Goal: Transaction & Acquisition: Purchase product/service

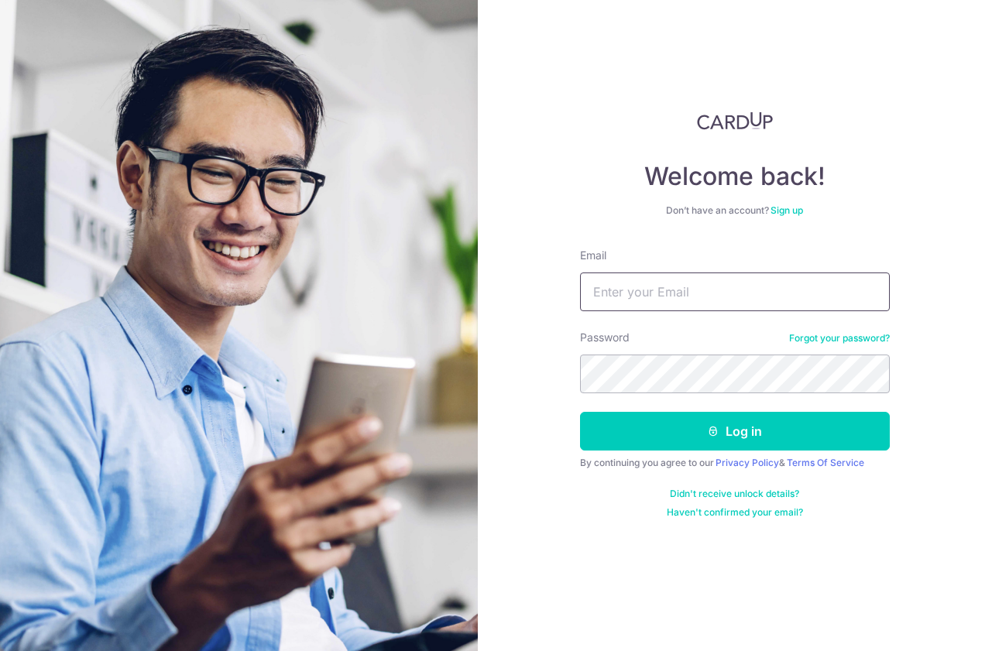
click at [708, 283] on input "Email" at bounding box center [735, 292] width 310 height 39
type input "[EMAIL_ADDRESS][DOMAIN_NAME]"
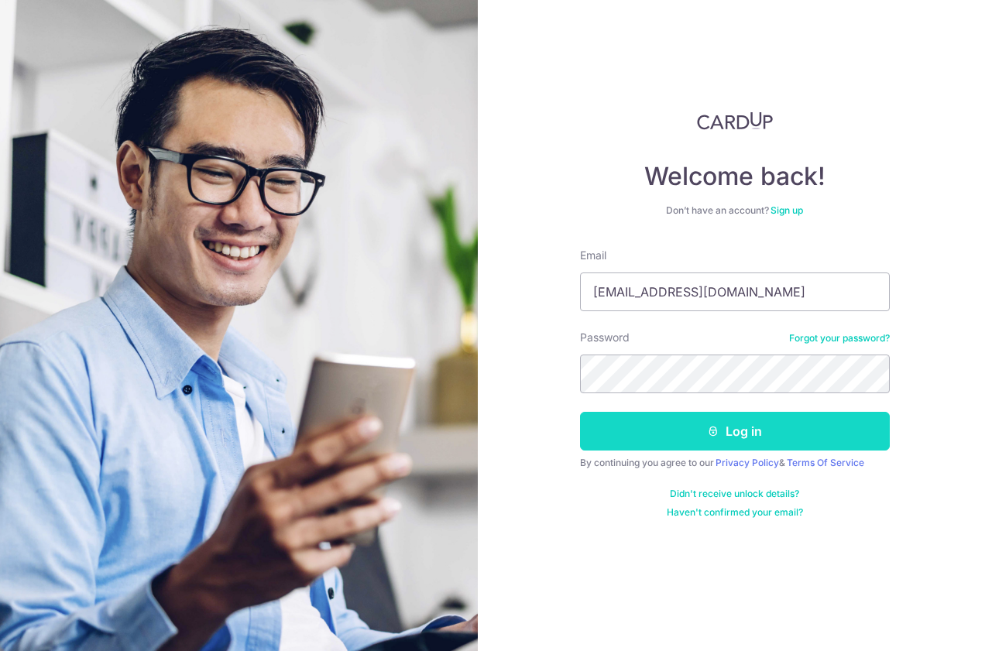
click at [703, 446] on button "Log in" at bounding box center [735, 431] width 310 height 39
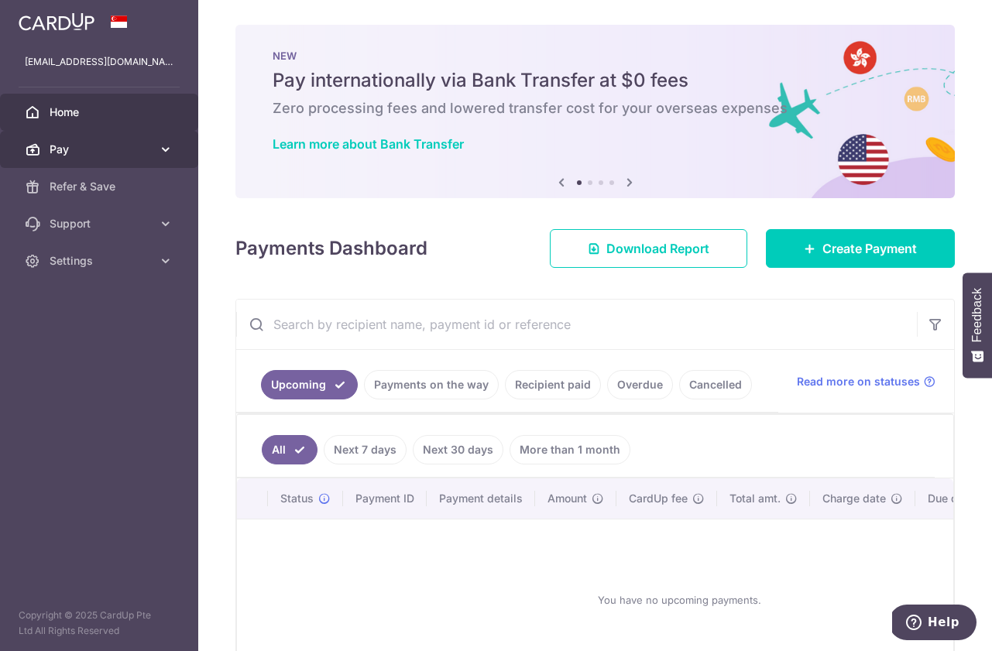
click at [101, 160] on link "Pay" at bounding box center [99, 149] width 198 height 37
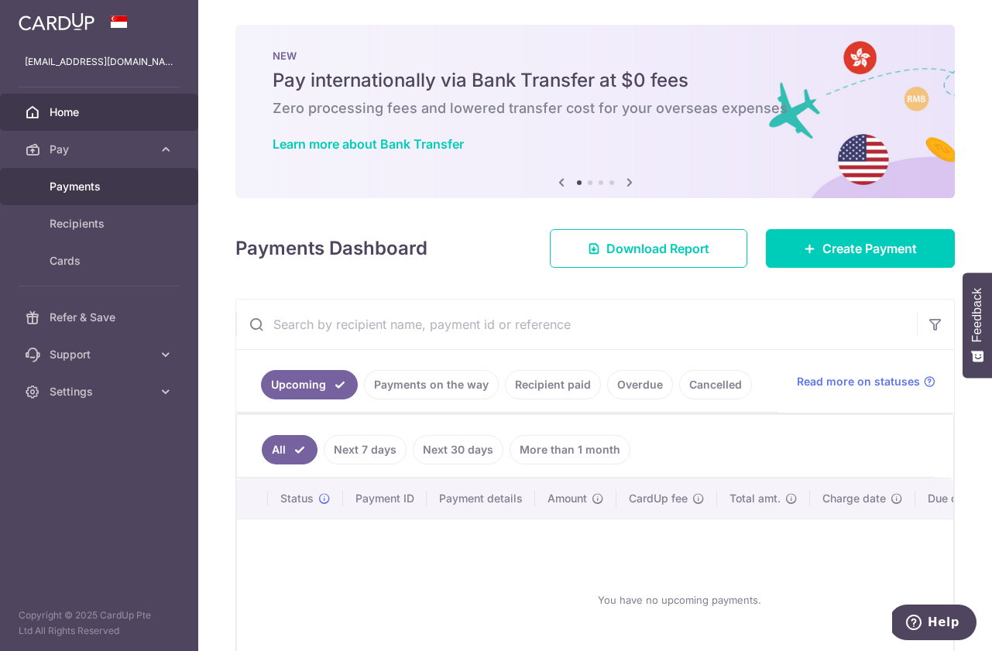
click at [101, 196] on link "Payments" at bounding box center [99, 186] width 198 height 37
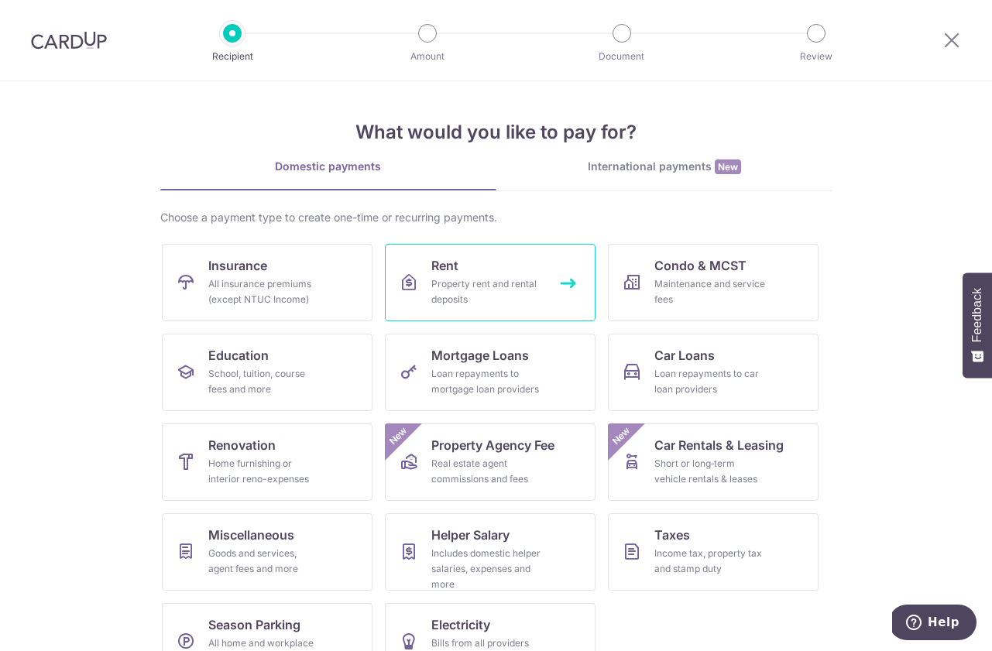
click at [438, 283] on div "Property rent and rental deposits" at bounding box center [487, 291] width 112 height 31
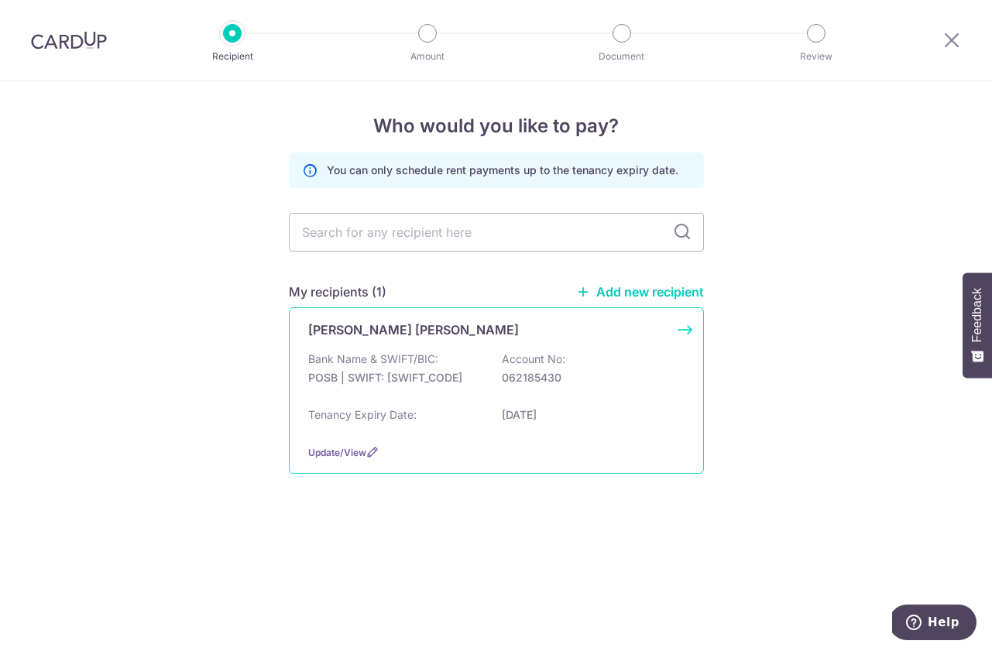
click at [520, 359] on p "Account No:" at bounding box center [534, 359] width 64 height 15
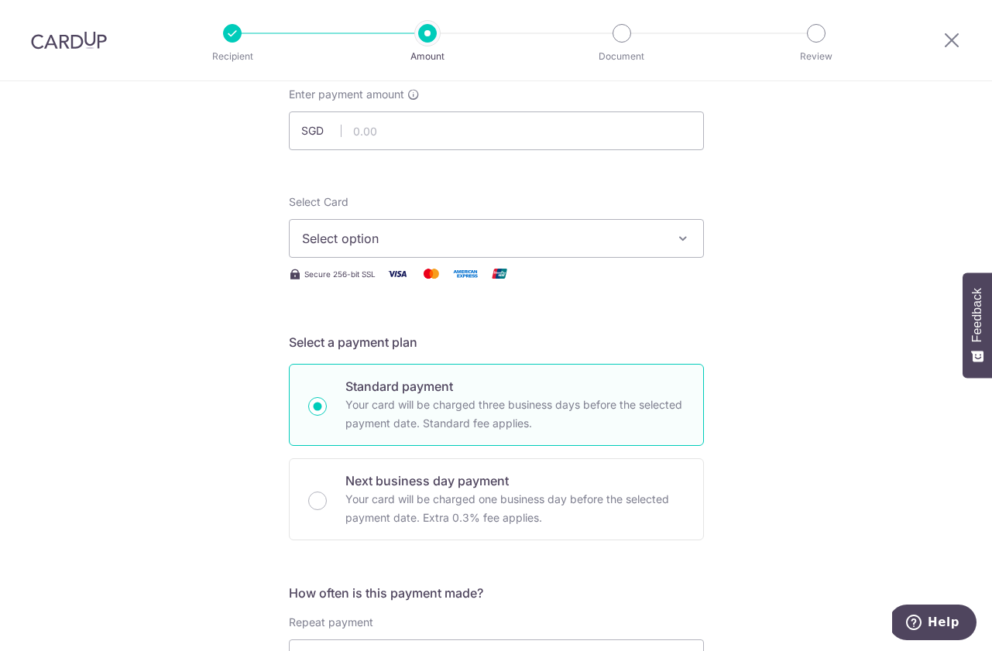
scroll to position [156, 0]
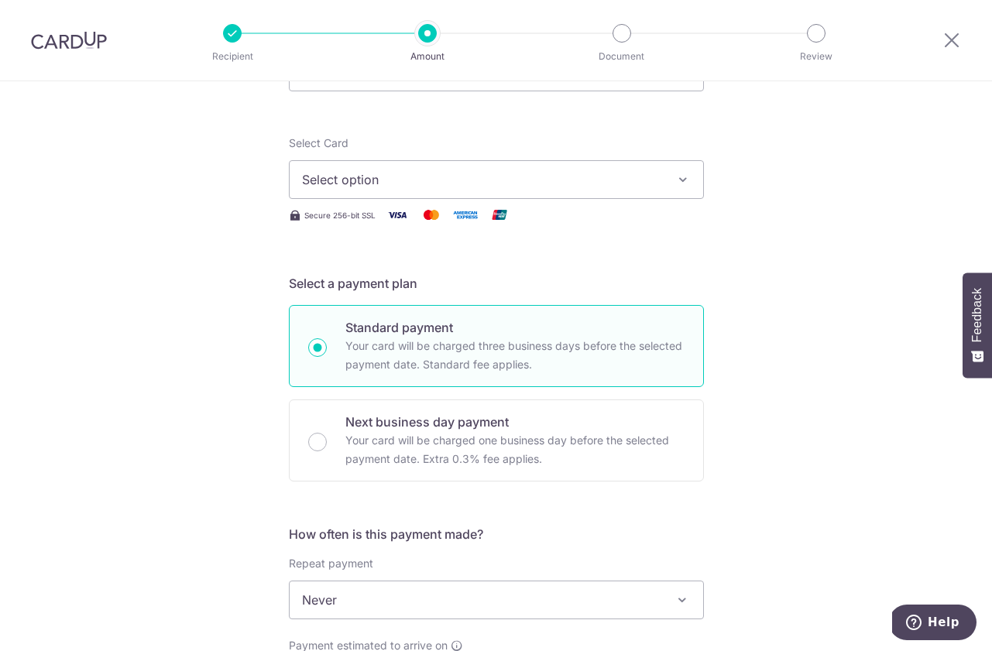
click at [630, 184] on span "Select option" at bounding box center [482, 179] width 361 height 19
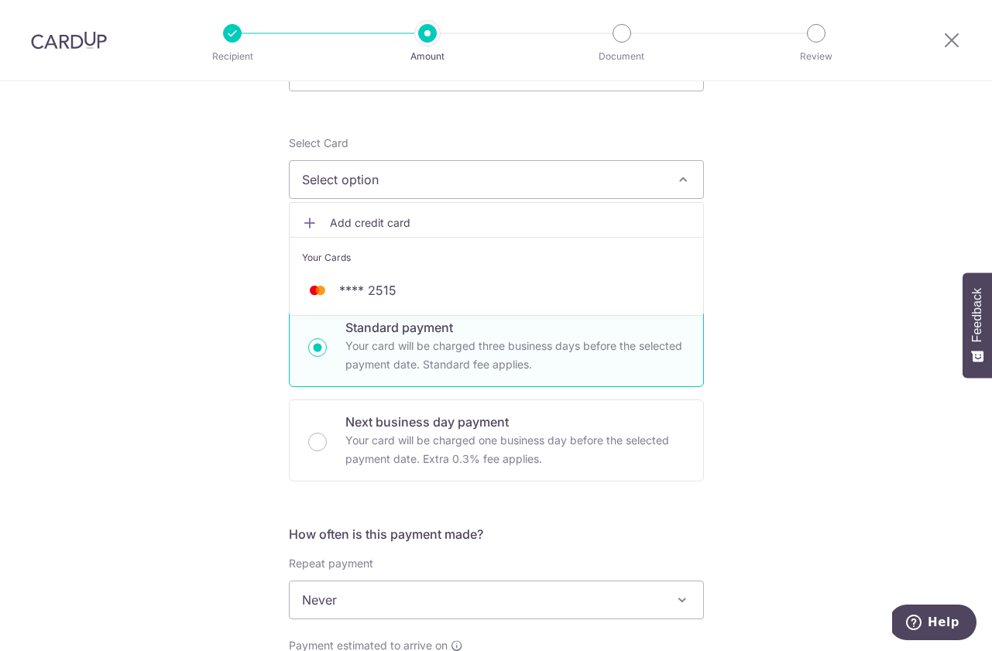
click at [604, 224] on span "Add credit card" at bounding box center [510, 222] width 361 height 15
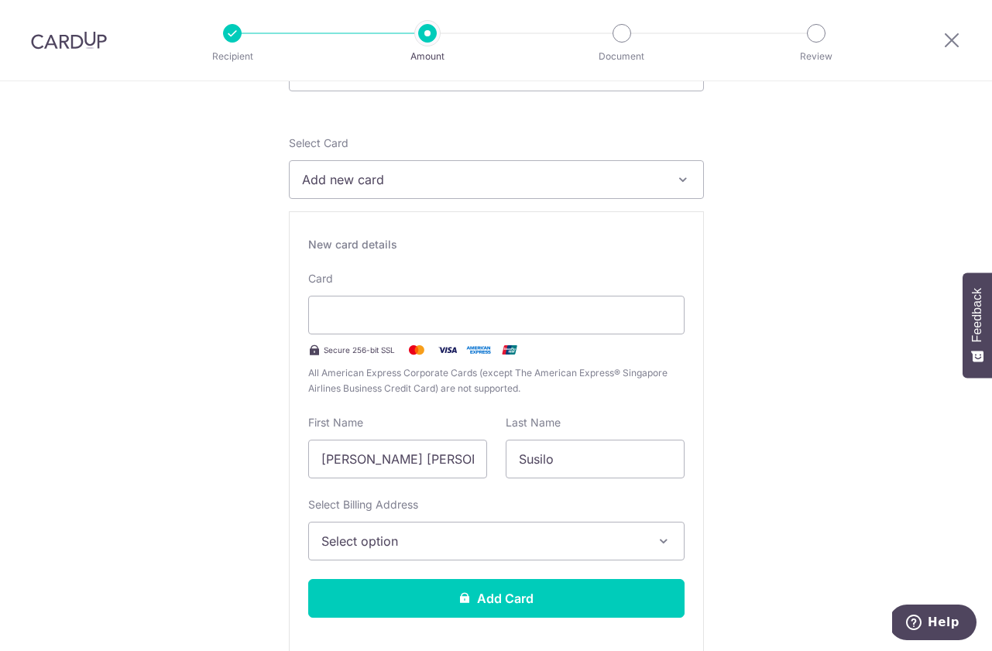
click at [472, 335] on div "Card Secure 256-bit SSL All American Express Corporate Cards (except The Americ…" at bounding box center [496, 333] width 376 height 125
click at [472, 328] on div at bounding box center [496, 315] width 376 height 39
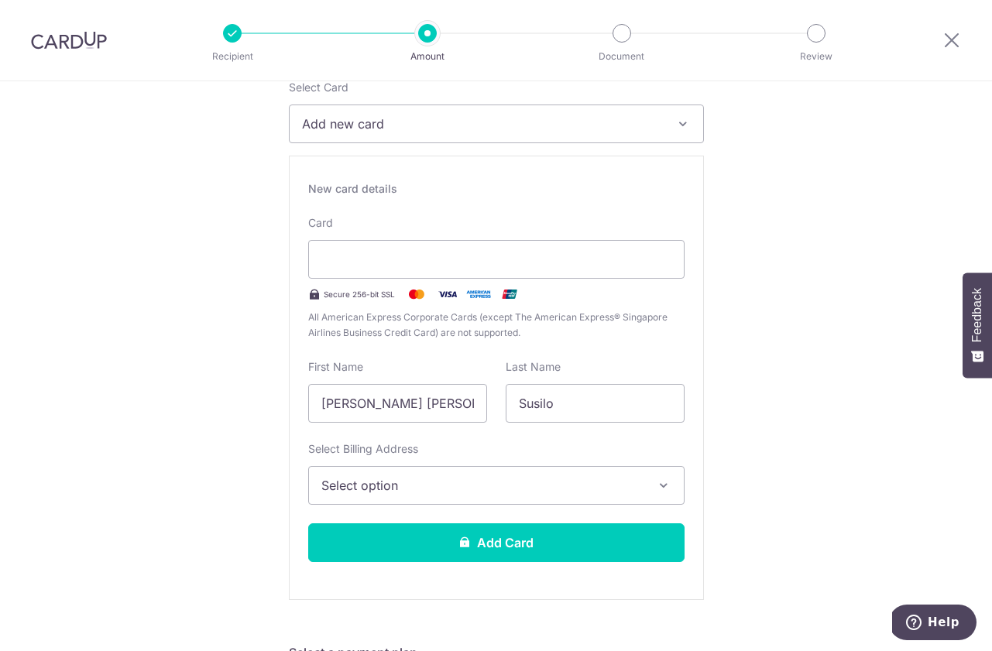
scroll to position [218, 0]
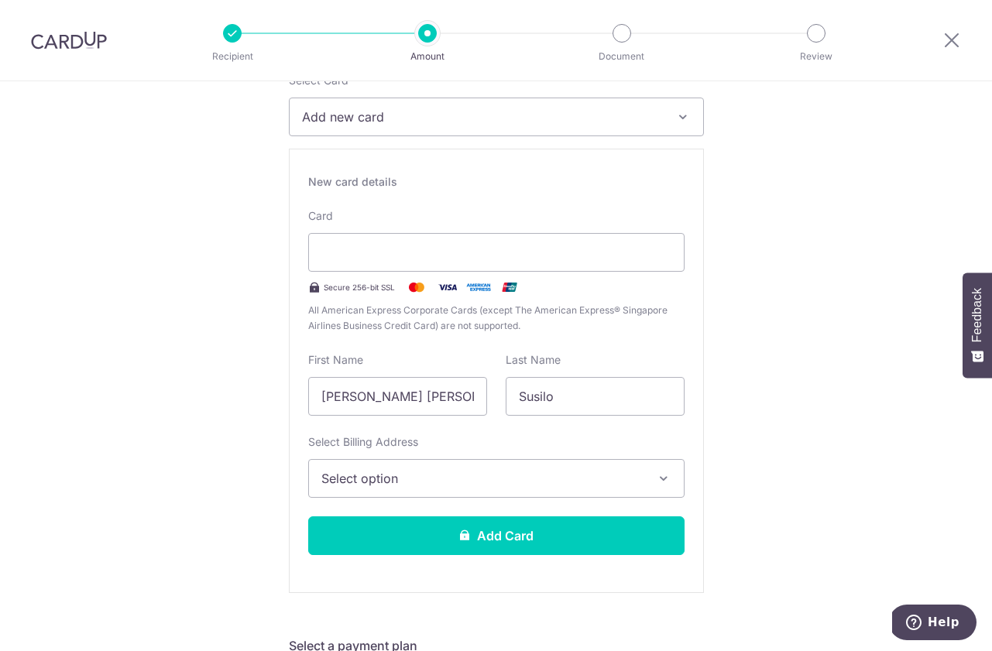
click at [534, 486] on span "Select option" at bounding box center [482, 478] width 322 height 19
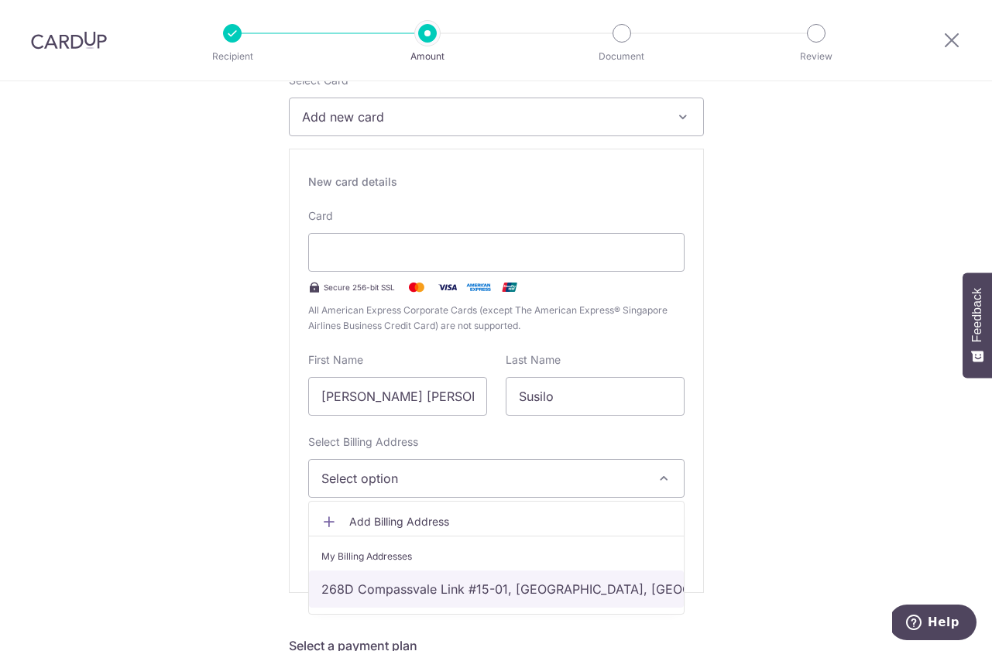
click at [514, 580] on link "268D Compassvale Link #15-01, Singapore, Singapore, Singapore-544268" at bounding box center [496, 589] width 375 height 37
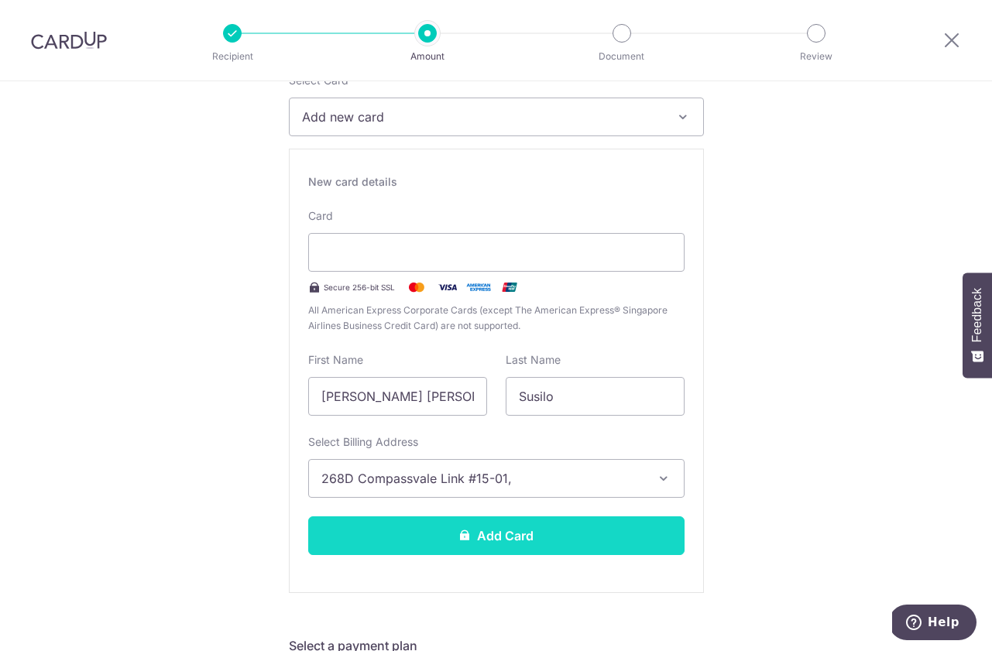
click at [531, 537] on button "Add Card" at bounding box center [496, 536] width 376 height 39
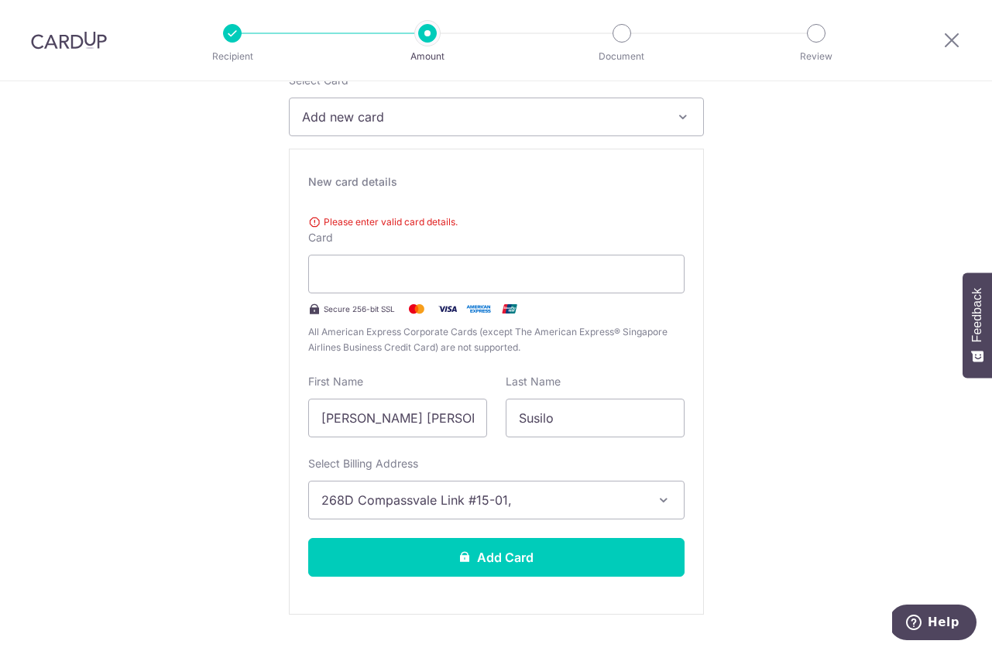
click at [412, 225] on span "Please enter valid card details." at bounding box center [496, 222] width 376 height 15
click at [408, 192] on div "New card details Please enter valid card details. Card Secure 256-bit SSL All A…" at bounding box center [496, 382] width 415 height 466
click at [374, 180] on div "New card details" at bounding box center [496, 181] width 376 height 15
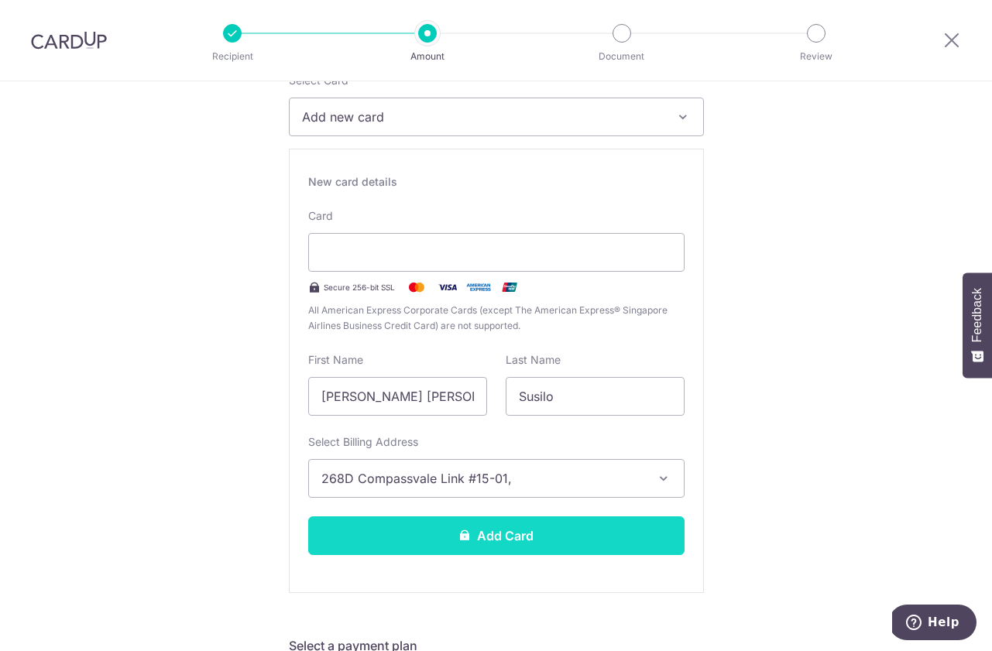
click at [424, 527] on button "Add Card" at bounding box center [496, 536] width 376 height 39
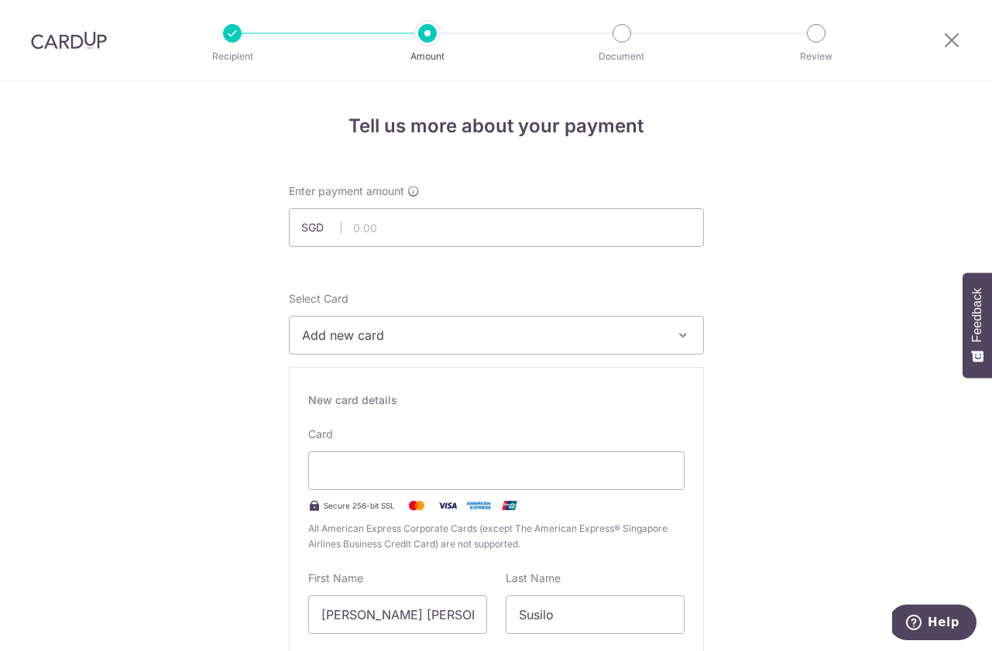
scroll to position [16, 0]
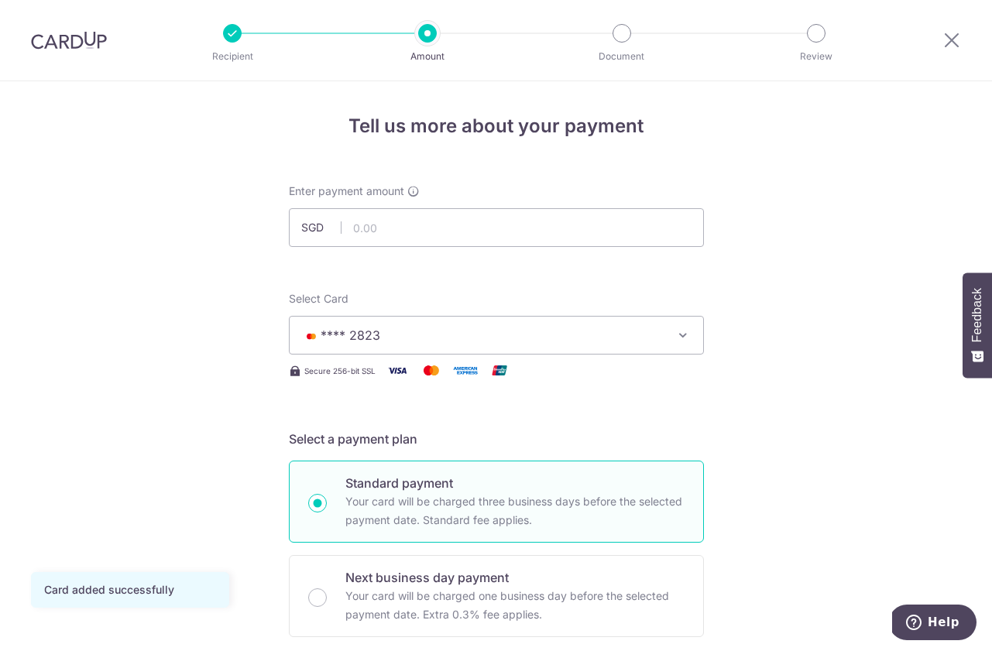
click at [418, 210] on input "text" at bounding box center [496, 227] width 415 height 39
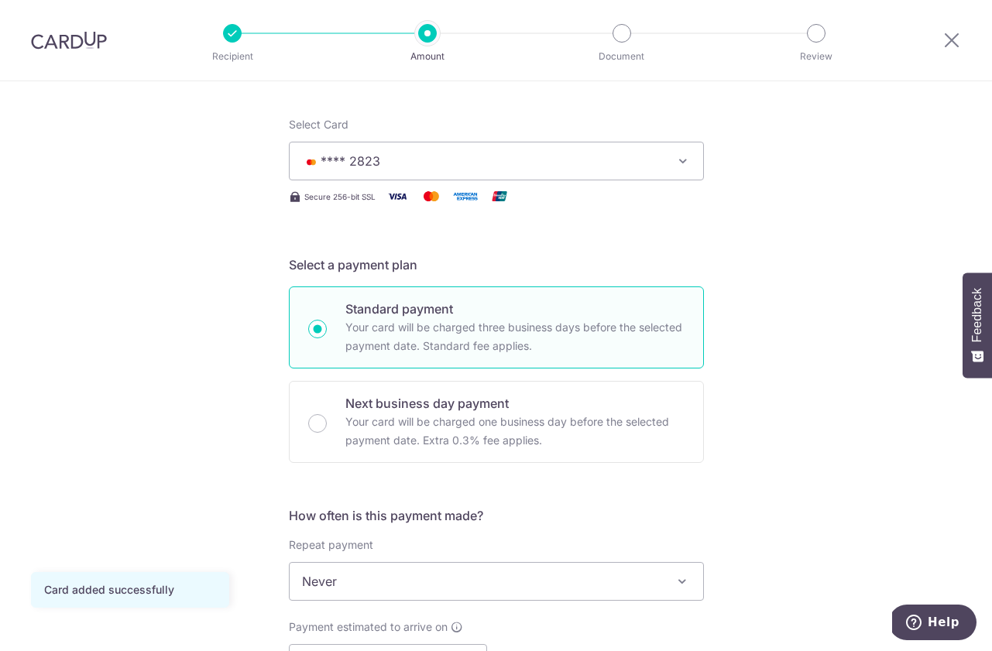
scroll to position [204, 0]
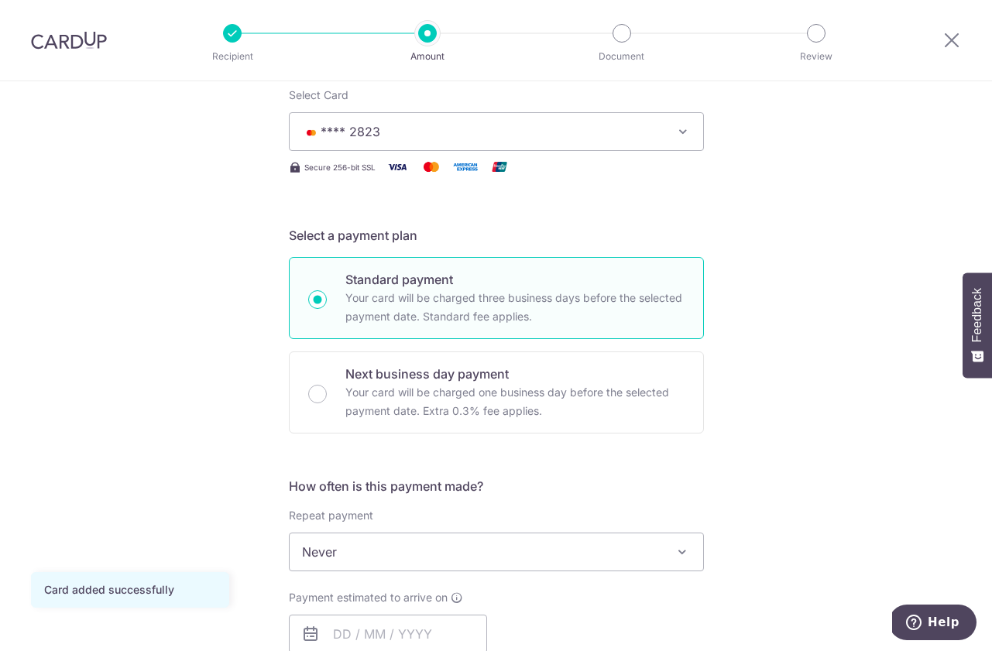
click at [454, 466] on form "Enter payment amount SGD 3300 Card added successfully Select Card **** 2823 Add…" at bounding box center [496, 593] width 415 height 1226
type input "3,300.00"
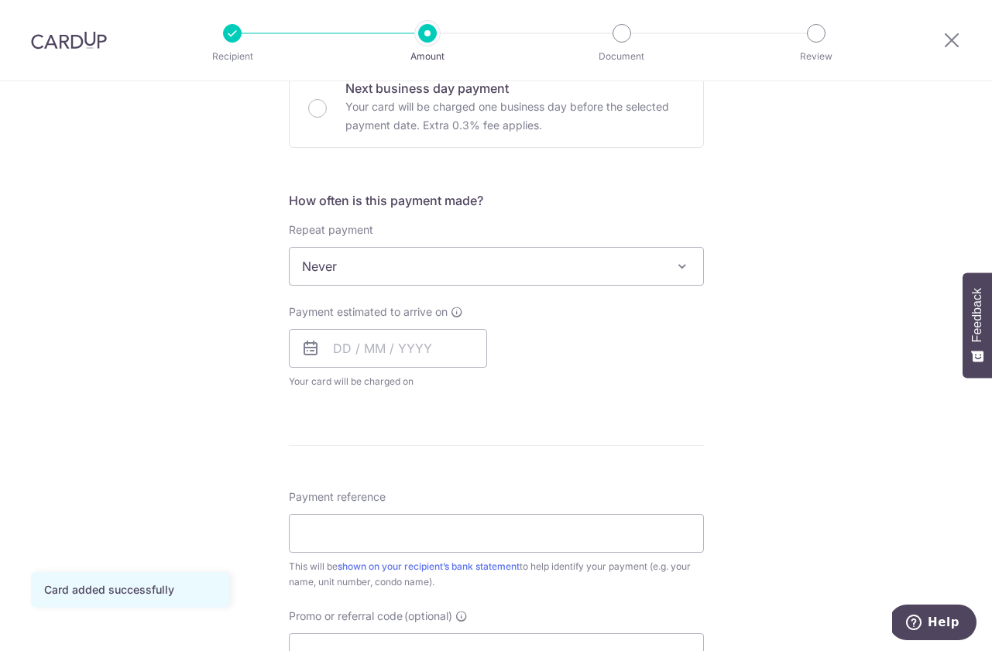
scroll to position [503, 0]
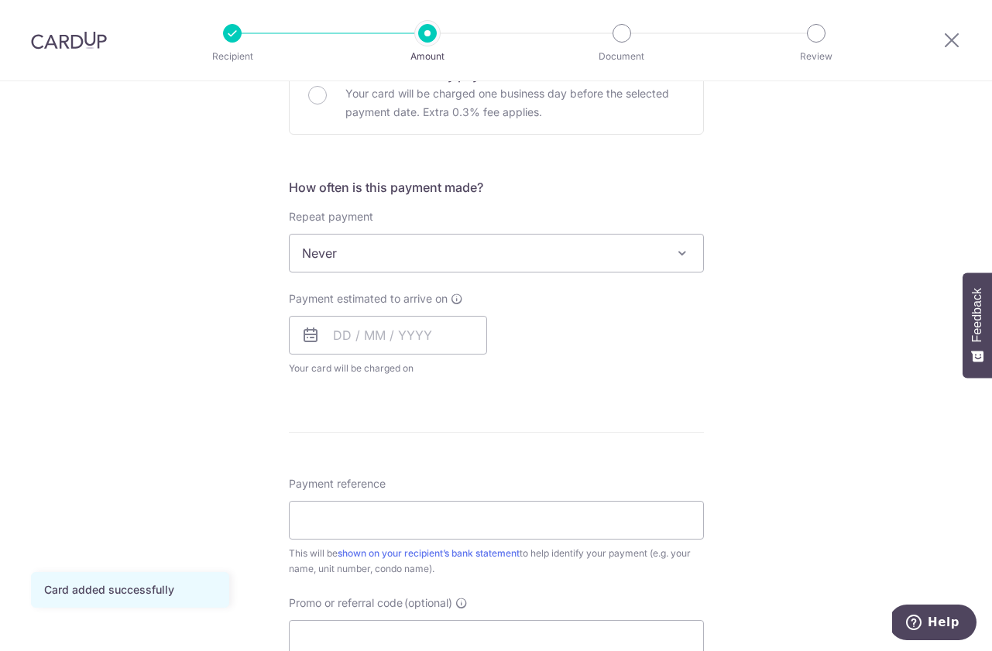
click at [484, 272] on span "Never" at bounding box center [496, 253] width 415 height 39
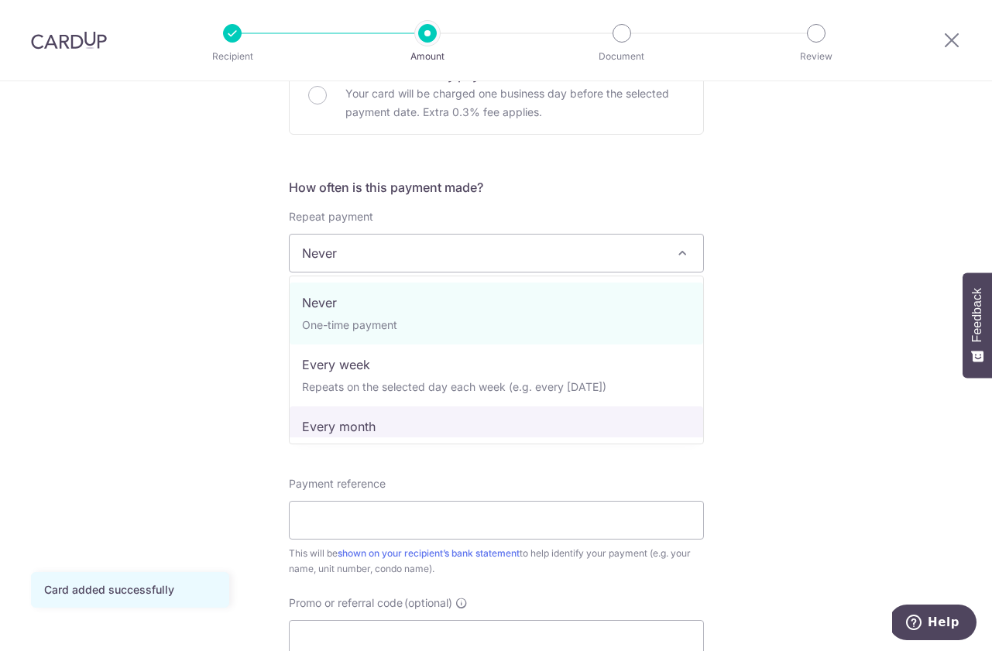
select select "3"
type input "31/12/2025"
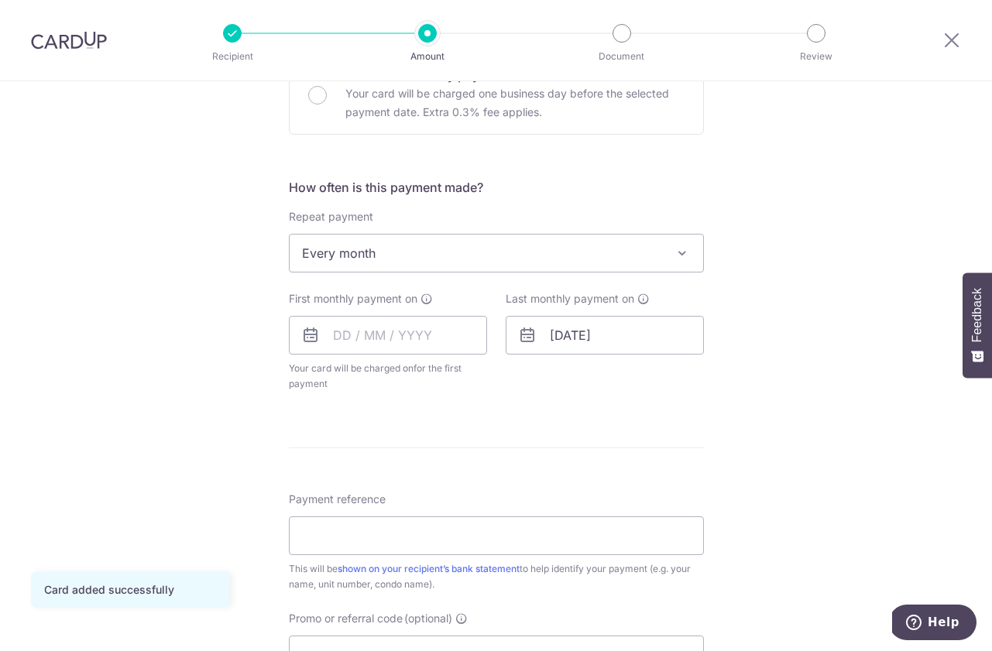
scroll to position [524, 0]
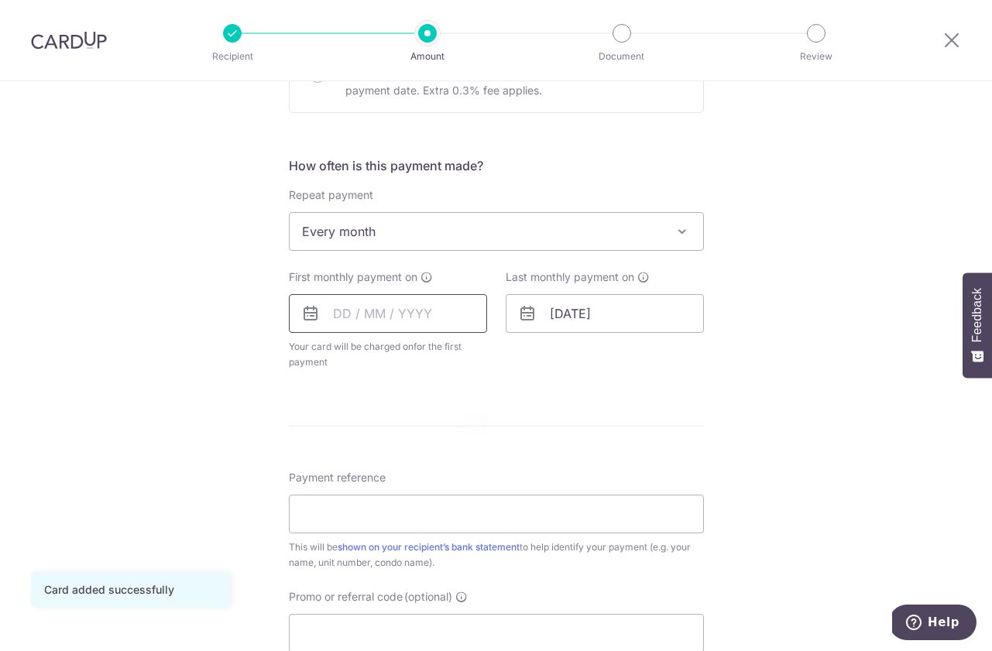
click at [441, 305] on input "text" at bounding box center [388, 313] width 198 height 39
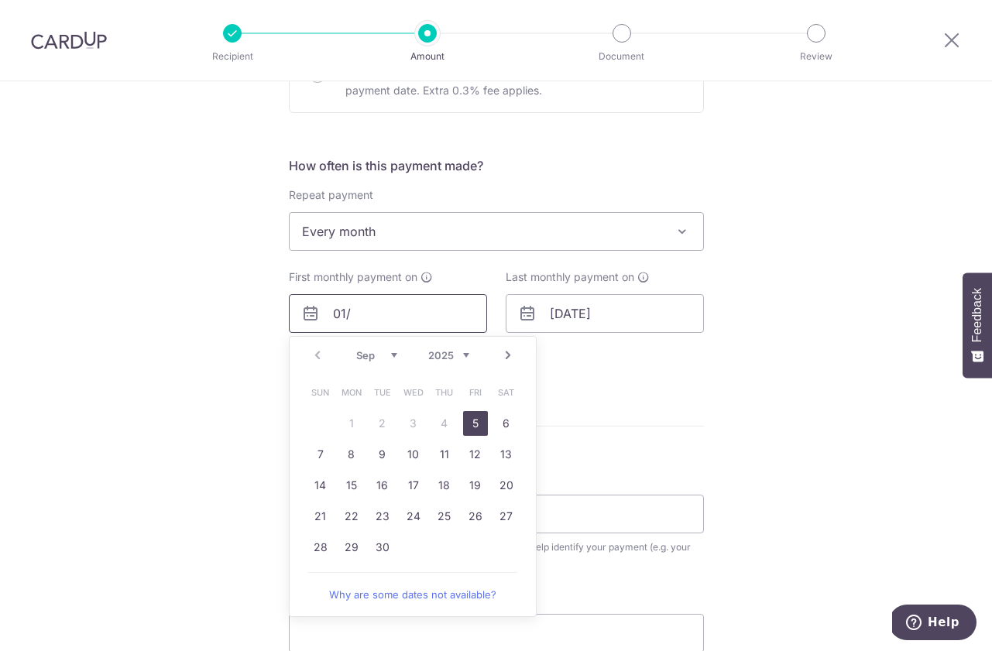
type input "01/"
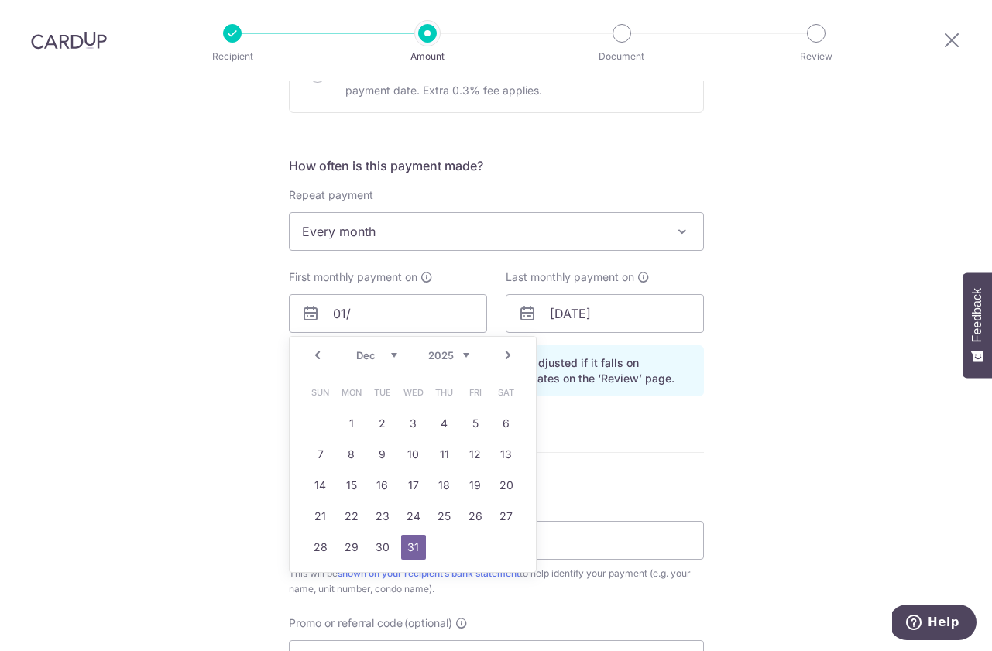
click at [315, 349] on link "Prev" at bounding box center [317, 355] width 19 height 19
click at [418, 420] on link "1" at bounding box center [413, 423] width 25 height 25
type input "01/10/2025"
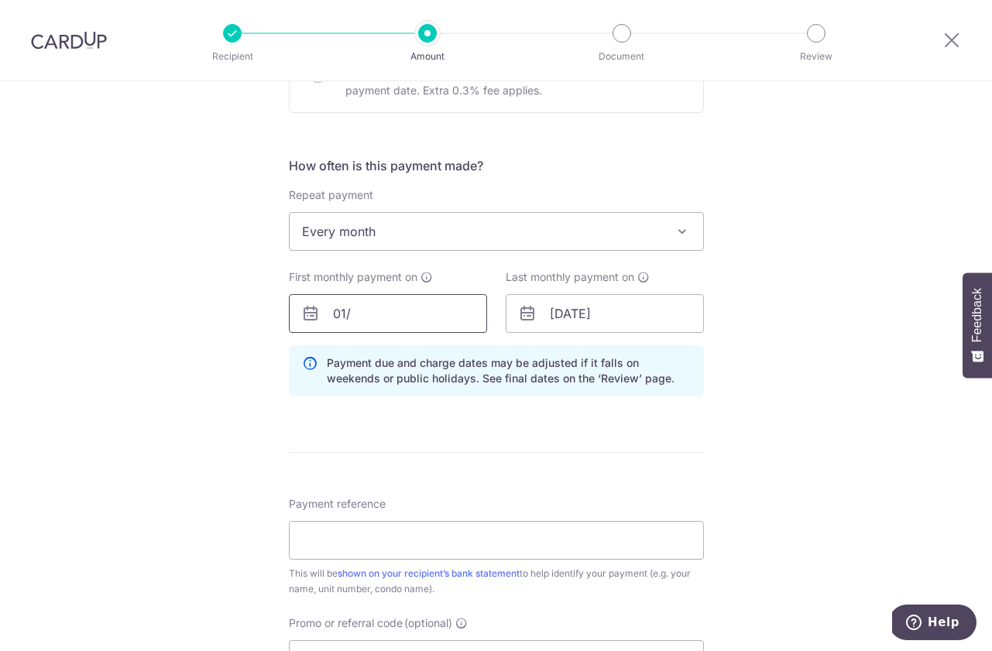
click at [423, 318] on input "01/" at bounding box center [388, 313] width 198 height 39
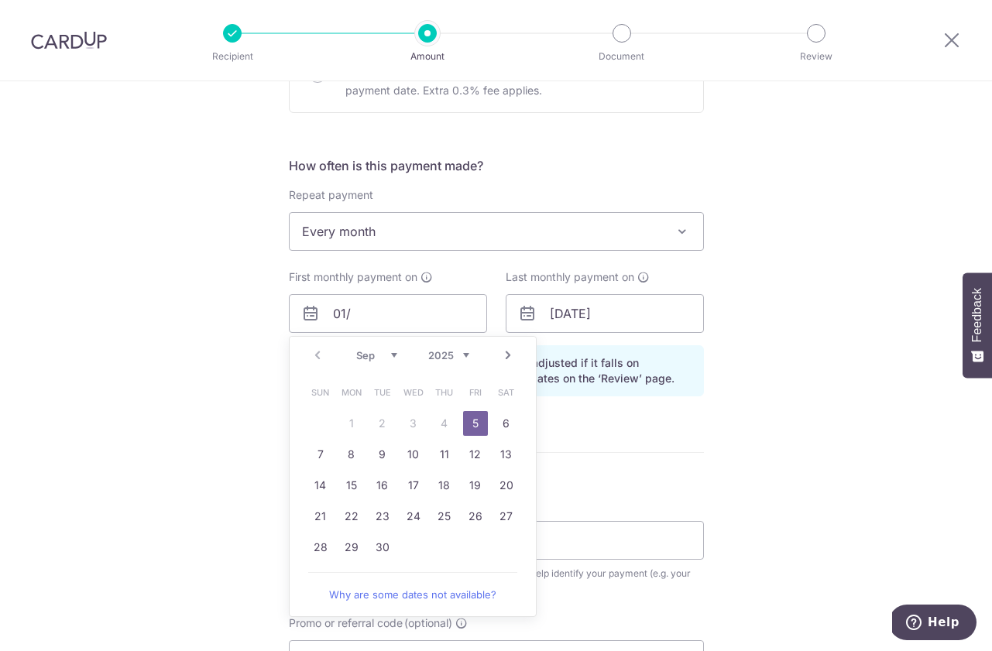
click at [376, 354] on select "Sep Oct Nov Dec" at bounding box center [376, 355] width 41 height 12
click at [406, 427] on link "1" at bounding box center [413, 423] width 25 height 25
type input "[DATE]"
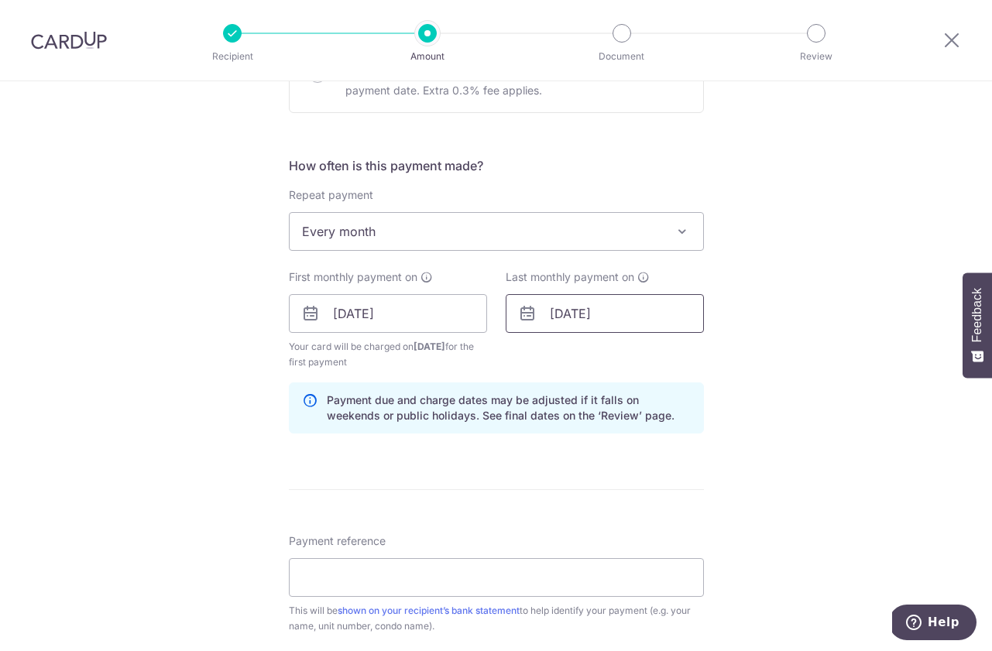
click at [560, 312] on input "[DATE]" at bounding box center [605, 313] width 198 height 39
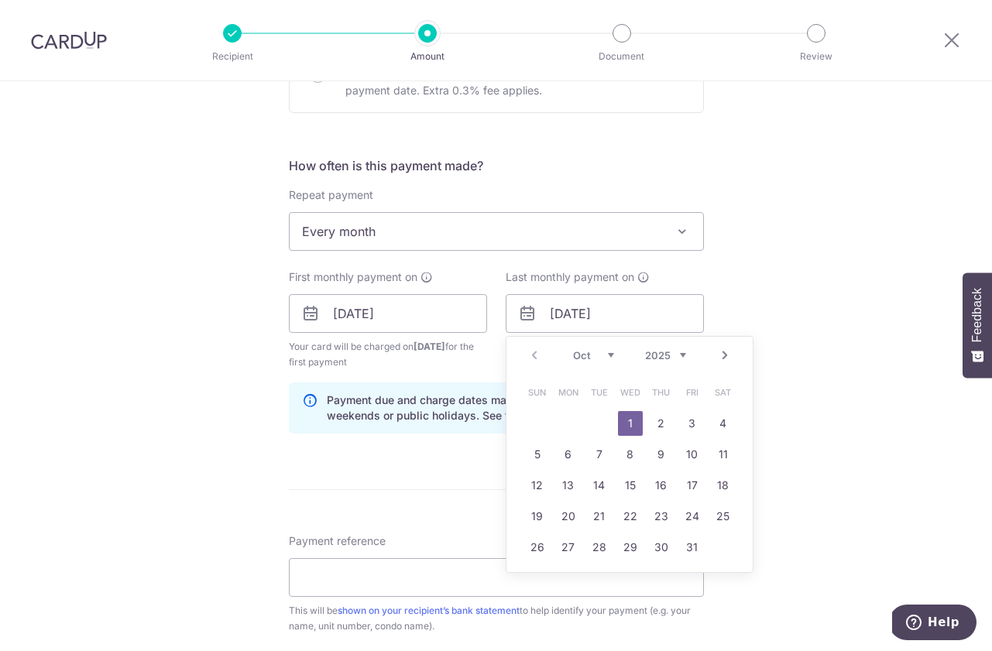
click at [724, 357] on link "Next" at bounding box center [725, 355] width 19 height 19
click at [573, 427] on link "1" at bounding box center [568, 423] width 25 height 25
type input "01/12/2025"
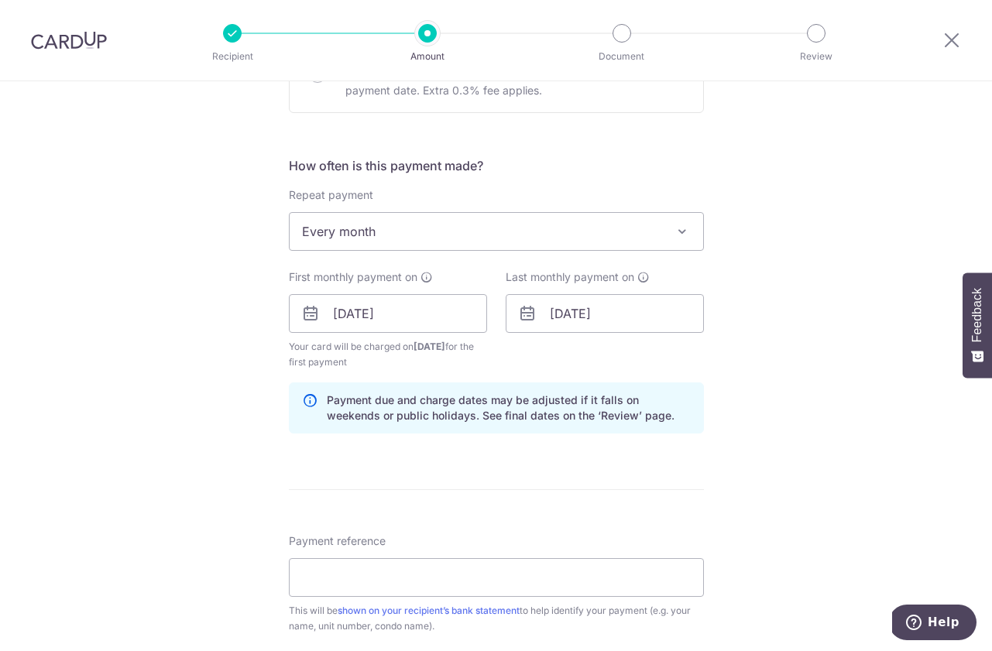
click at [754, 360] on div "Tell us more about your payment Enter payment amount SGD 3,300.00 3300.00 Card …" at bounding box center [496, 297] width 992 height 1480
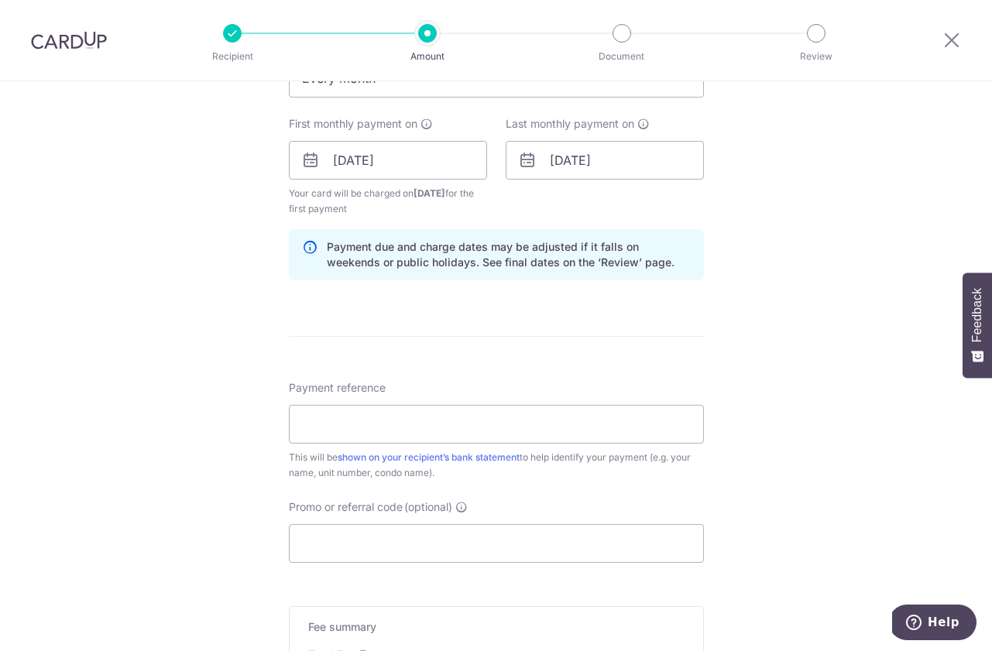
scroll to position [682, 0]
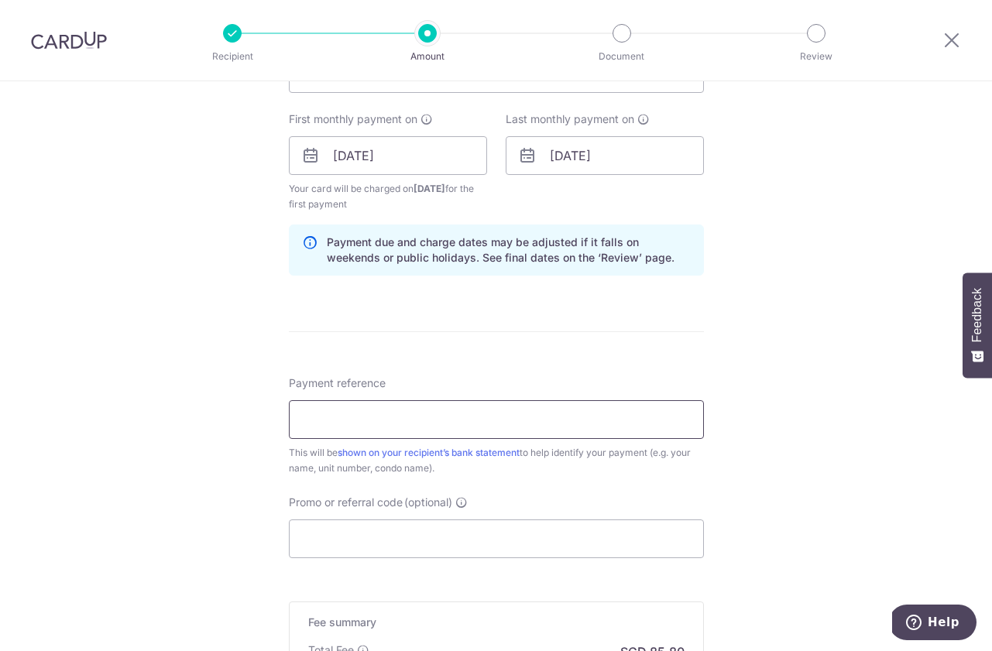
click at [593, 417] on input "Payment reference" at bounding box center [496, 419] width 415 height 39
click at [461, 381] on div "Payment reference This will be shown on your recipient’s bank statement to help…" at bounding box center [496, 426] width 415 height 101
click at [445, 417] on input "Payment reference" at bounding box center [496, 419] width 415 height 39
type input "G"
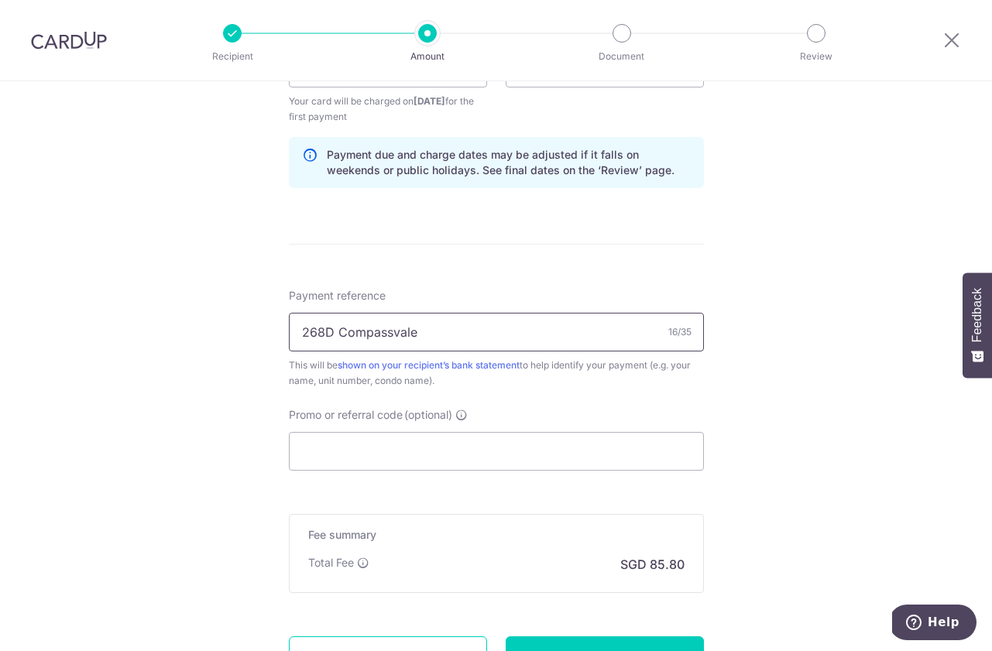
scroll to position [784, 0]
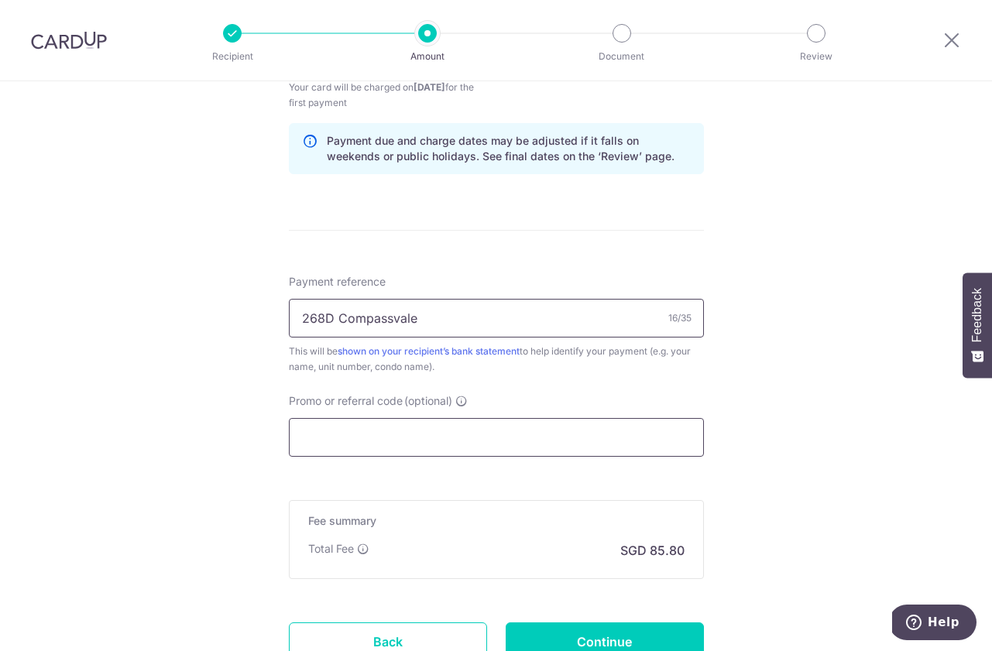
type input "268D Compassvale"
click at [444, 422] on input "Promo or referral code (optional)" at bounding box center [496, 437] width 415 height 39
paste input "1.79%"
type input "1.79%"
paste input "SAVERENT179"
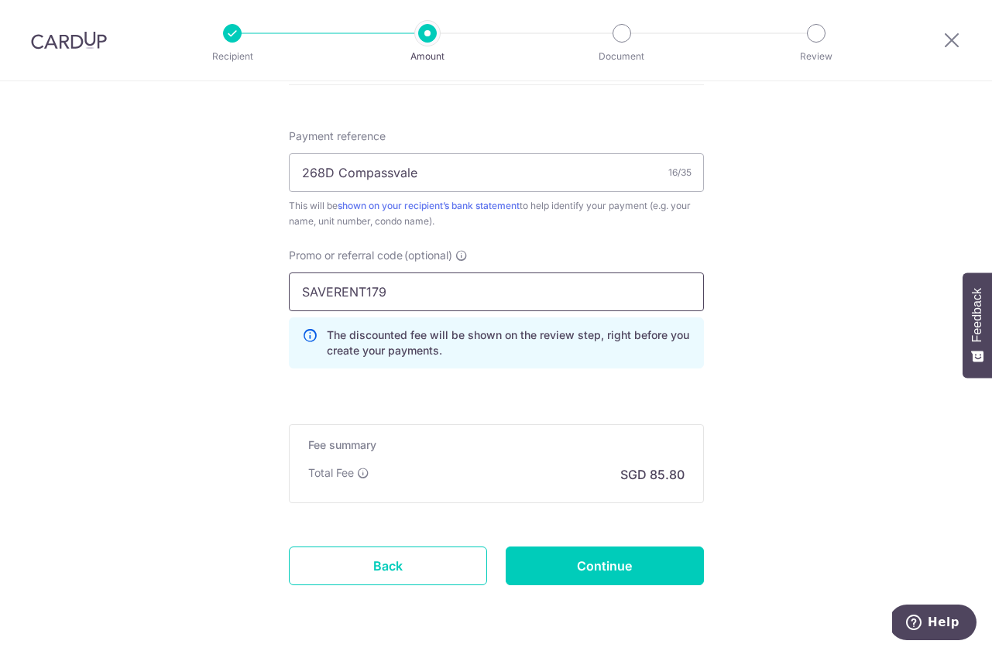
scroll to position [980, 0]
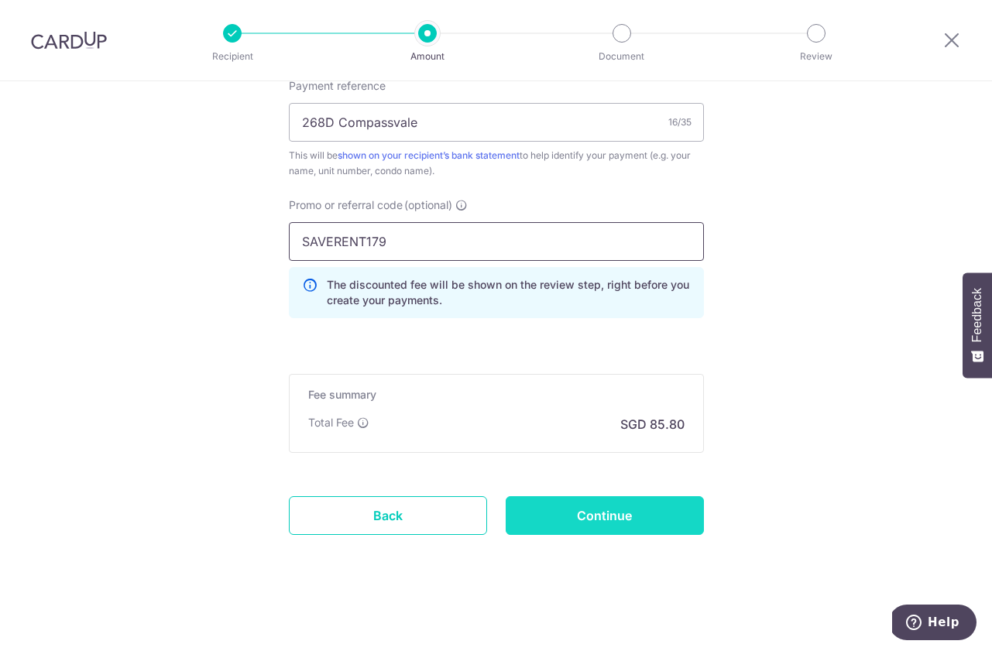
type input "SAVERENT179"
click at [572, 534] on input "Continue" at bounding box center [605, 515] width 198 height 39
type input "Create Schedule"
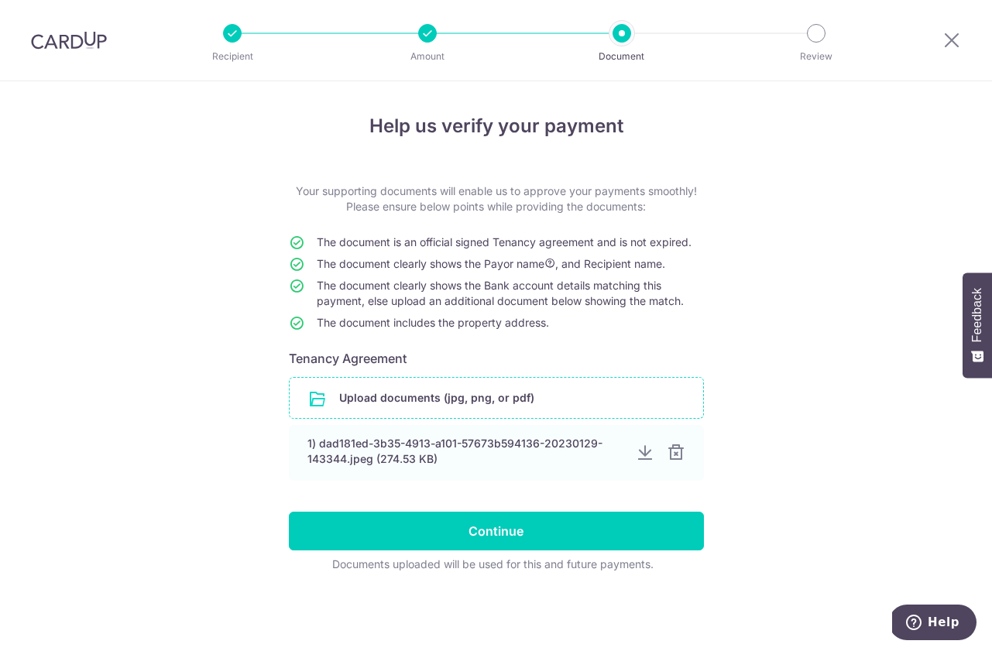
click at [517, 386] on input "file" at bounding box center [497, 398] width 414 height 40
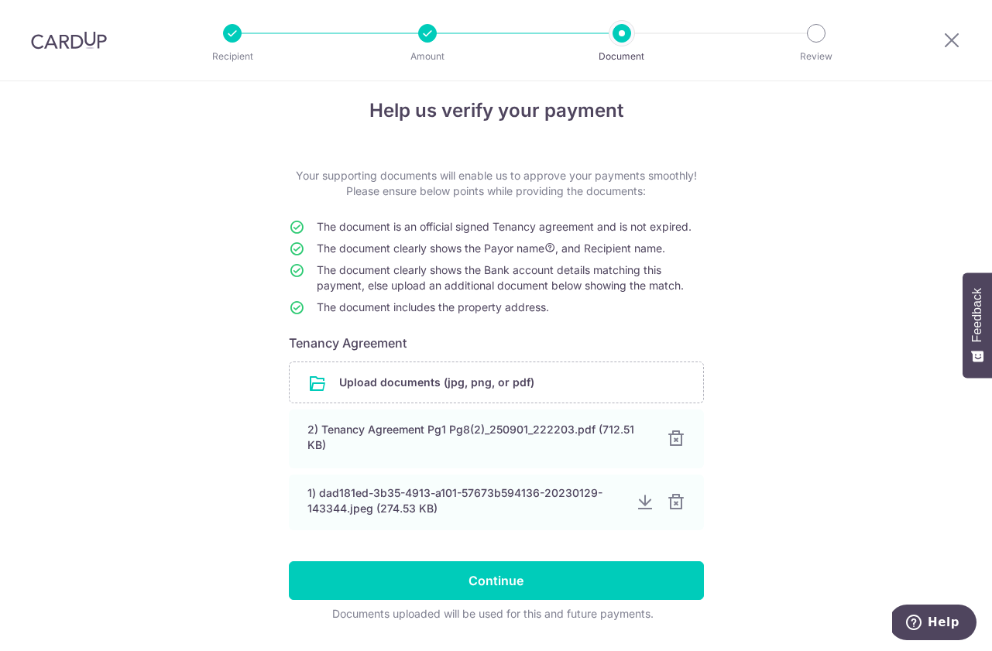
scroll to position [18, 0]
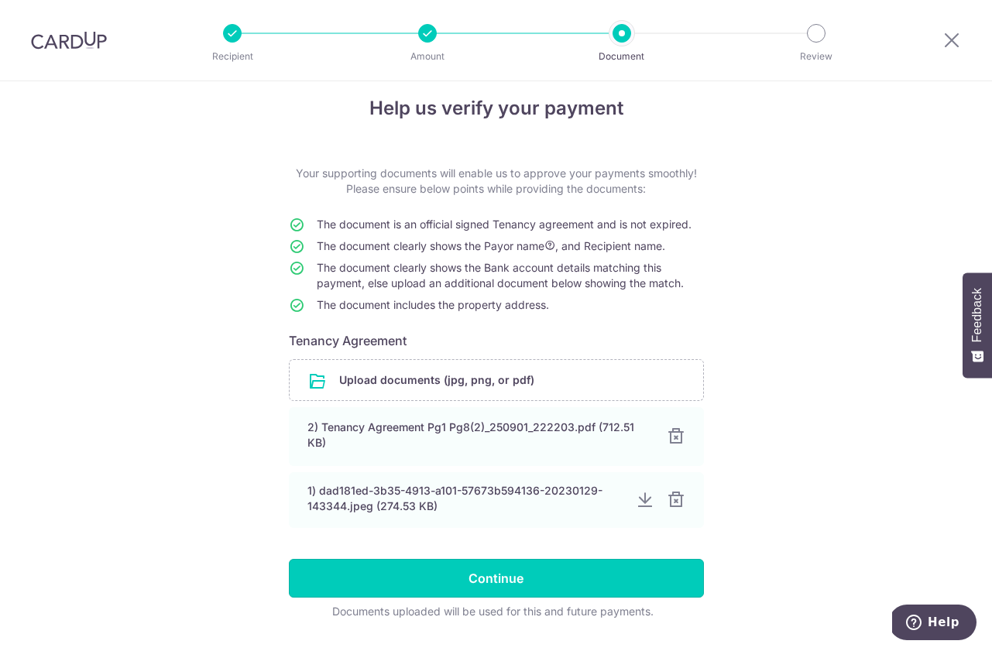
click at [611, 578] on input "Continue" at bounding box center [496, 578] width 415 height 39
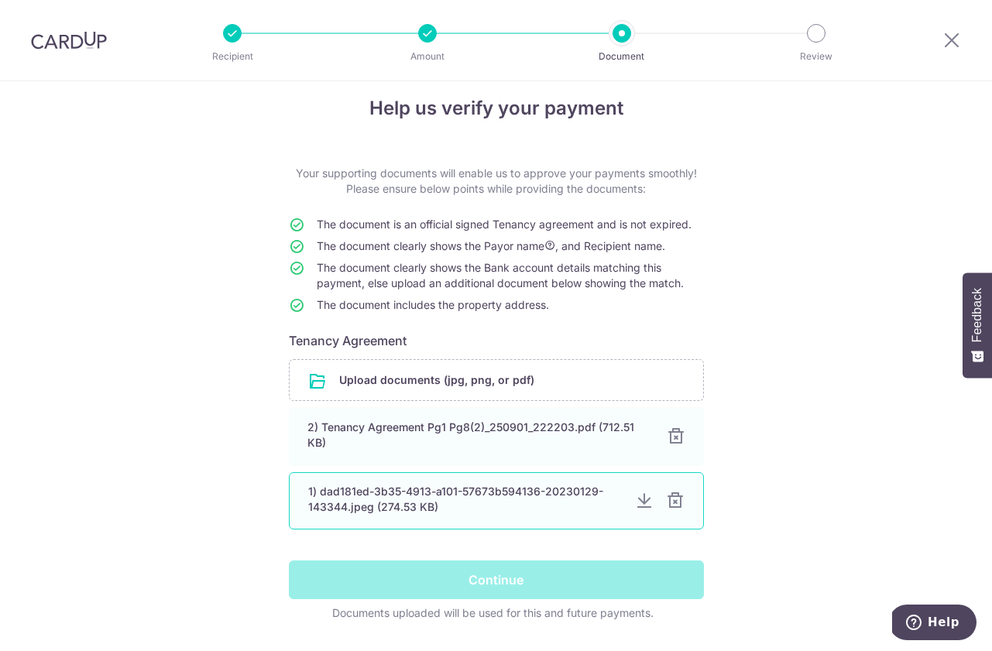
click at [675, 501] on div at bounding box center [675, 501] width 19 height 19
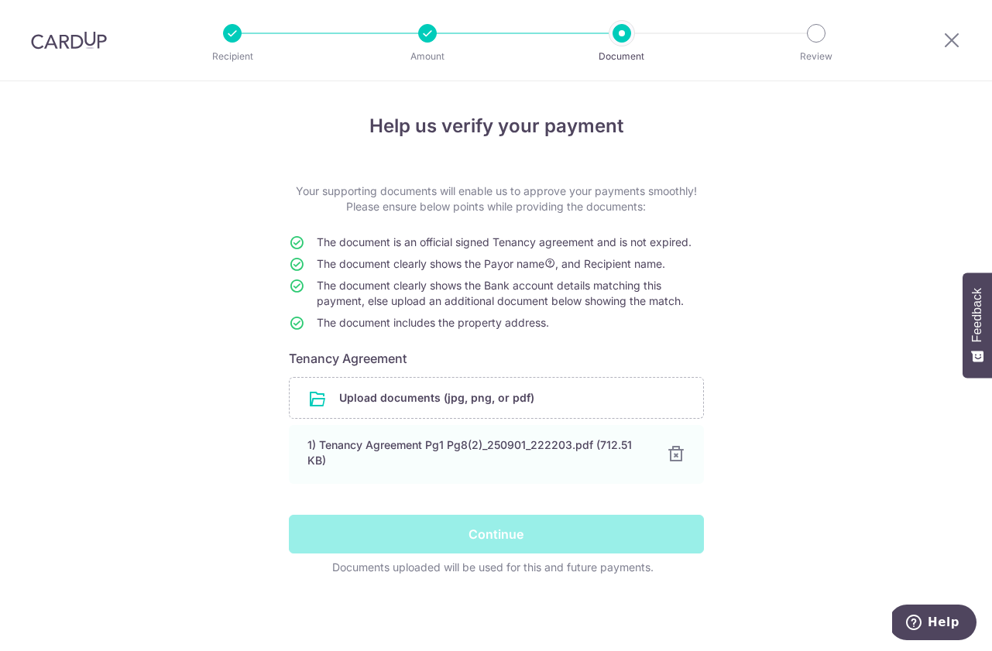
scroll to position [0, 0]
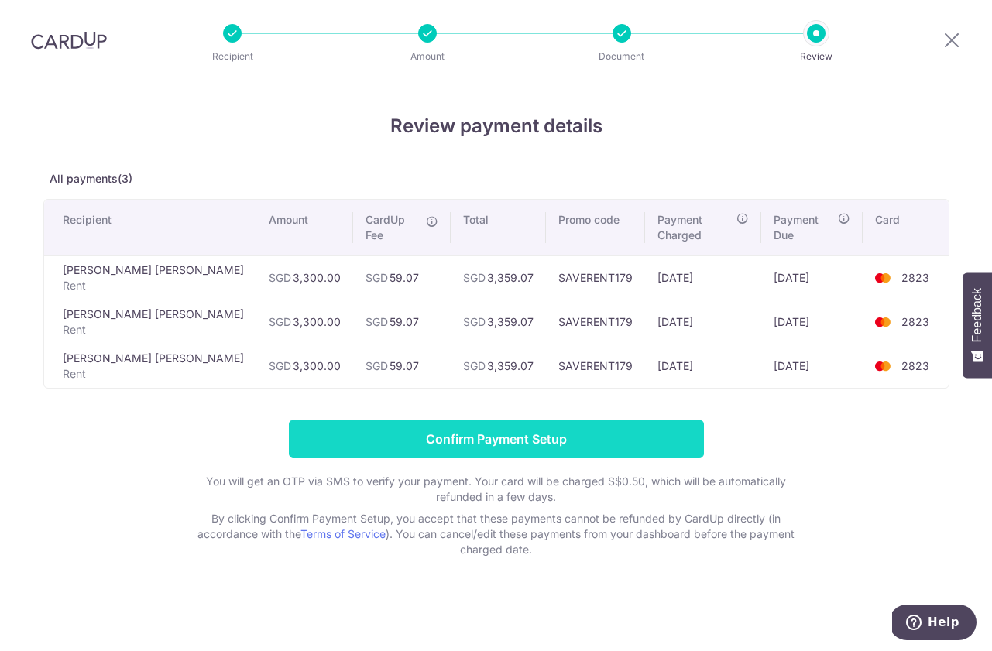
click at [573, 425] on input "Confirm Payment Setup" at bounding box center [496, 439] width 415 height 39
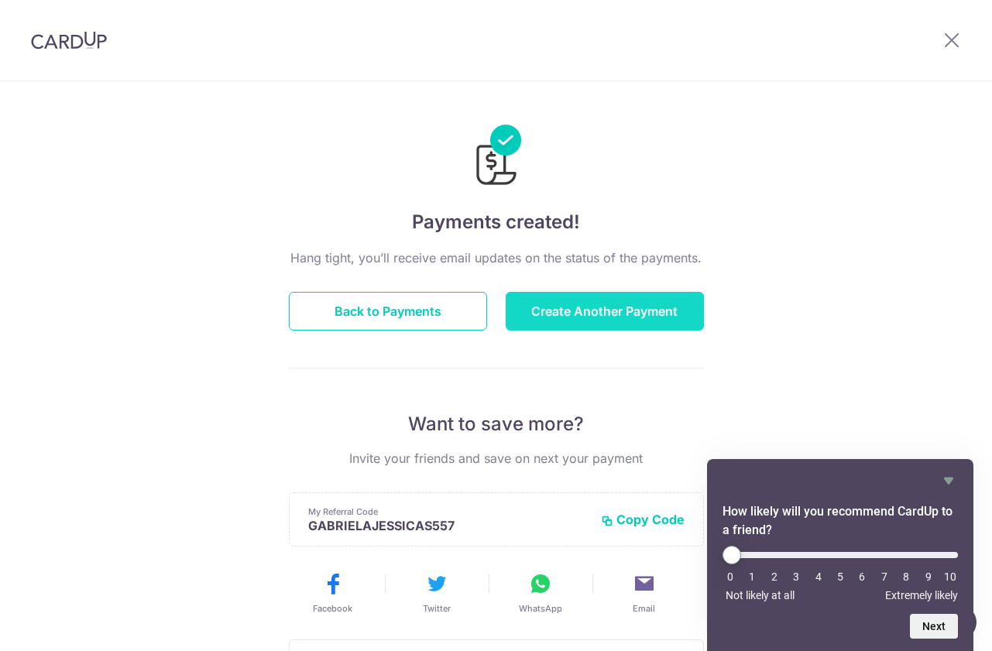
click at [594, 304] on button "Create Another Payment" at bounding box center [605, 311] width 198 height 39
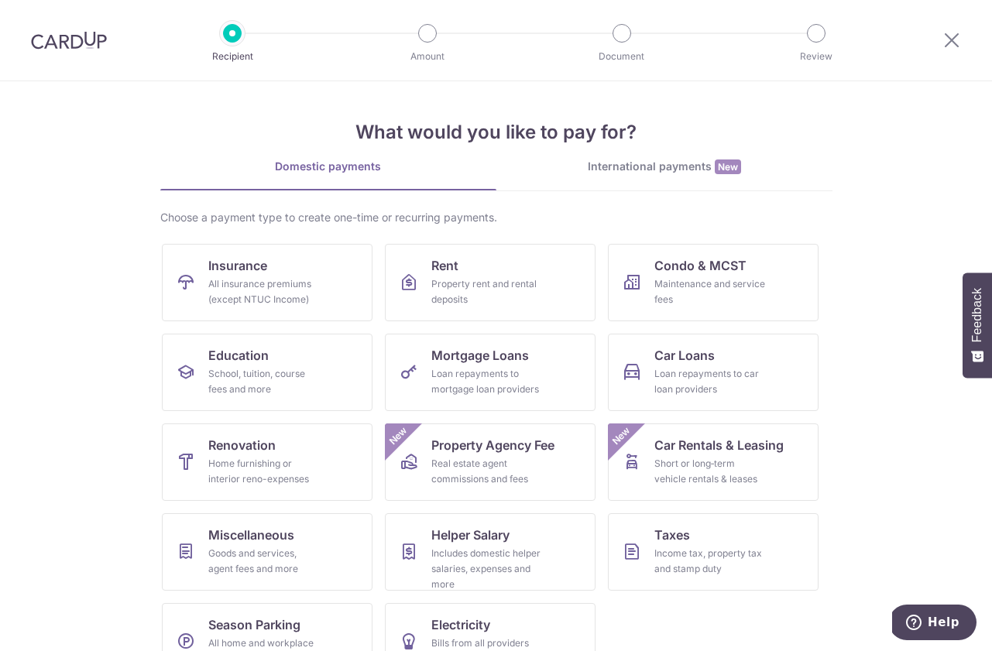
scroll to position [42, 0]
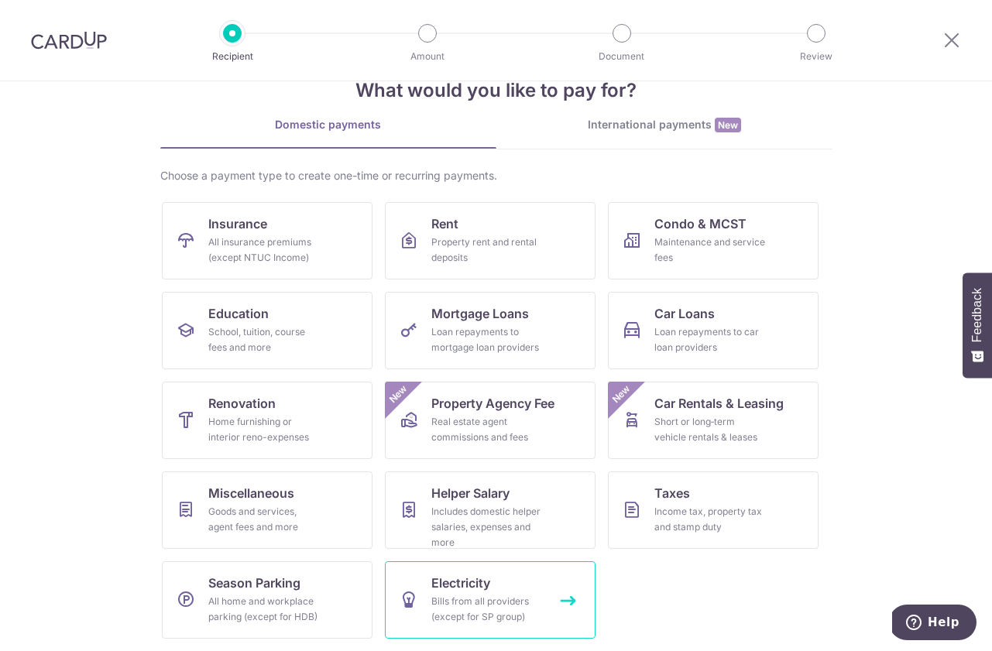
click at [496, 587] on link "Electricity Bills from all providers (except for SP group)" at bounding box center [490, 599] width 211 height 77
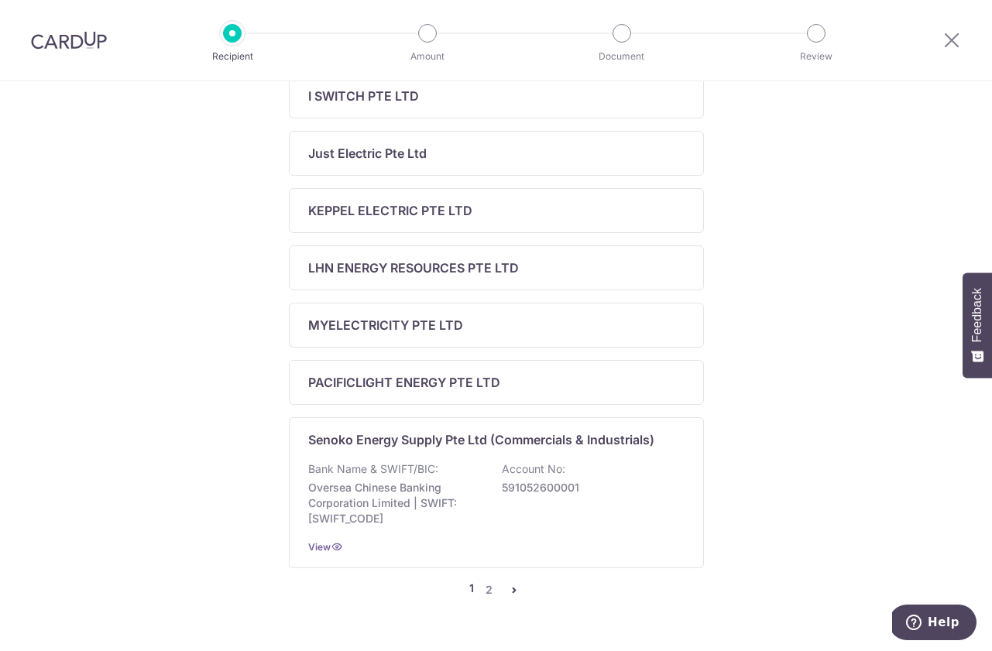
scroll to position [612, 0]
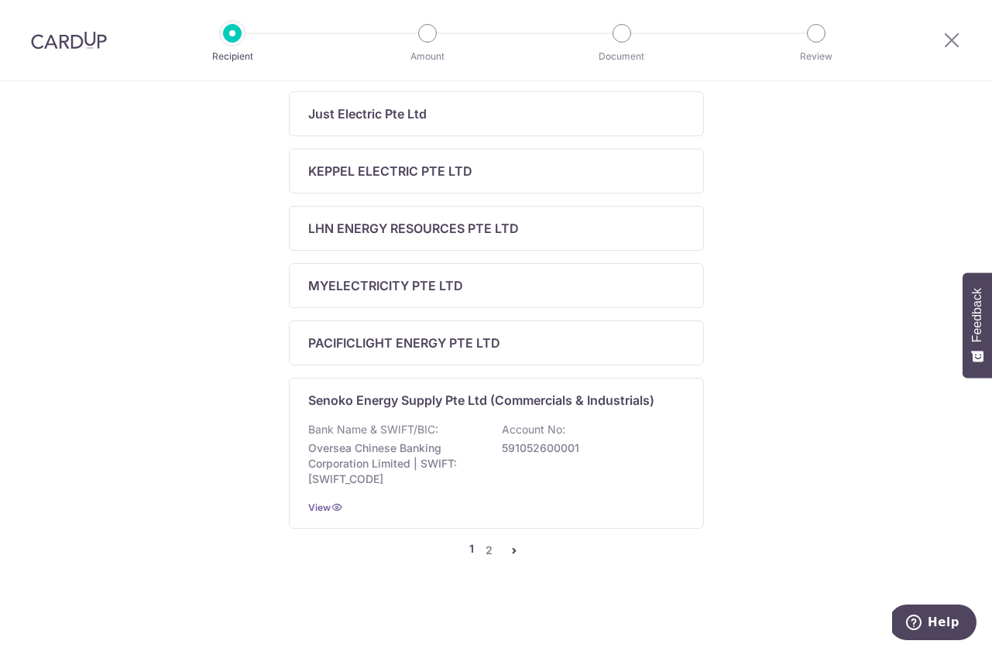
click at [509, 547] on icon "pager" at bounding box center [514, 550] width 12 height 12
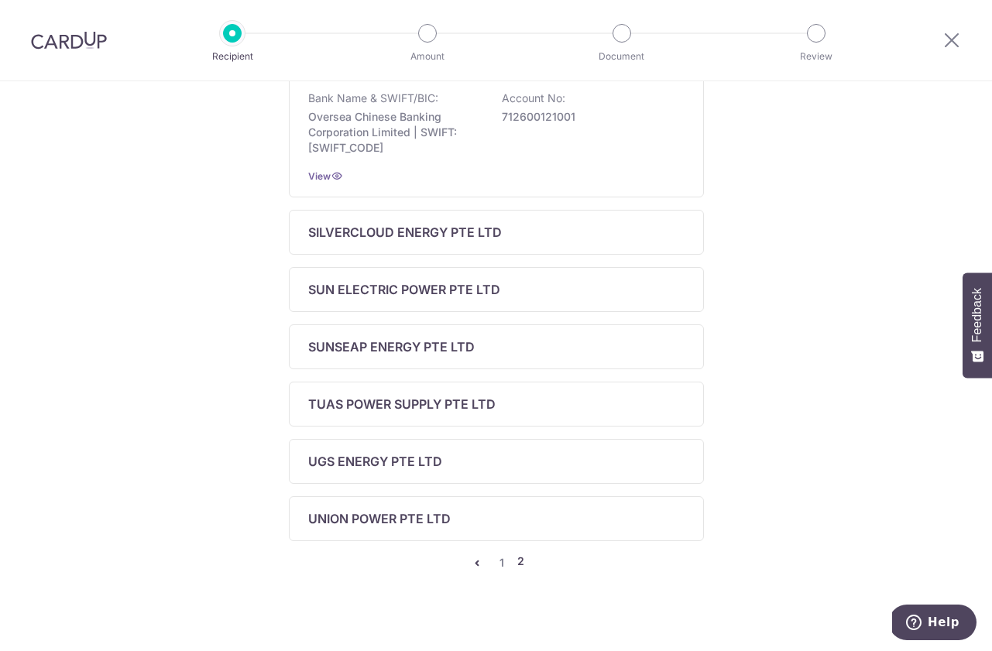
scroll to position [458, 0]
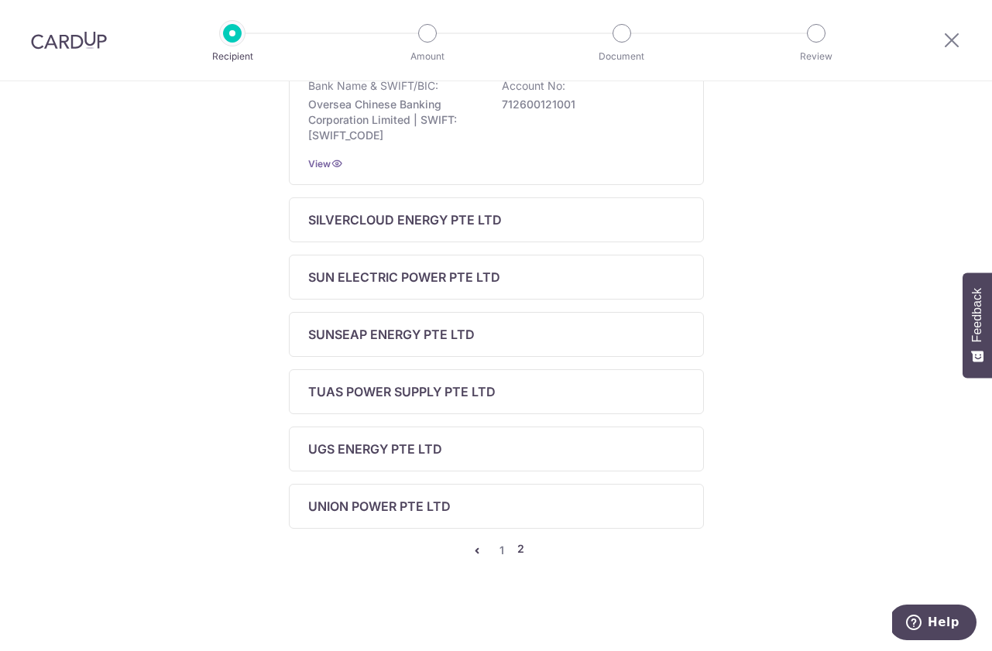
click at [481, 546] on icon "pager" at bounding box center [477, 550] width 12 height 12
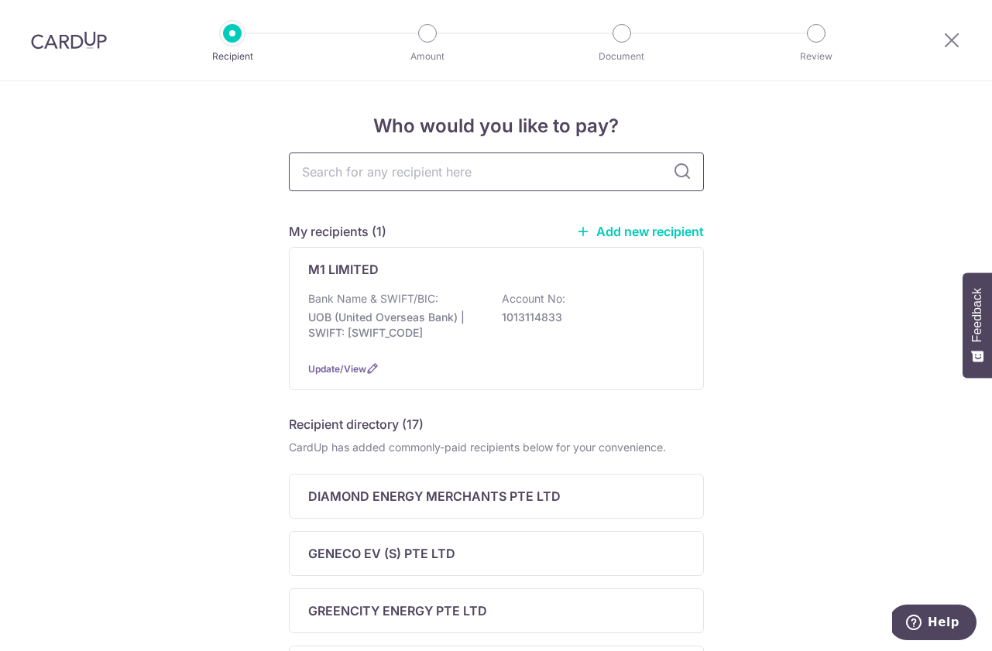
click at [517, 165] on input "text" at bounding box center [496, 172] width 415 height 39
type input "sp"
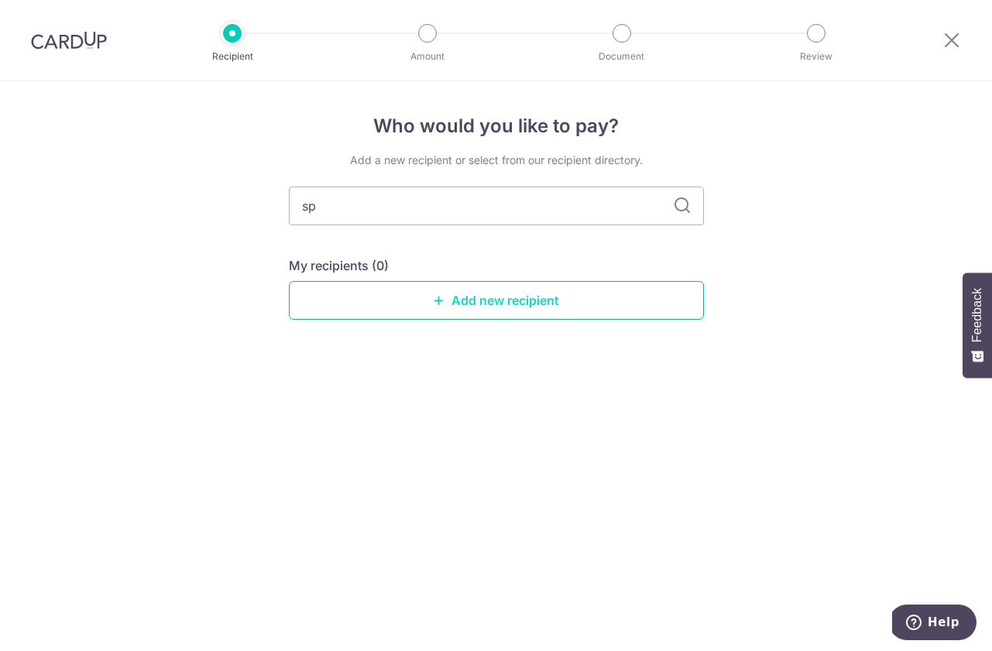
click at [448, 309] on link "Add new recipient" at bounding box center [496, 300] width 415 height 39
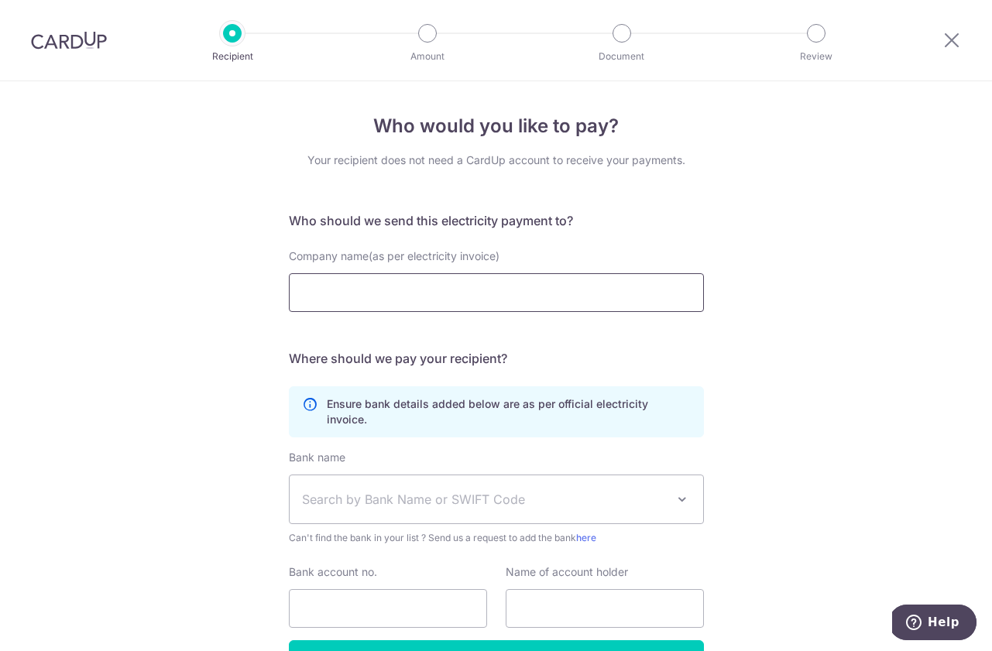
click at [448, 309] on input "Company name(as per electricity invoice)" at bounding box center [496, 292] width 415 height 39
click at [453, 295] on input "Company name(as per electricity invoice)" at bounding box center [496, 292] width 415 height 39
click at [479, 255] on span "Company name(as per electricity invoice)" at bounding box center [394, 255] width 211 height 13
click at [479, 273] on input "Company name(as per electricity invoice)" at bounding box center [496, 292] width 415 height 39
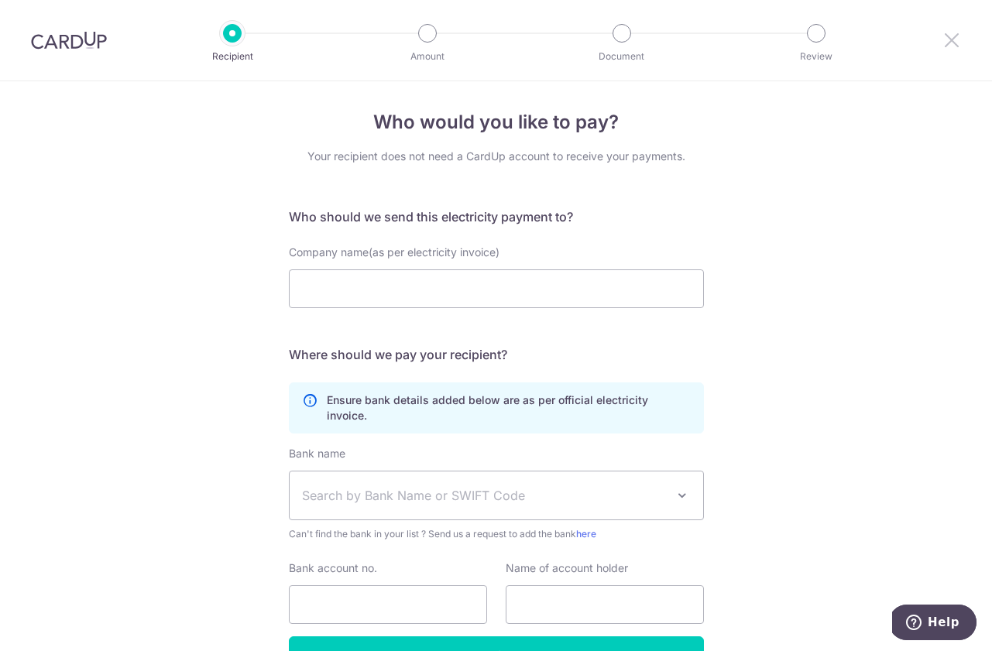
click at [943, 39] on icon at bounding box center [951, 39] width 19 height 19
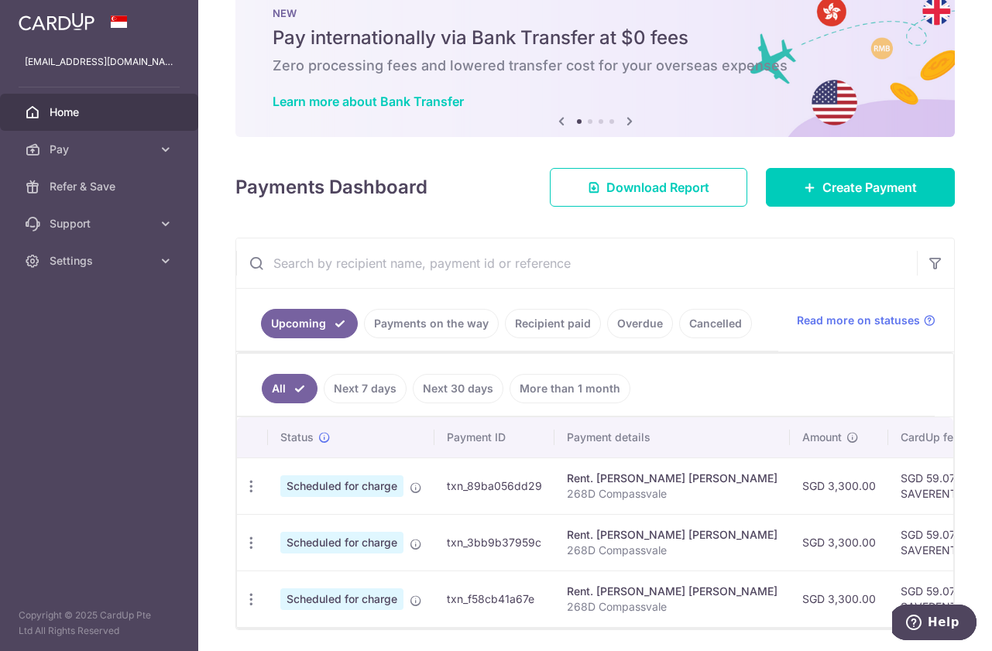
scroll to position [41, 0]
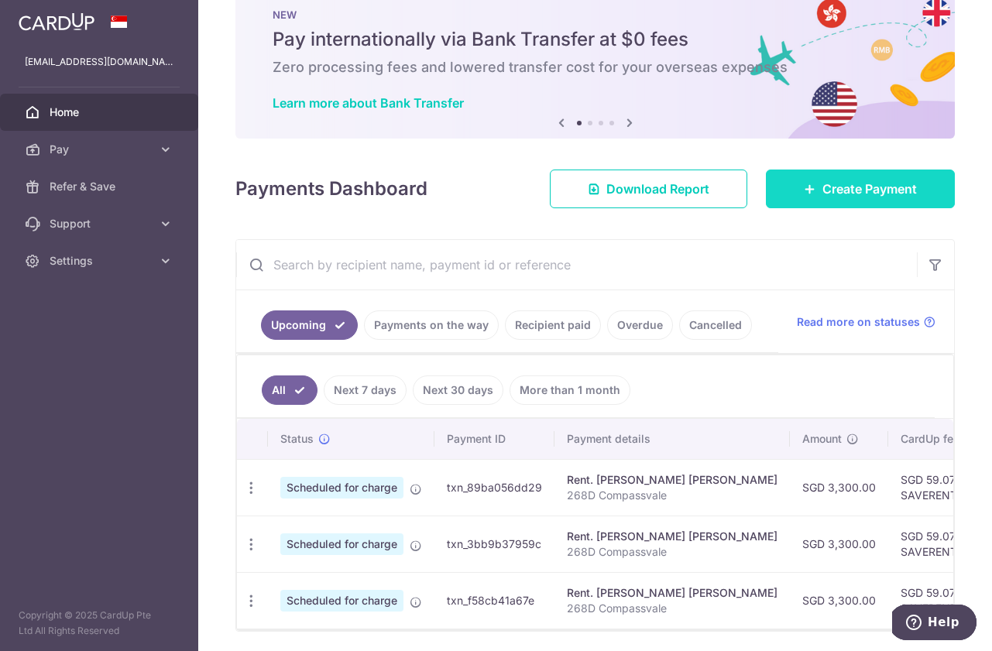
click at [900, 196] on span "Create Payment" at bounding box center [869, 189] width 94 height 19
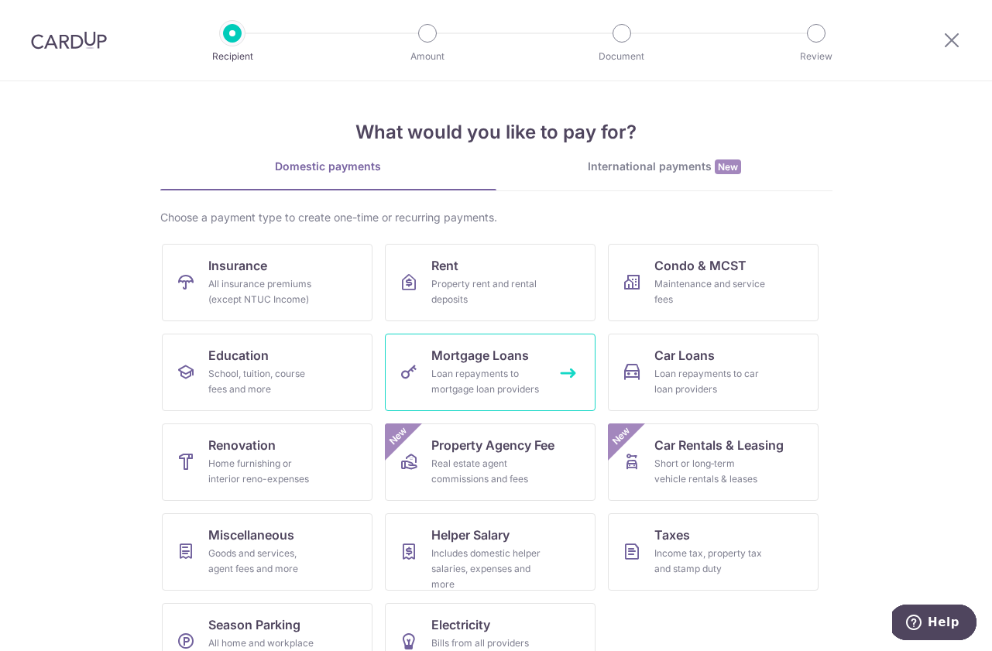
scroll to position [42, 0]
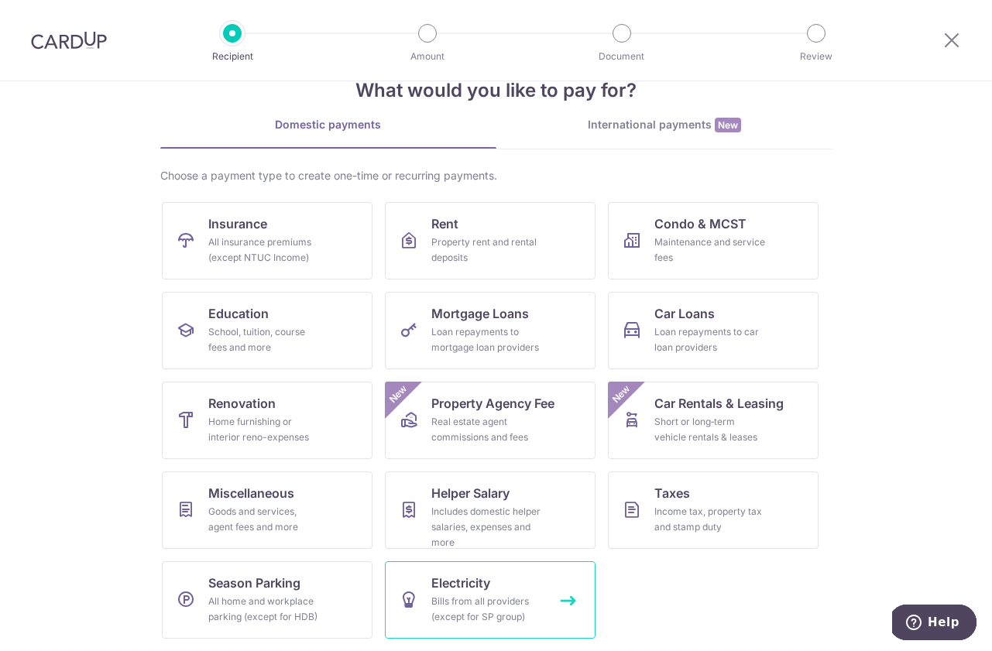
click at [494, 586] on link "Electricity Bills from all providers (except for SP group)" at bounding box center [490, 599] width 211 height 77
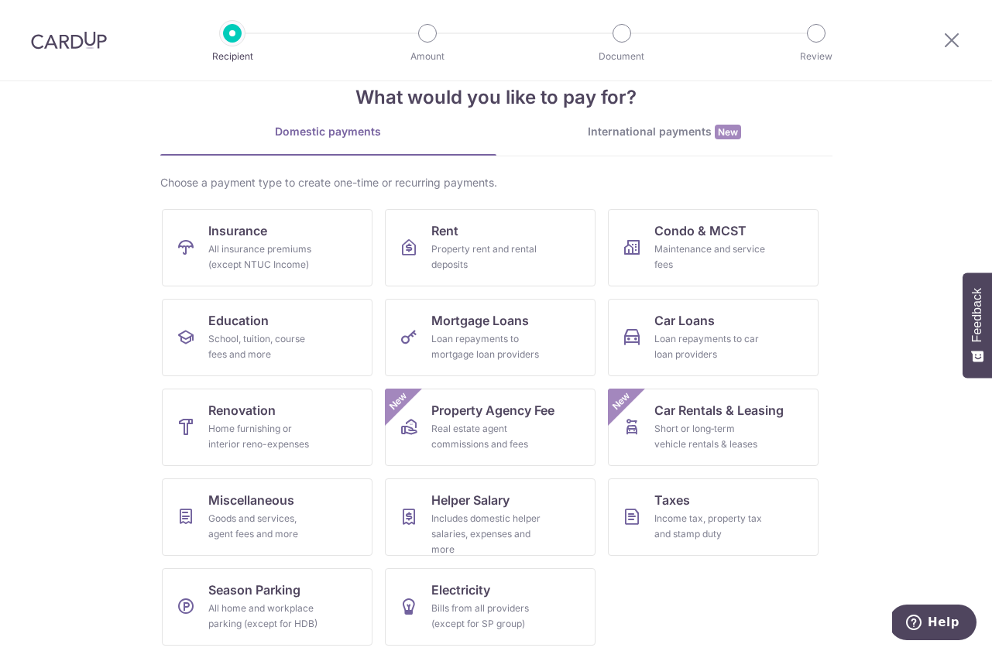
scroll to position [42, 0]
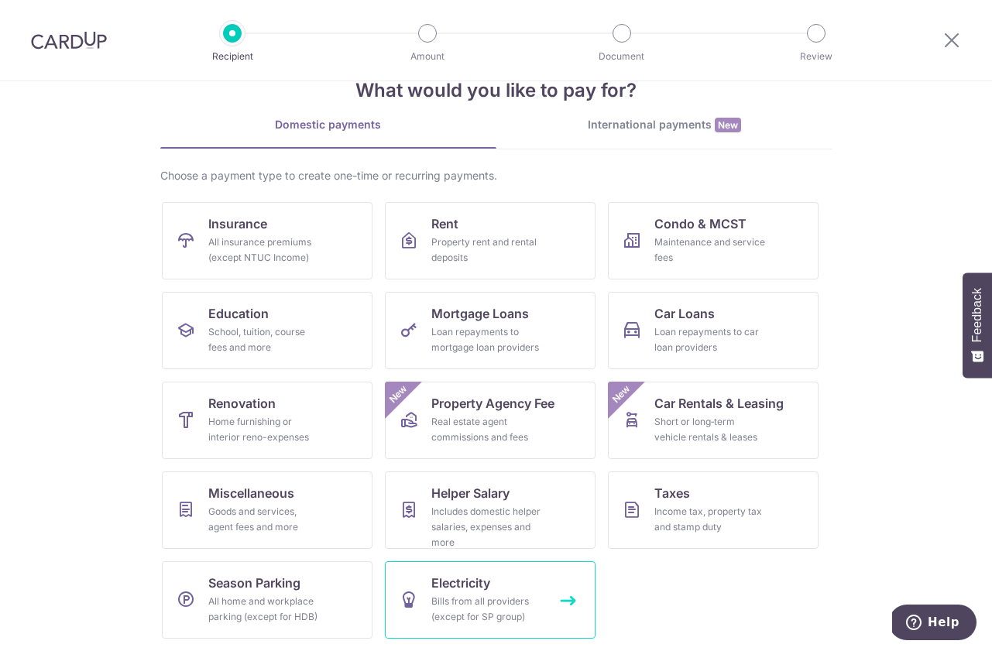
click at [533, 596] on div "Bills from all providers (except for SP group)" at bounding box center [487, 609] width 112 height 31
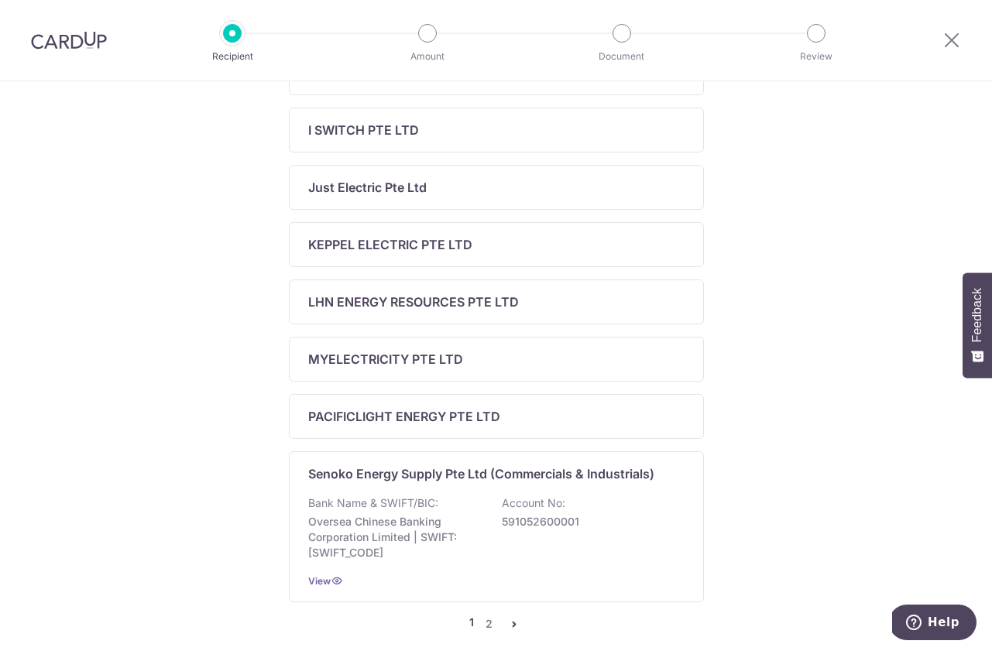
scroll to position [601, 0]
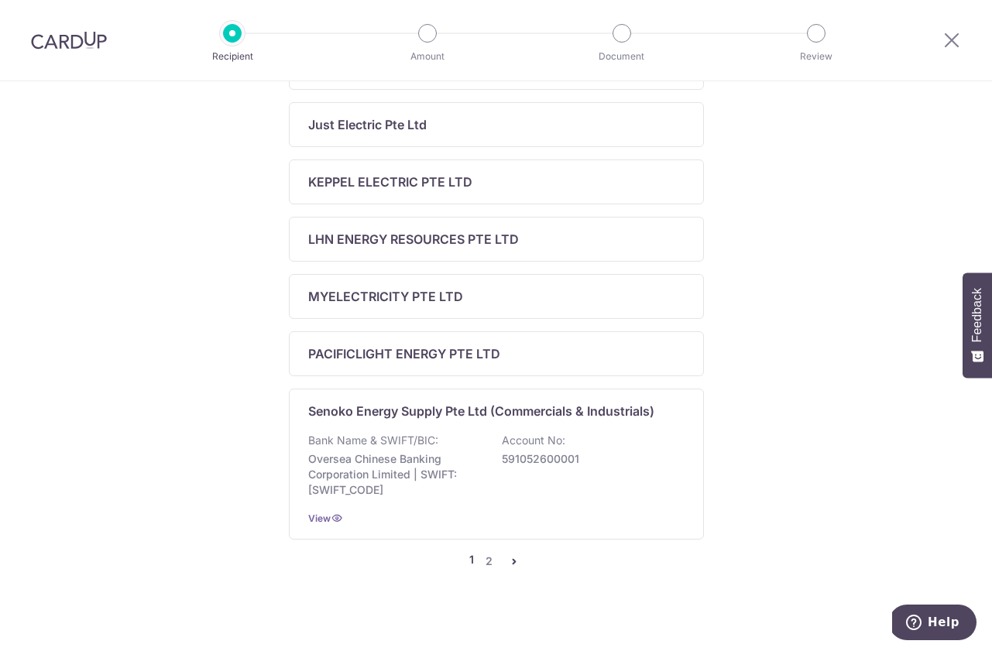
click at [509, 552] on link "pager" at bounding box center [514, 561] width 19 height 19
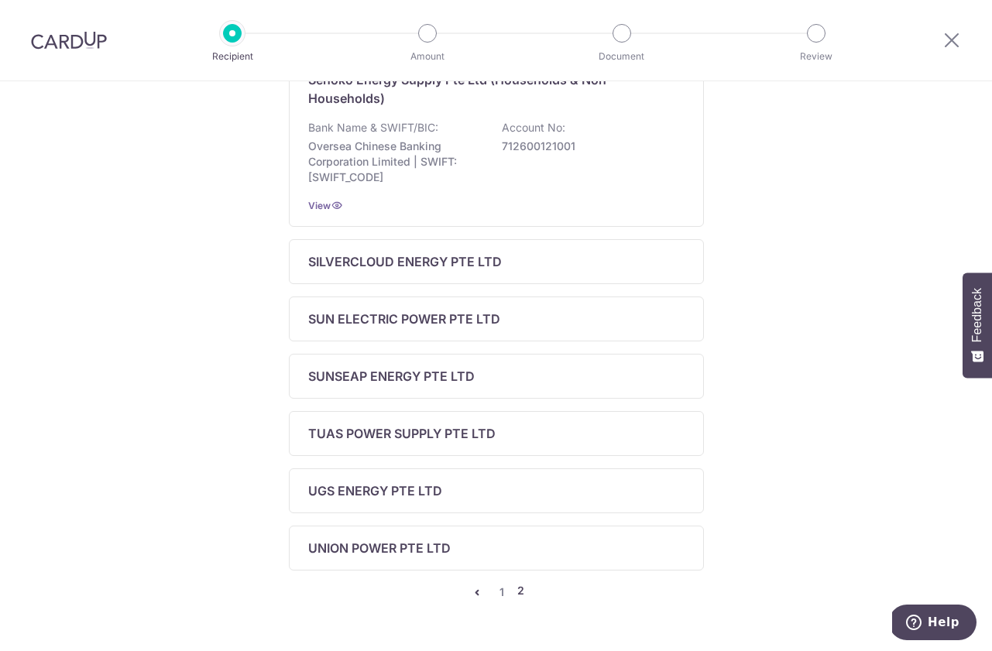
scroll to position [458, 0]
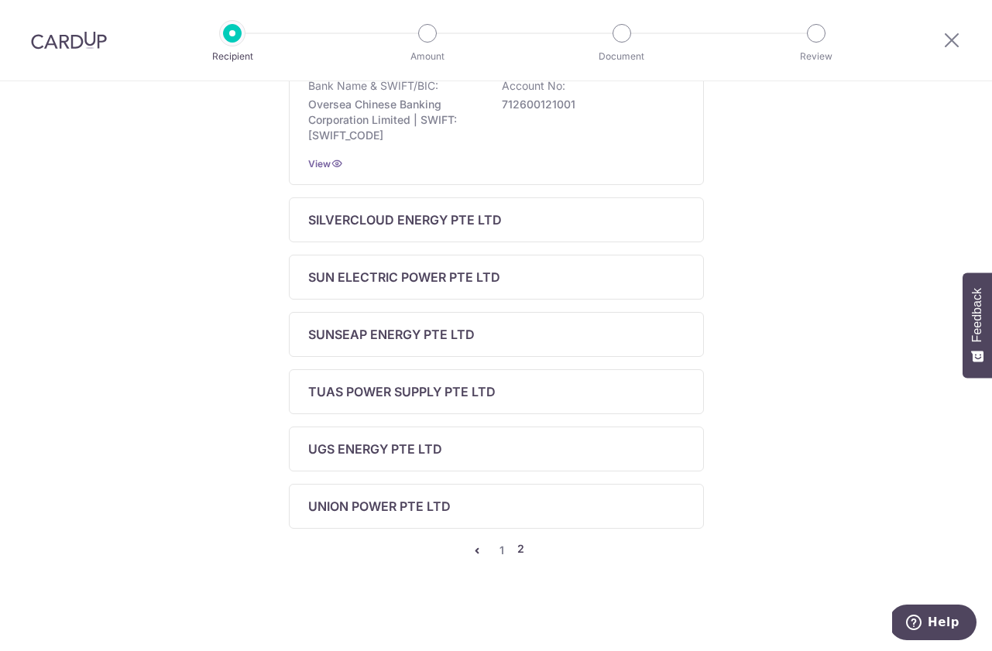
click at [474, 541] on link "pager" at bounding box center [477, 550] width 19 height 19
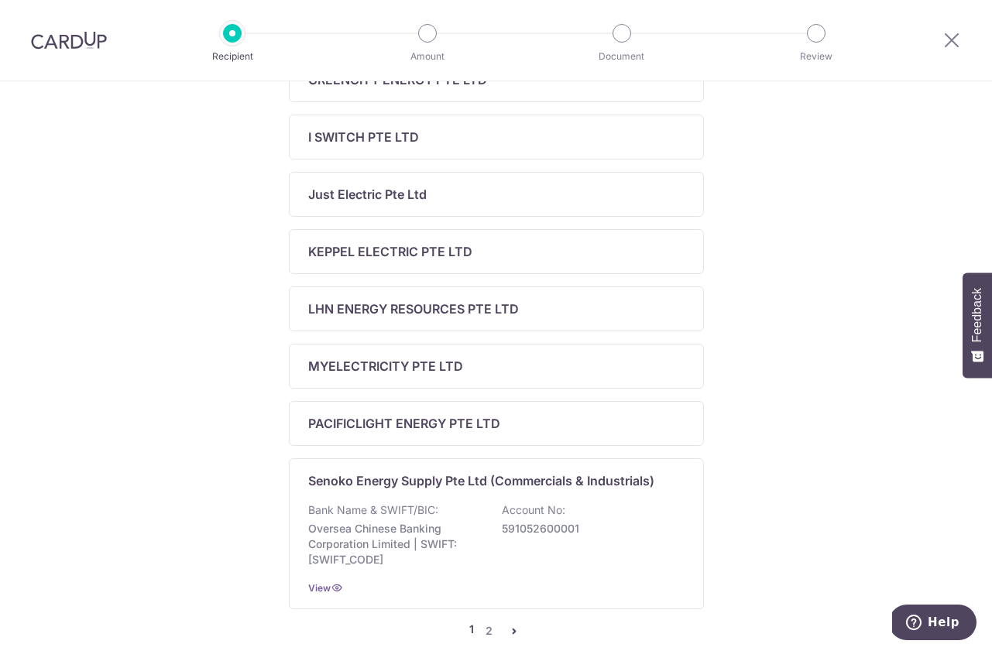
scroll to position [612, 0]
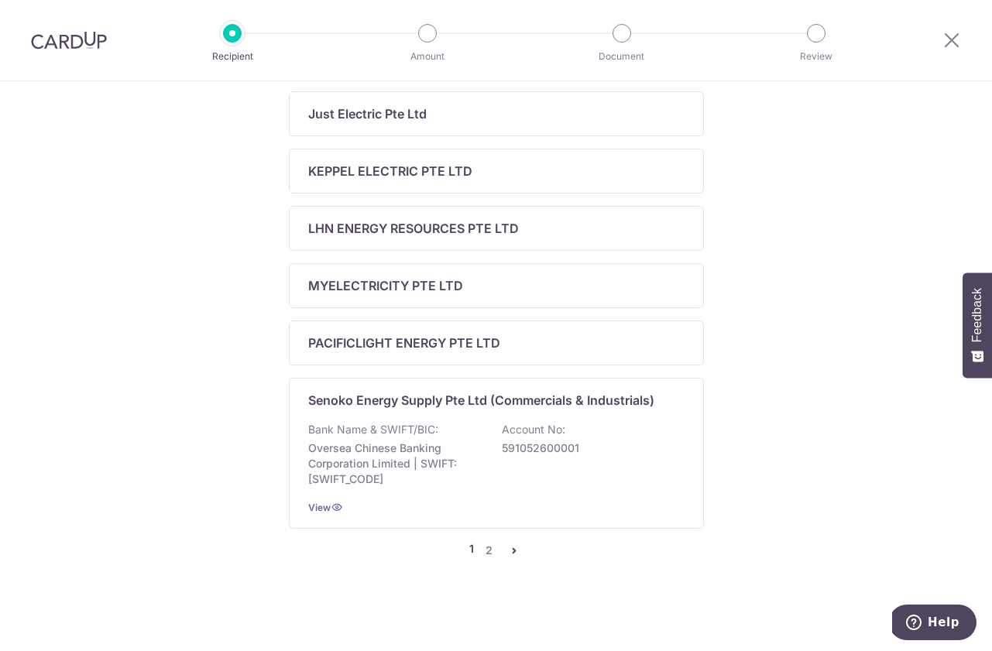
click at [502, 547] on ul "1 2" at bounding box center [496, 550] width 54 height 19
click at [513, 551] on icon "pager" at bounding box center [514, 550] width 12 height 12
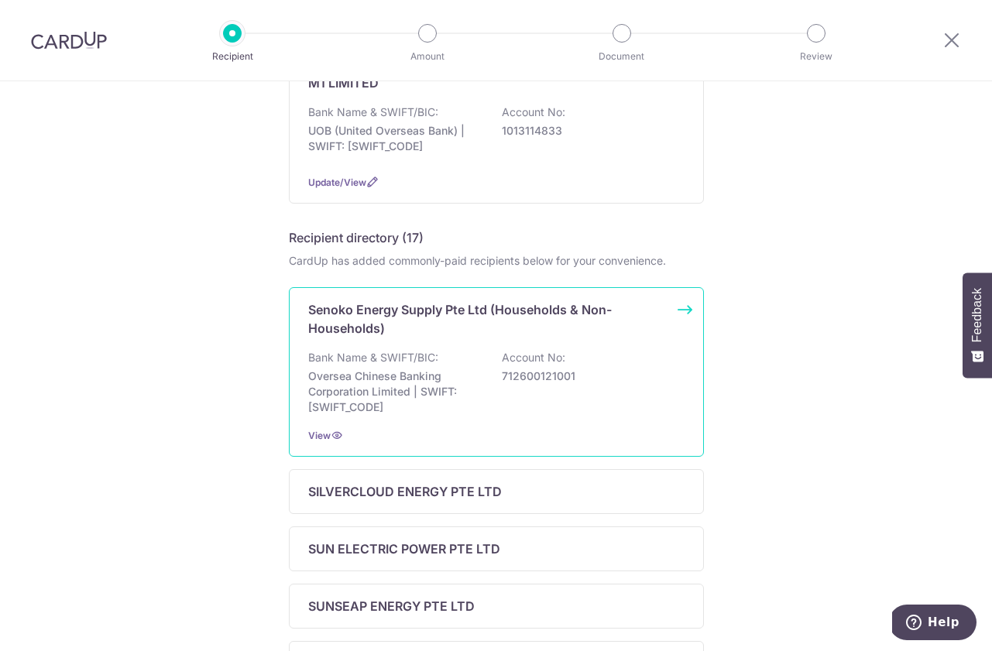
scroll to position [187, 0]
click at [559, 381] on p "712600121001" at bounding box center [588, 375] width 173 height 15
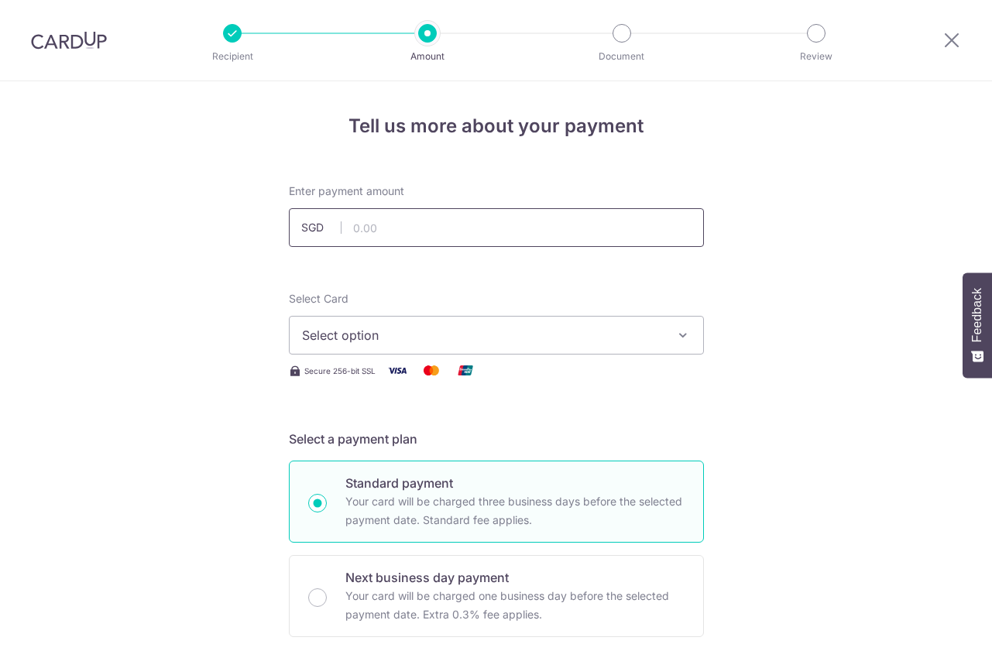
click at [589, 214] on input "text" at bounding box center [496, 227] width 415 height 39
click at [675, 304] on div "Select Card Select option Add credit card Your Cards **** 2515 **** 2823" at bounding box center [496, 323] width 415 height 64
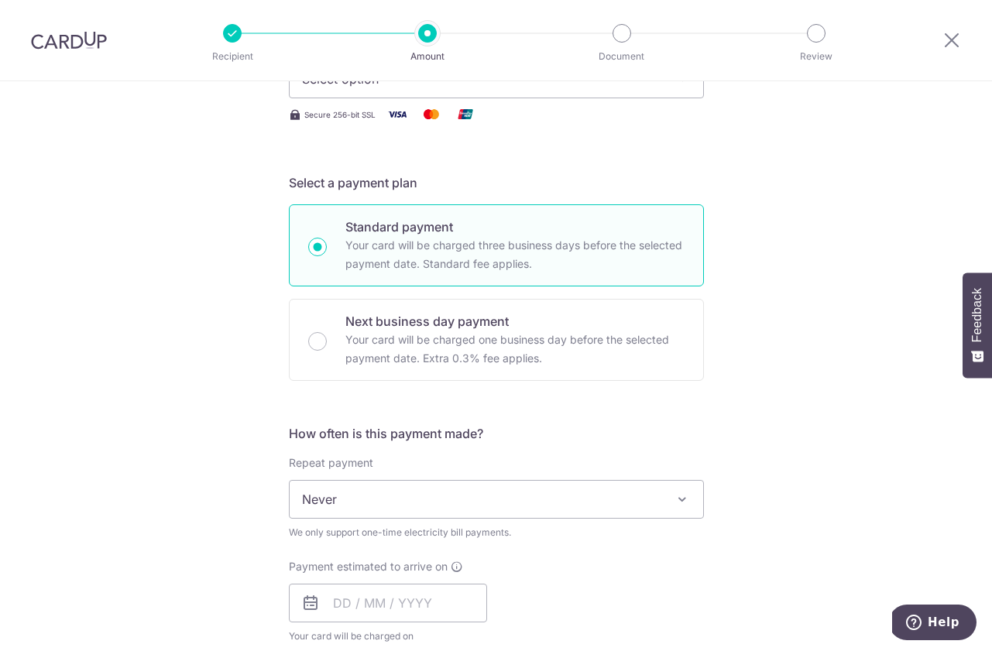
scroll to position [258, 0]
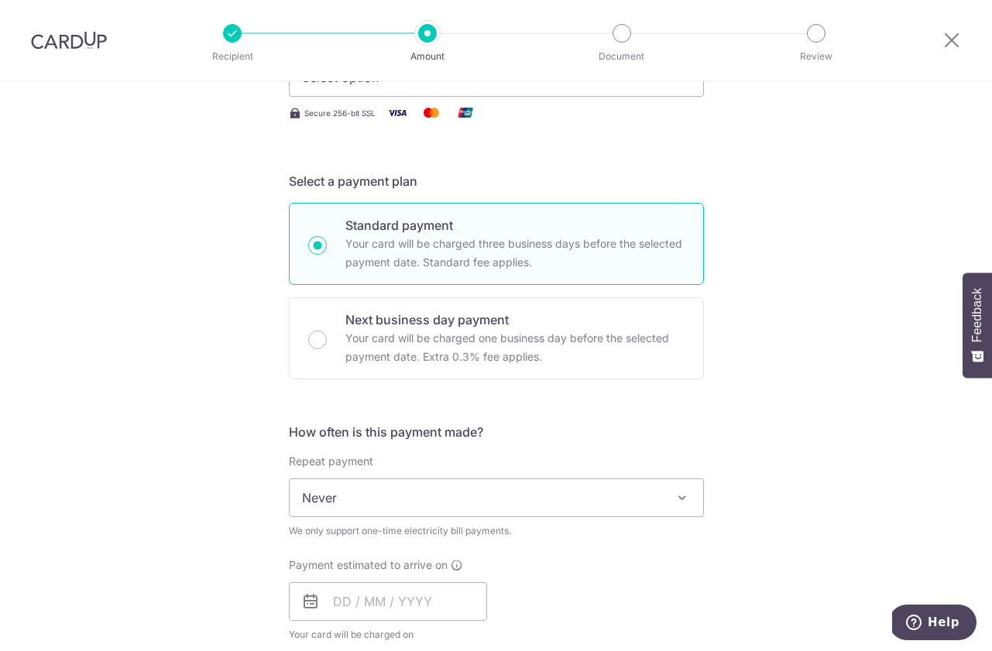
click at [557, 490] on span "Never" at bounding box center [497, 497] width 414 height 37
click at [575, 463] on div "Repeat payment Never Never We only support one-time electricity bill payments. …" at bounding box center [496, 496] width 415 height 85
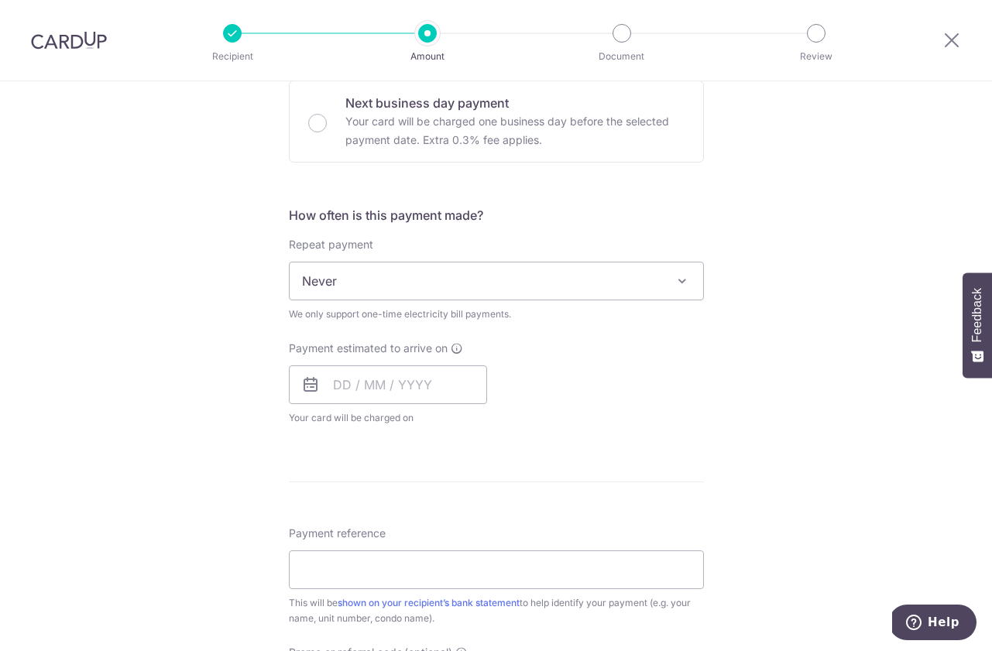
scroll to position [496, 0]
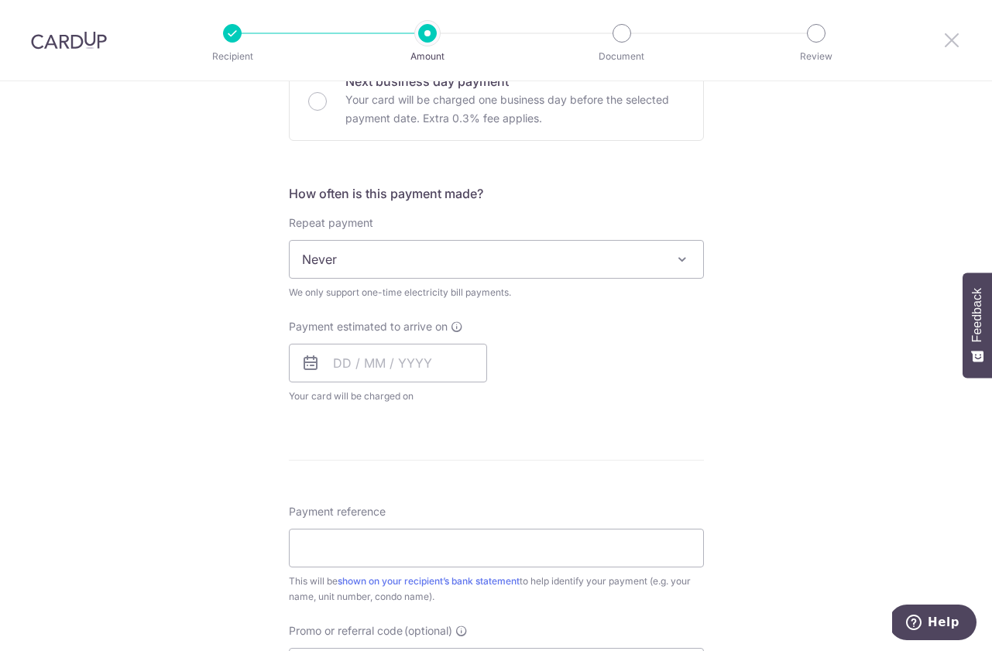
click at [949, 39] on icon at bounding box center [951, 39] width 19 height 19
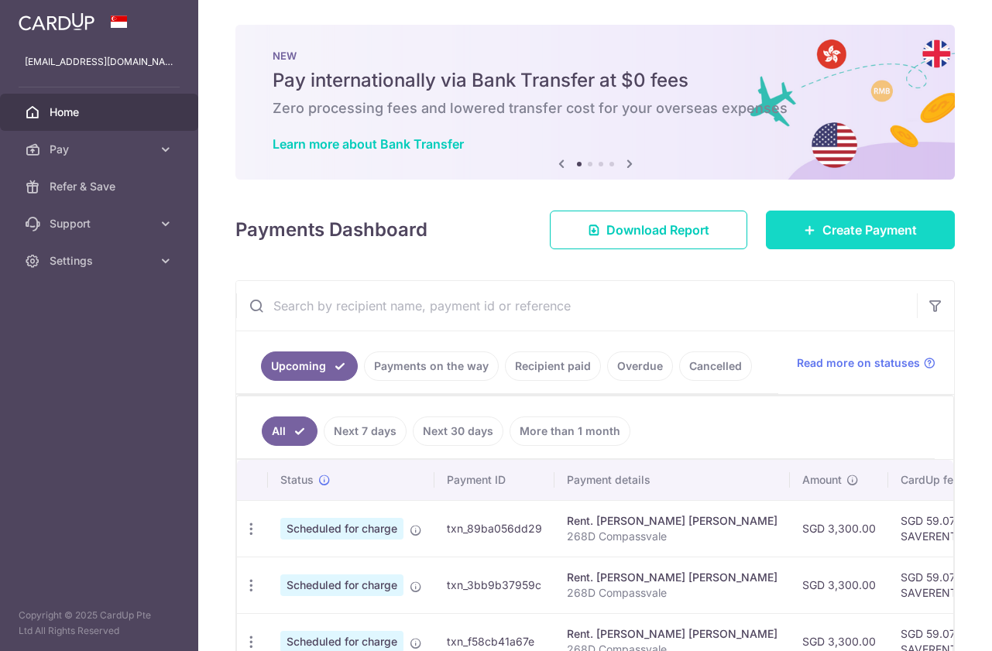
click at [850, 220] on link "Create Payment" at bounding box center [860, 230] width 189 height 39
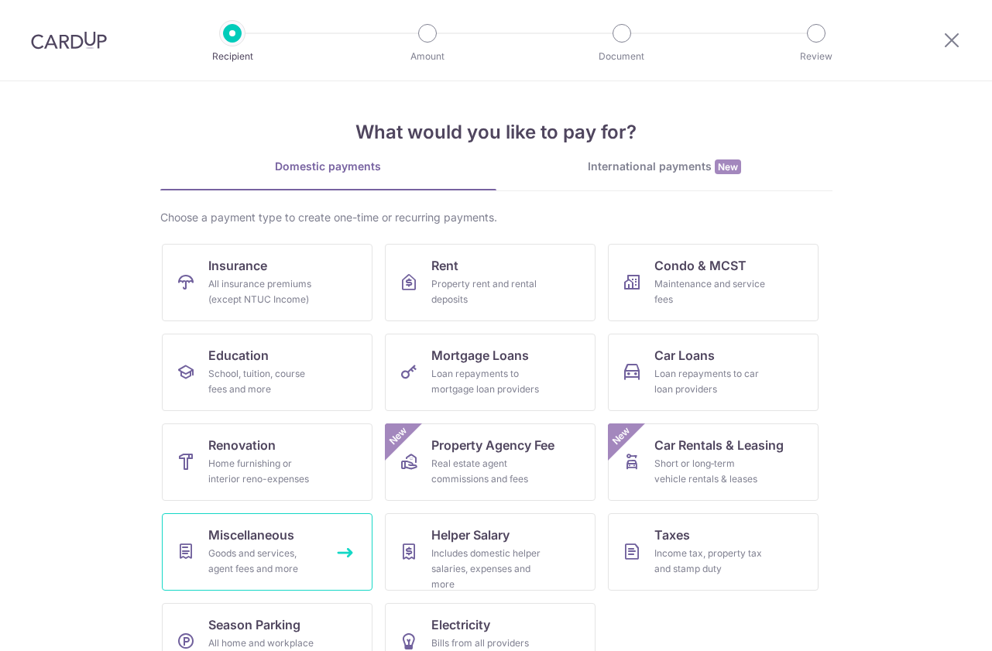
click at [260, 559] on div "Goods and services, agent fees and more" at bounding box center [264, 561] width 112 height 31
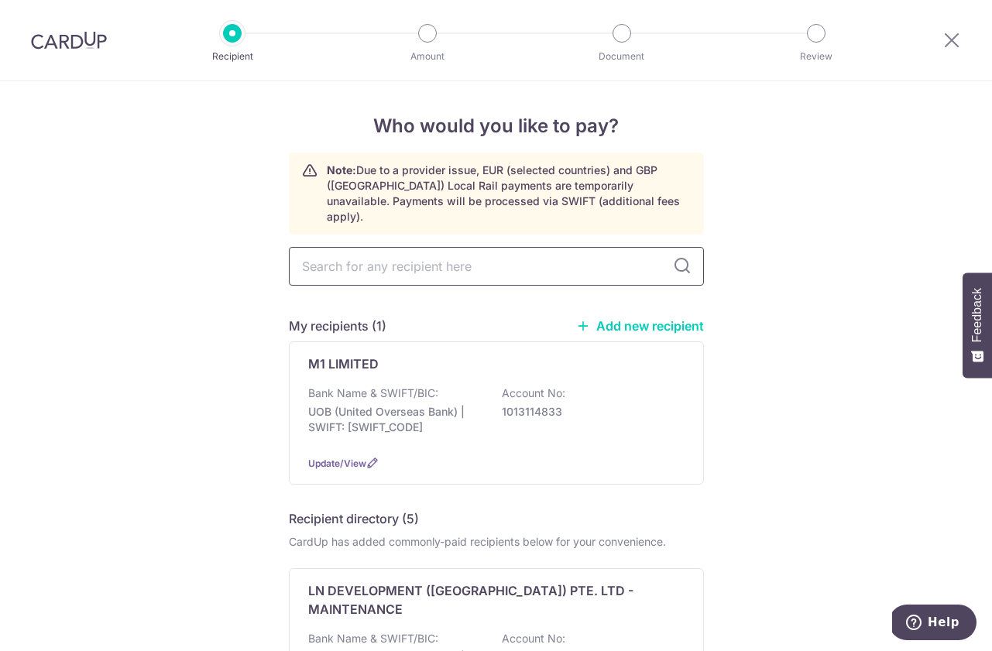
click at [513, 248] on input "text" at bounding box center [496, 266] width 415 height 39
type input "m1"
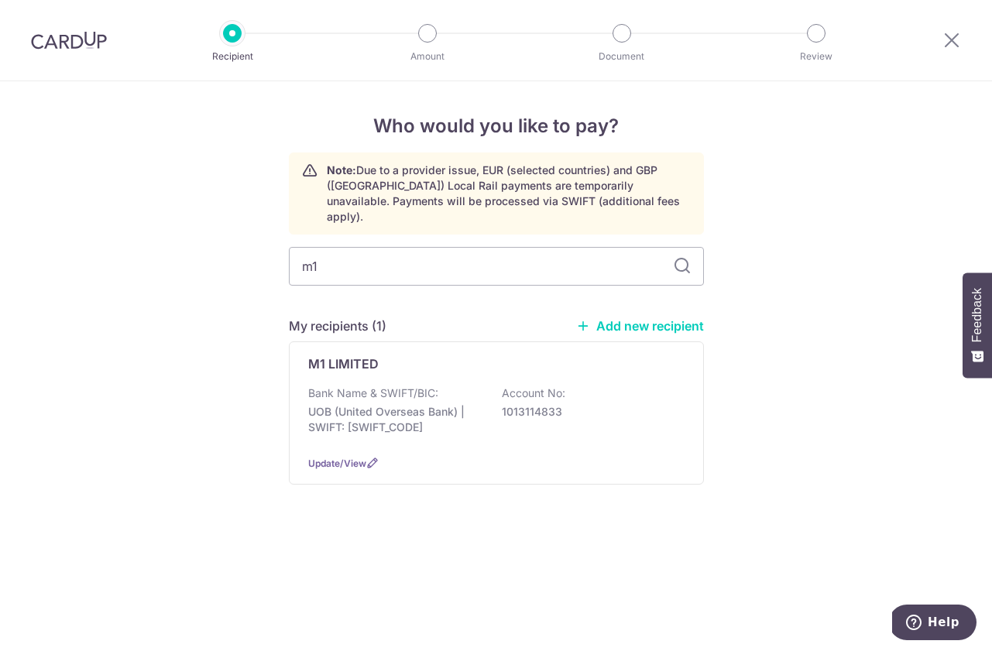
type input "\"
click at [829, 474] on div "Who would you like to pay? Note: Due to a provider issue, EUR (selected countri…" at bounding box center [496, 366] width 992 height 570
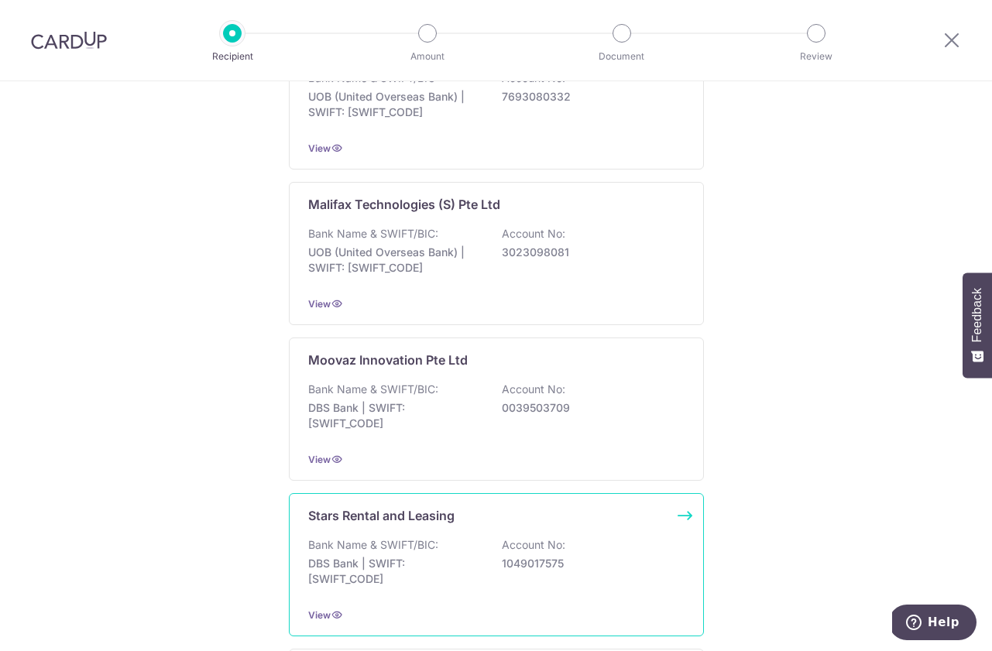
scroll to position [228, 0]
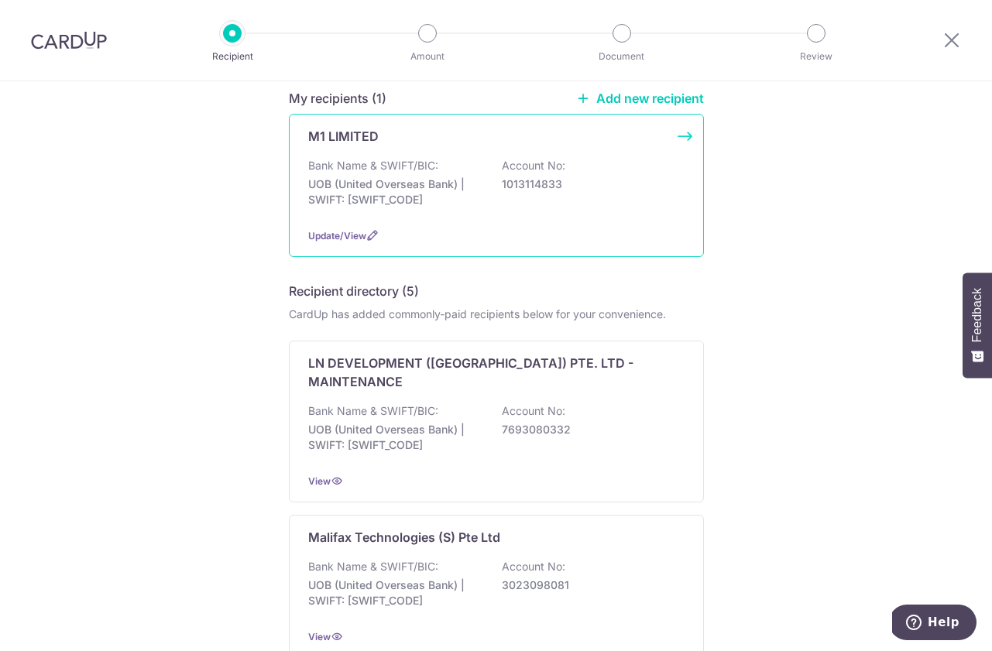
click at [571, 177] on p "1013114833" at bounding box center [588, 184] width 173 height 15
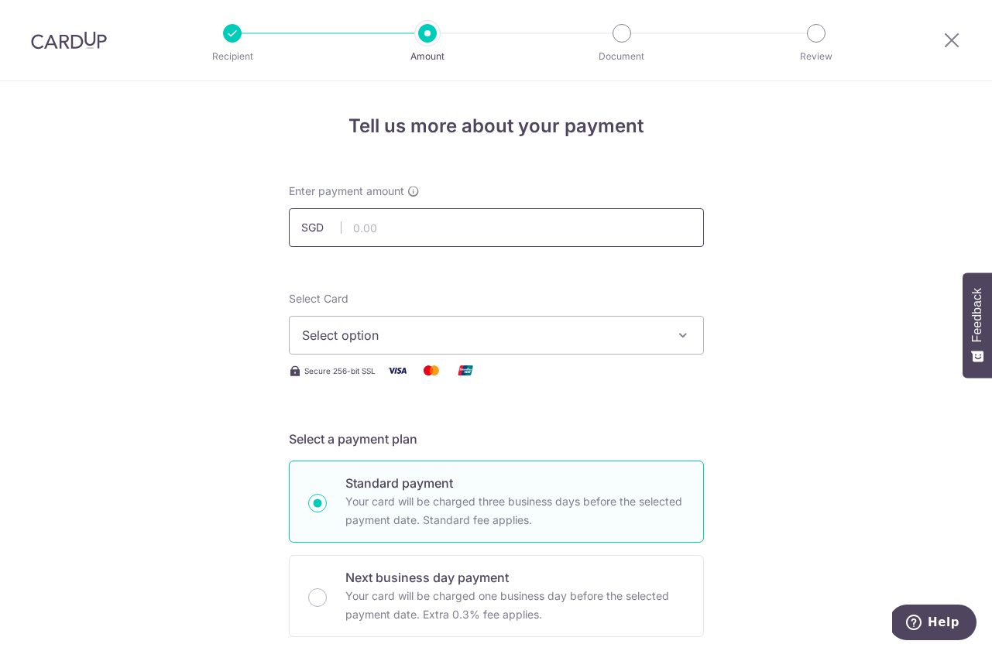
click at [558, 209] on input "text" at bounding box center [496, 227] width 415 height 39
type input "45.50"
click at [524, 322] on button "Select option" at bounding box center [496, 335] width 415 height 39
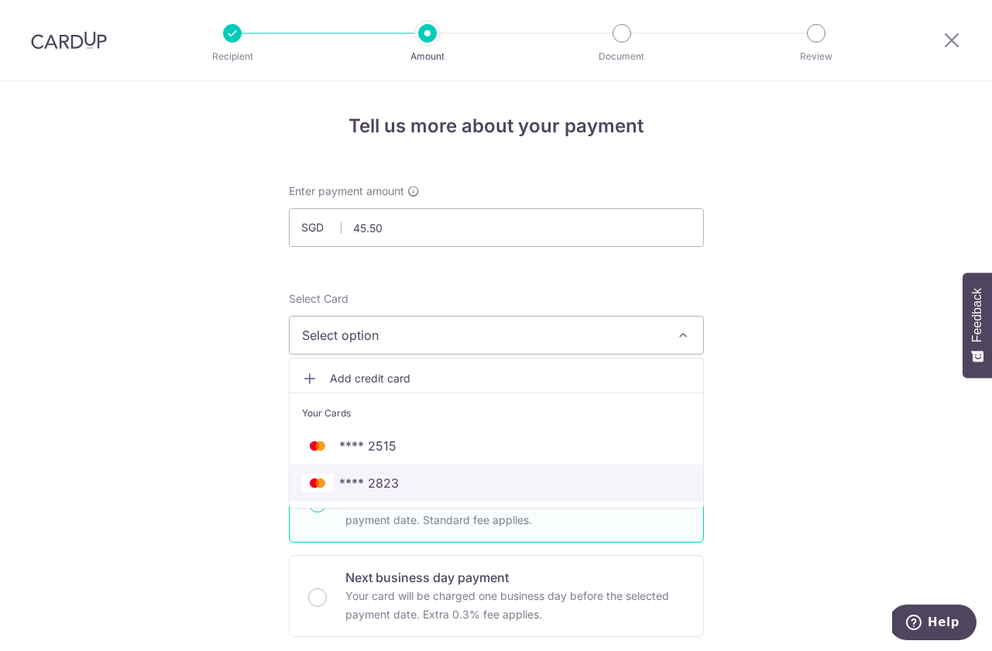
click at [472, 469] on link "**** 2823" at bounding box center [497, 483] width 414 height 37
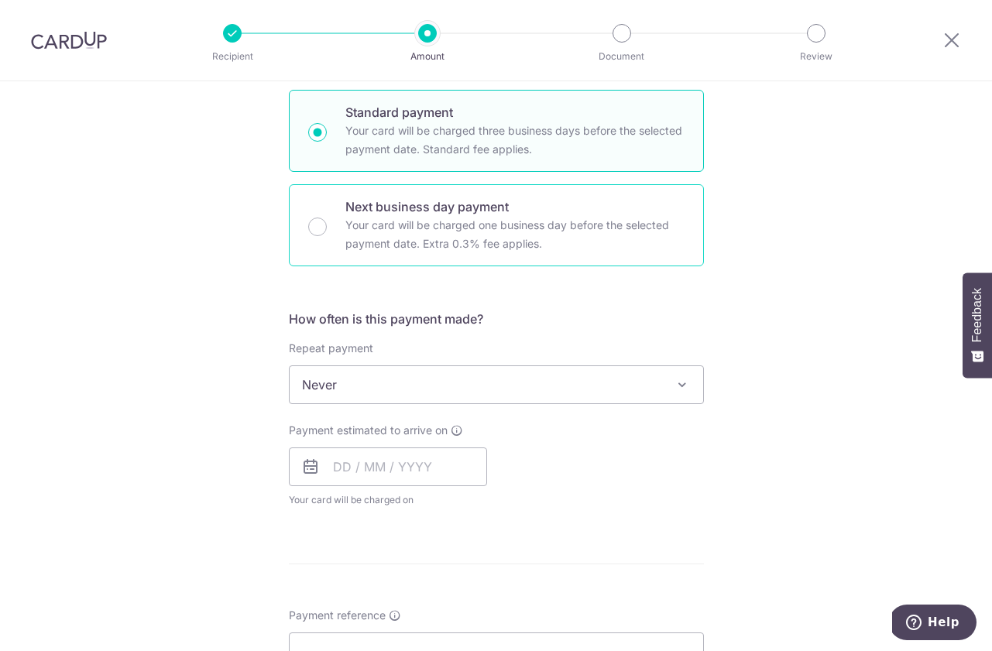
scroll to position [457, 0]
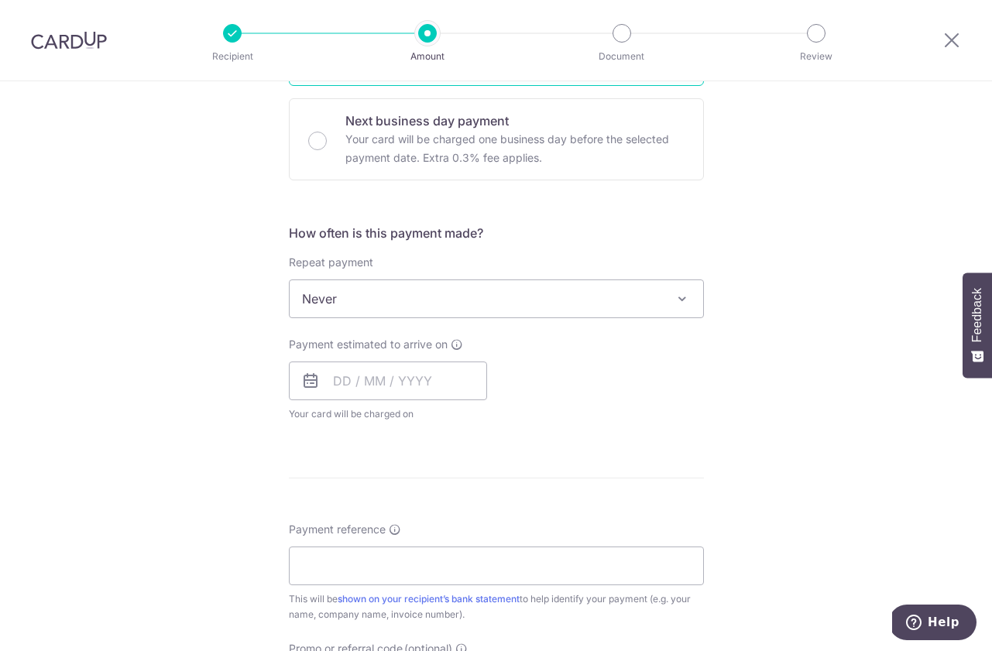
click at [490, 301] on span "Never" at bounding box center [497, 298] width 414 height 37
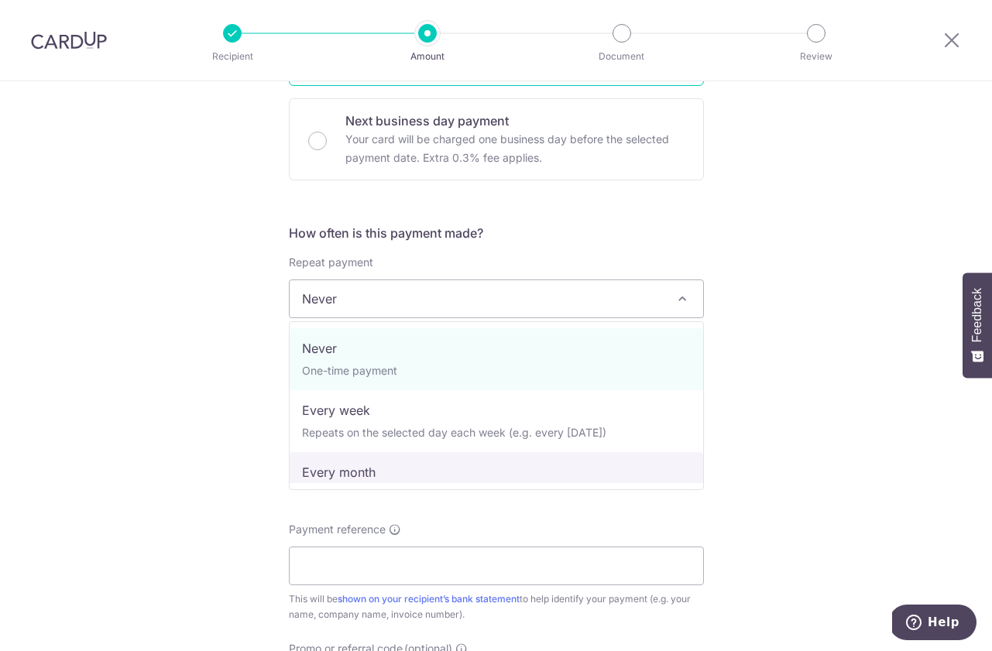
select select "3"
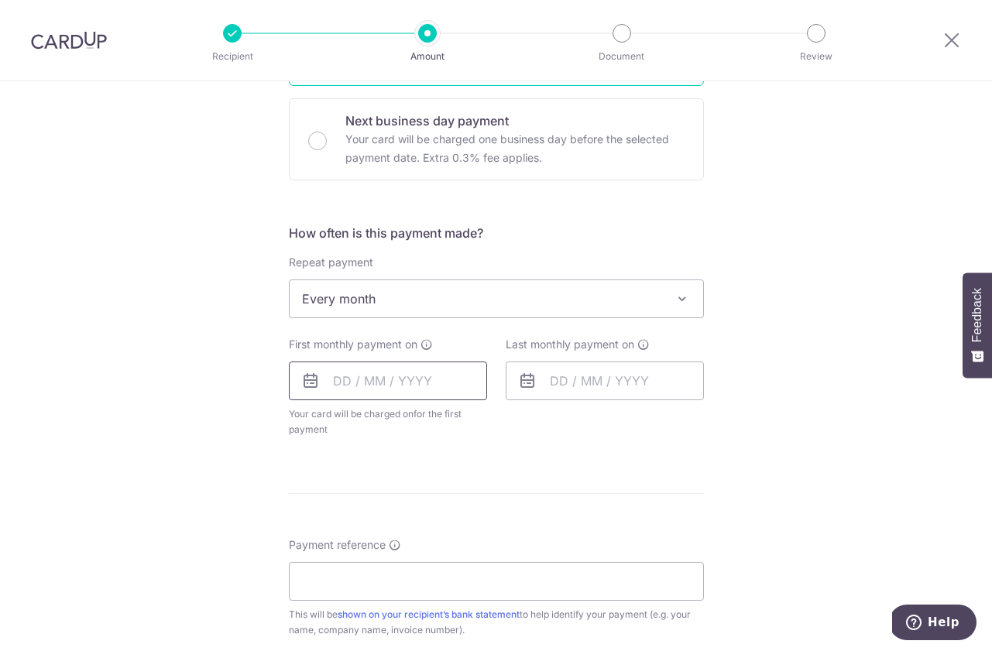
click at [425, 377] on input "text" at bounding box center [388, 381] width 198 height 39
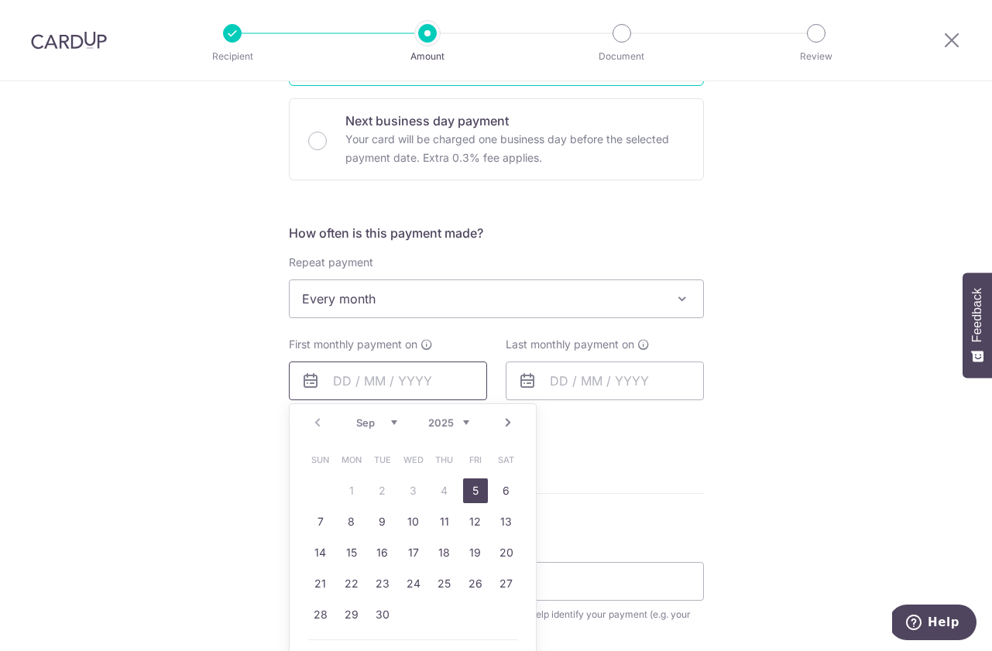
type input "1"
type input "8/9/2025"
click at [583, 381] on input "text" at bounding box center [605, 381] width 198 height 39
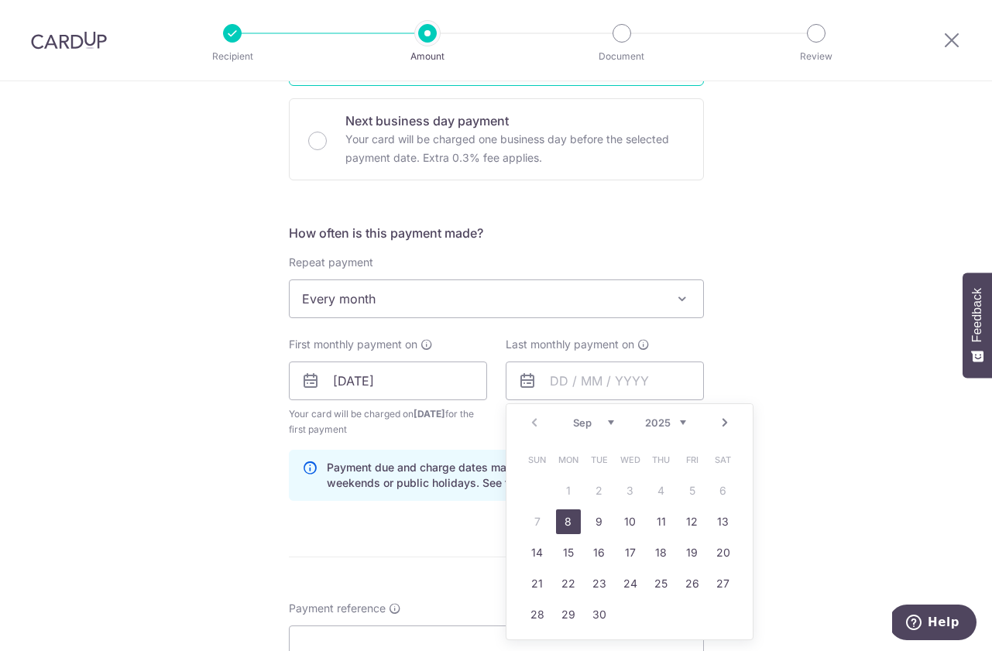
click at [667, 424] on select "2025 2026 2027 2028 2029 2030 2031 2032 2033 2034 2035" at bounding box center [665, 423] width 41 height 12
click at [585, 410] on div "Prev Next Jan Feb Mar Apr May Jun Jul Aug Sep Oct Nov Dec 2025 2026 2027 2028 2…" at bounding box center [629, 422] width 246 height 37
click at [588, 427] on select "Jan Feb Mar Apr May Jun Jul Aug Sep Oct Nov Dec" at bounding box center [593, 423] width 41 height 12
click at [593, 433] on div "Prev Next Jan Feb Mar Apr May Jun Jul Aug Sep Oct Nov Dec 2025 2026 2027 2028 2…" at bounding box center [629, 422] width 246 height 37
click at [592, 417] on select "Jan Feb Mar Apr May Jun Jul Aug Sep Oct Nov Dec" at bounding box center [593, 423] width 41 height 12
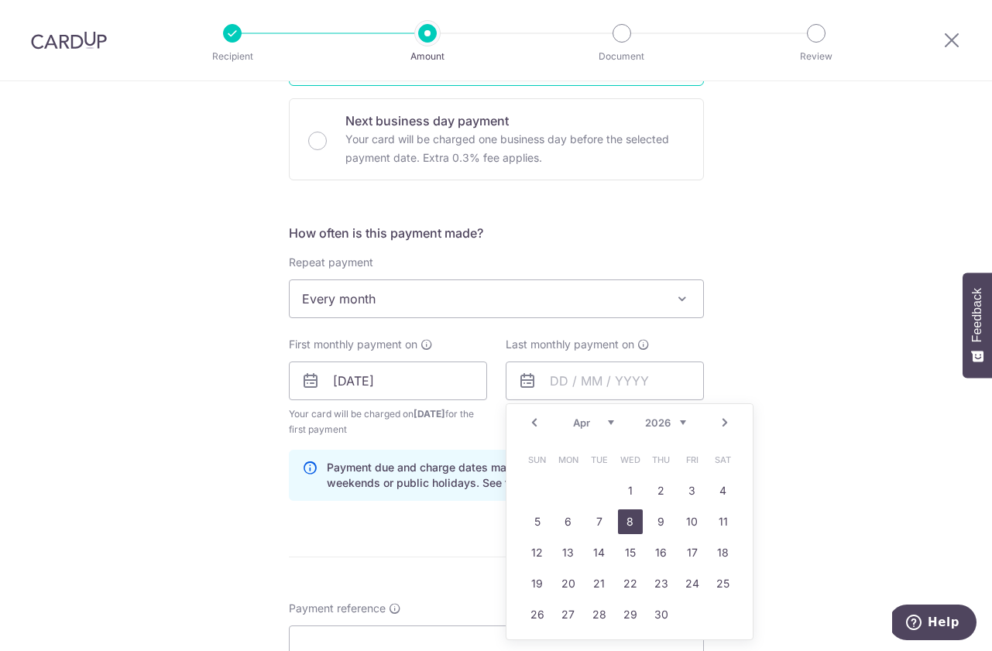
click at [637, 527] on link "8" at bounding box center [630, 522] width 25 height 25
type input "08/04/2026"
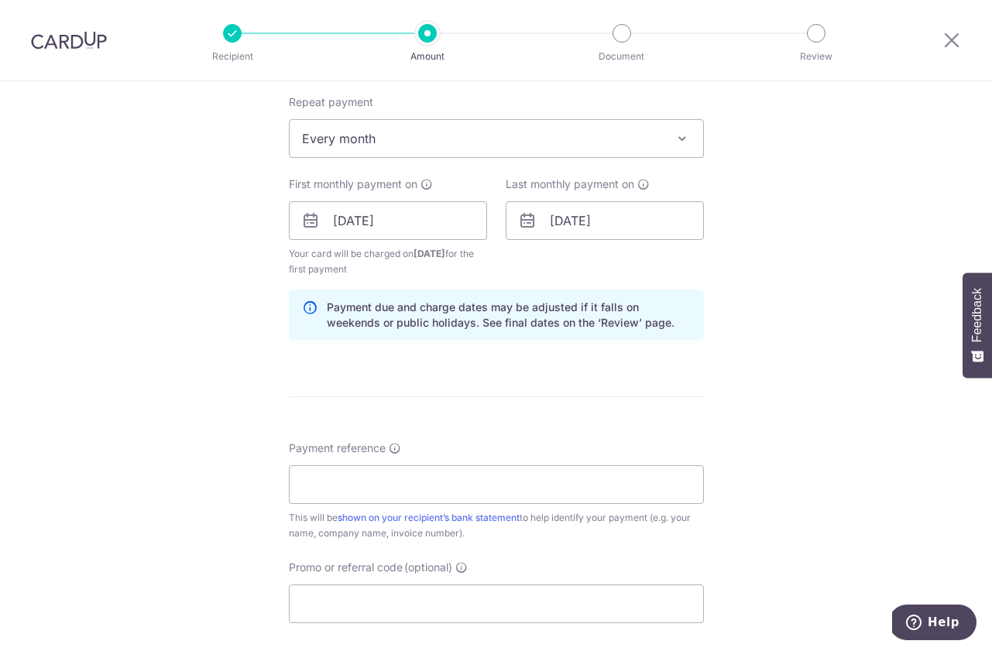
scroll to position [631, 0]
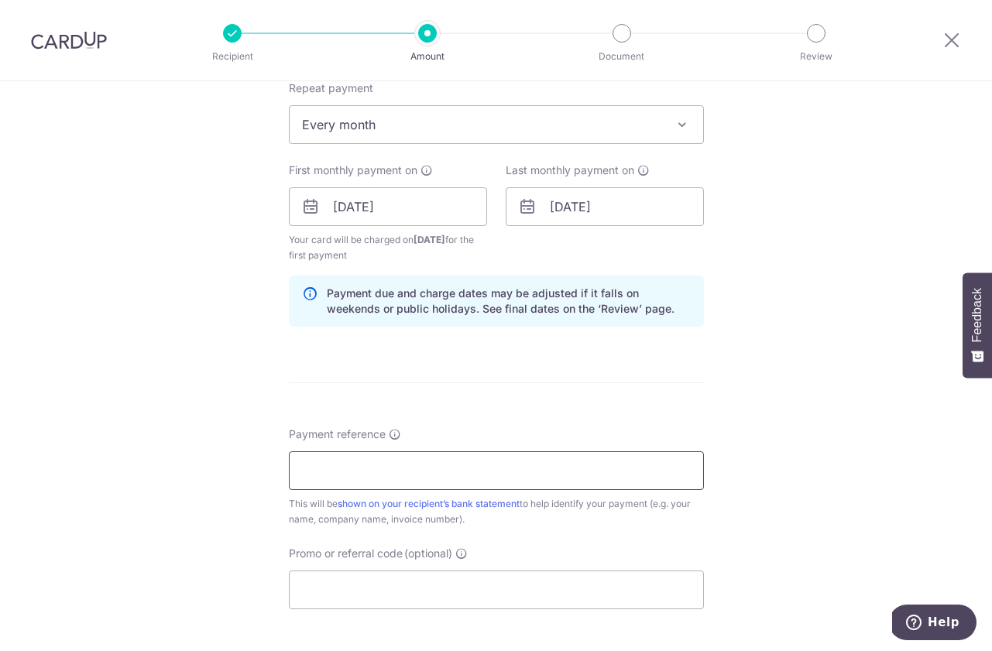
click at [598, 485] on input "Payment reference" at bounding box center [496, 470] width 415 height 39
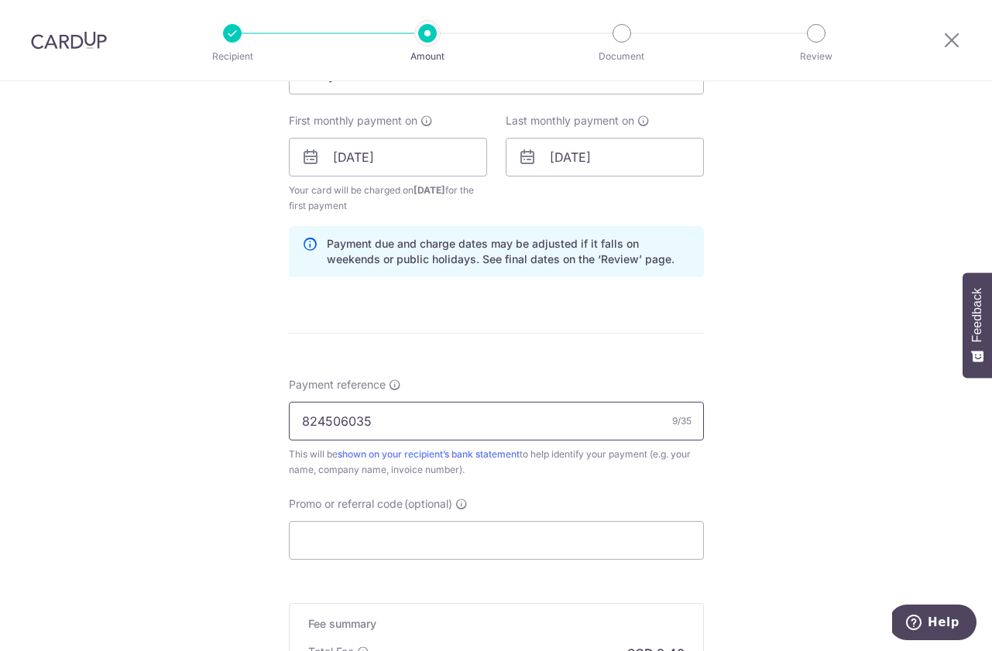
scroll to position [685, 0]
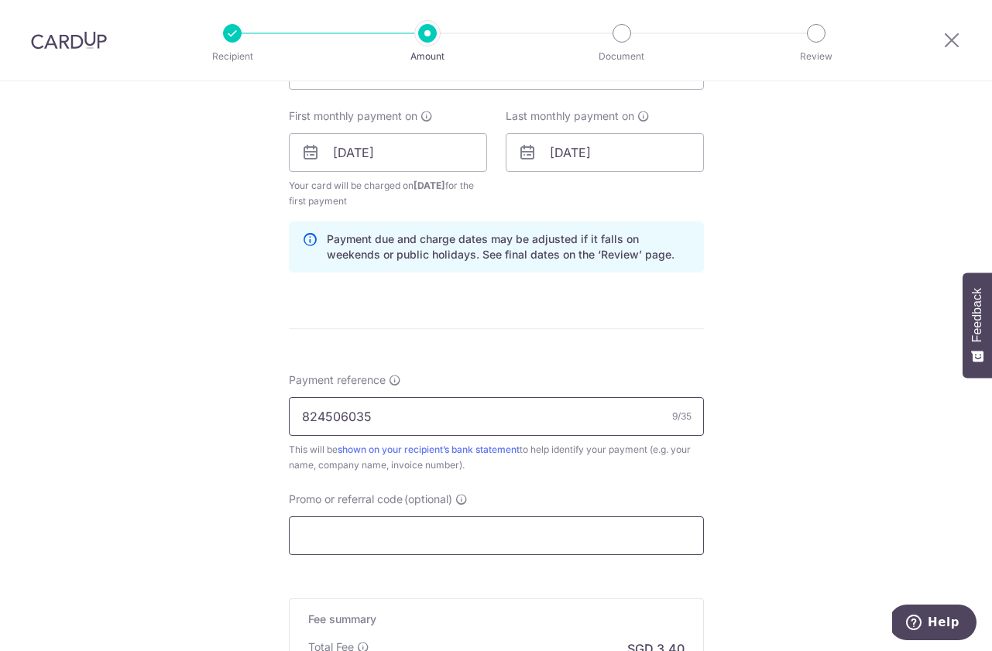
type input "824506035"
click at [514, 523] on input "Promo or referral code (optional)" at bounding box center [496, 536] width 415 height 39
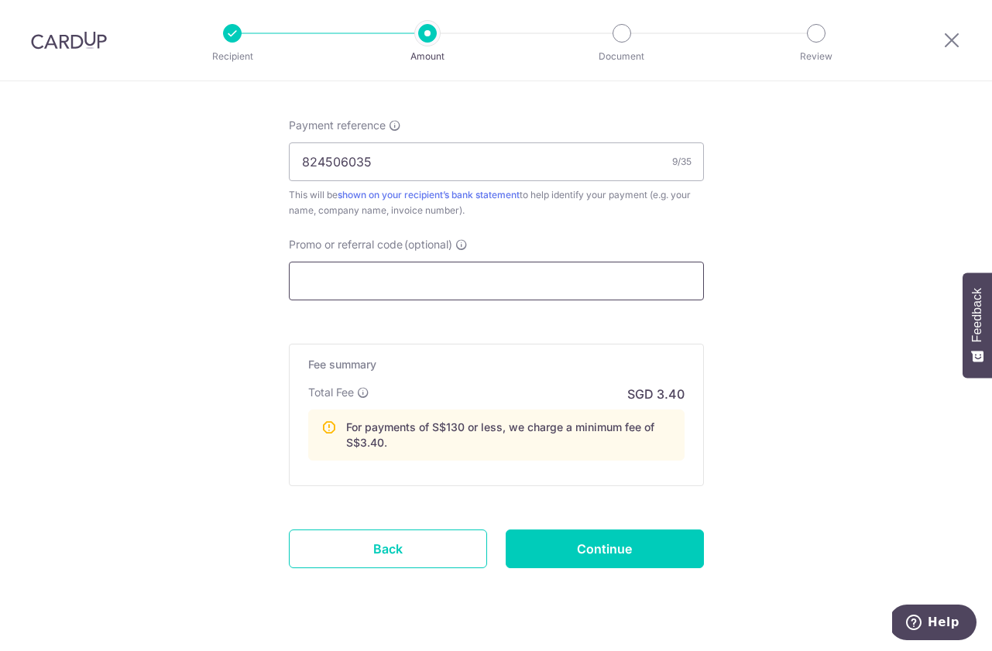
scroll to position [939, 0]
paste input "1.79%"
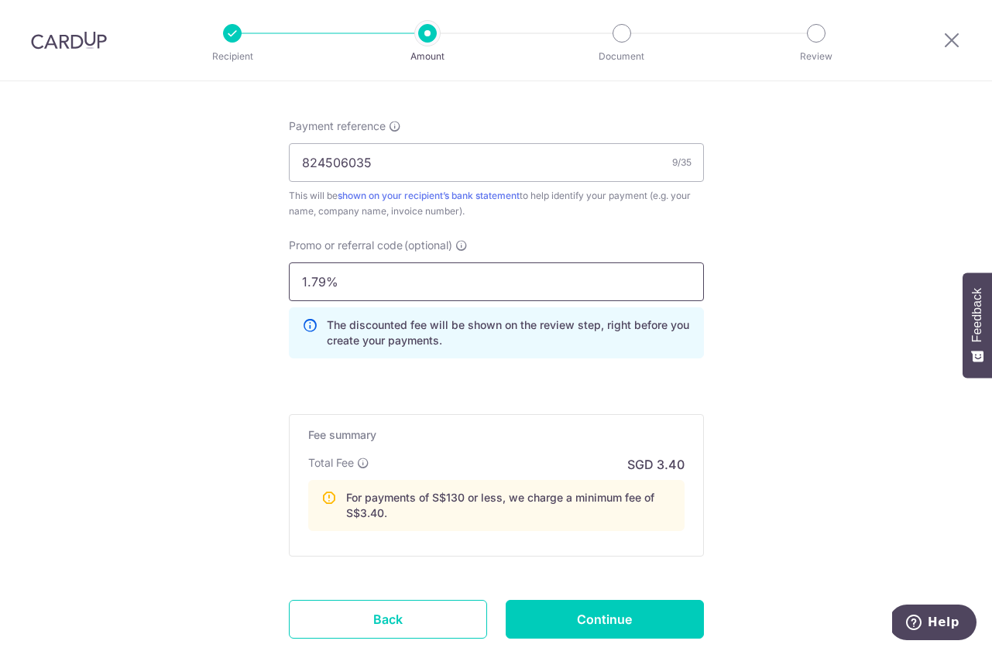
click at [461, 292] on input "1.79%" at bounding box center [496, 282] width 415 height 39
paste input "MILELION"
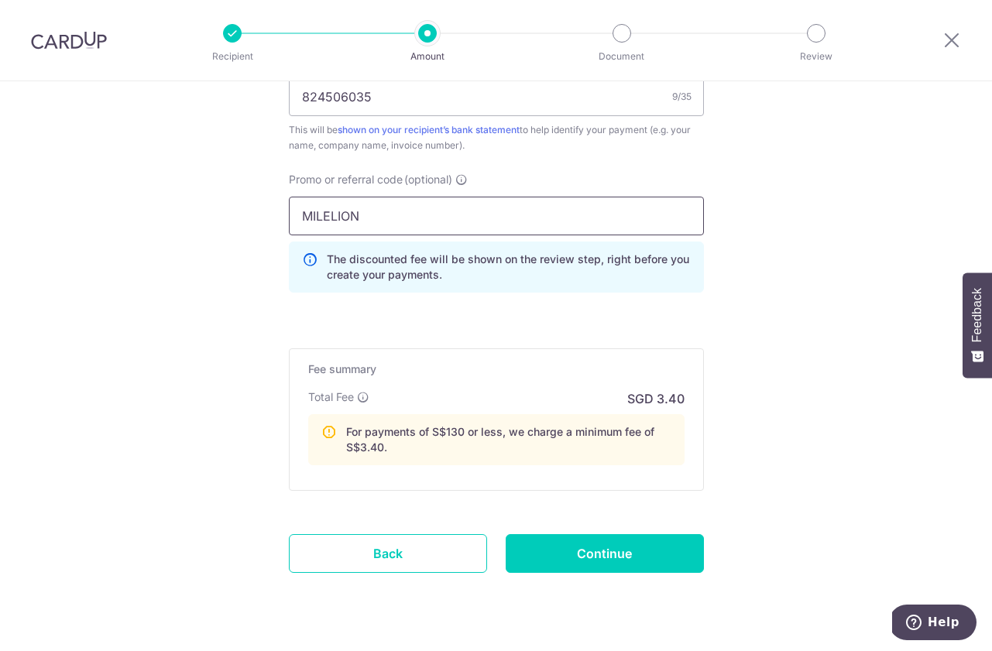
scroll to position [1043, 0]
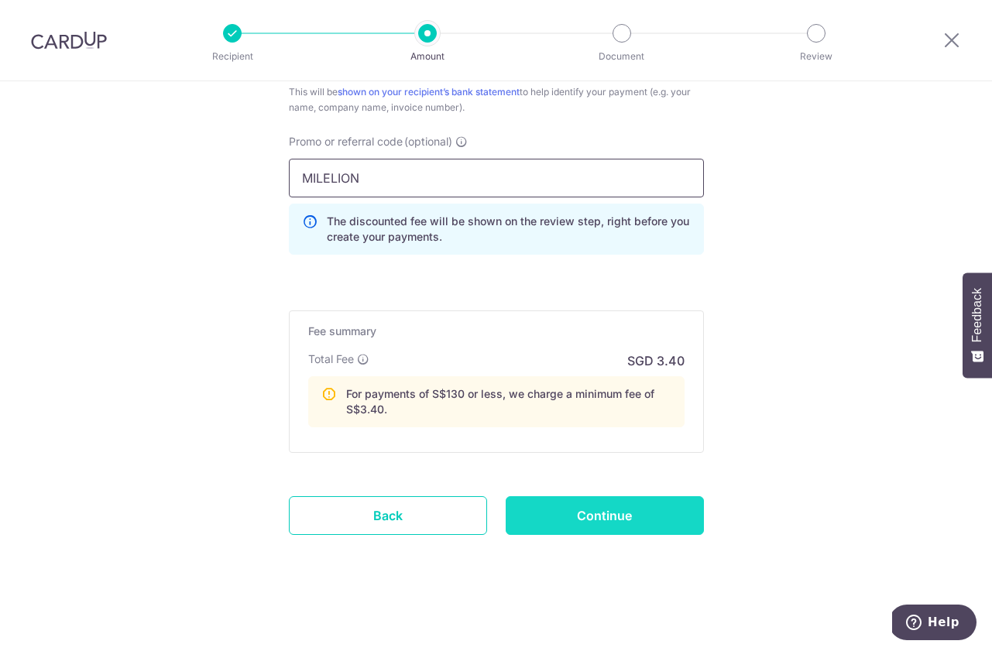
type input "MILELION"
click at [572, 524] on input "Continue" at bounding box center [605, 515] width 198 height 39
type input "Create Schedule"
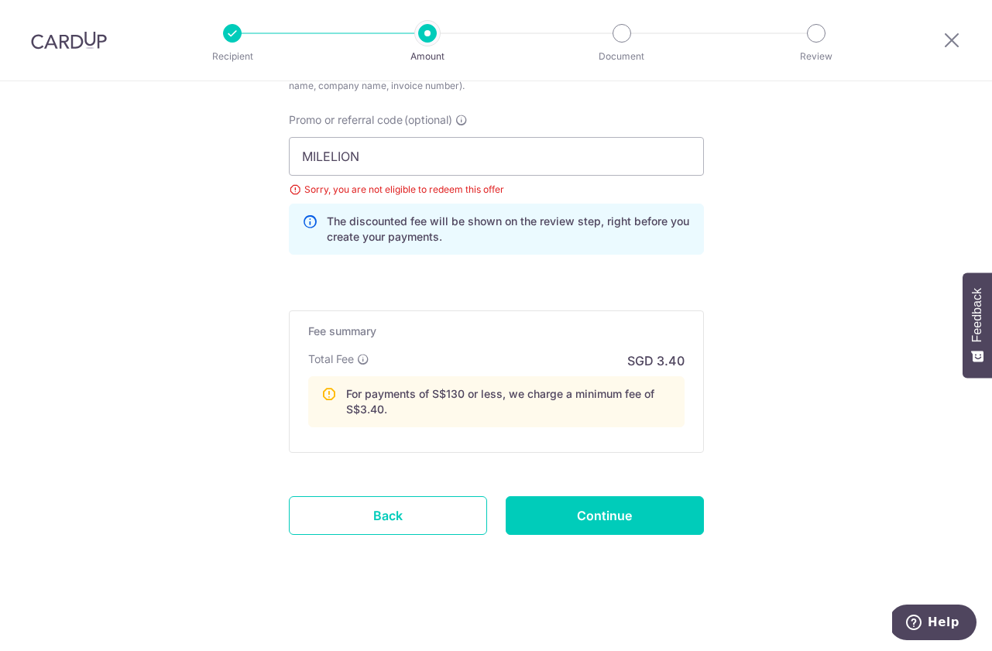
scroll to position [980, 0]
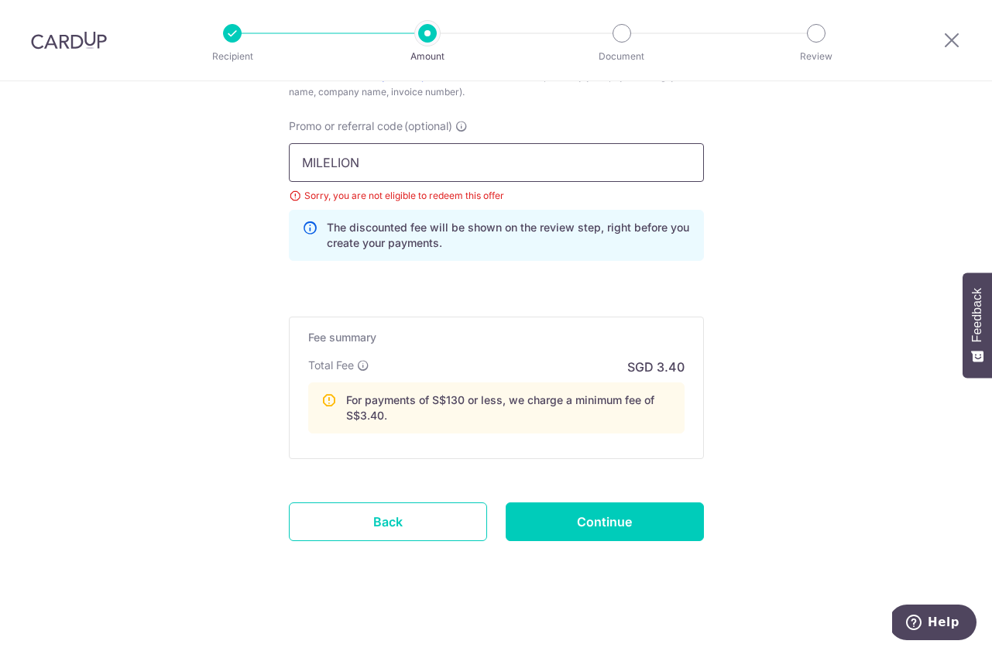
click at [622, 176] on input "MILELION" at bounding box center [496, 162] width 415 height 39
paste input "REC185"
paste input "text"
type input "REC185"
click at [551, 517] on input "Continue" at bounding box center [605, 522] width 198 height 39
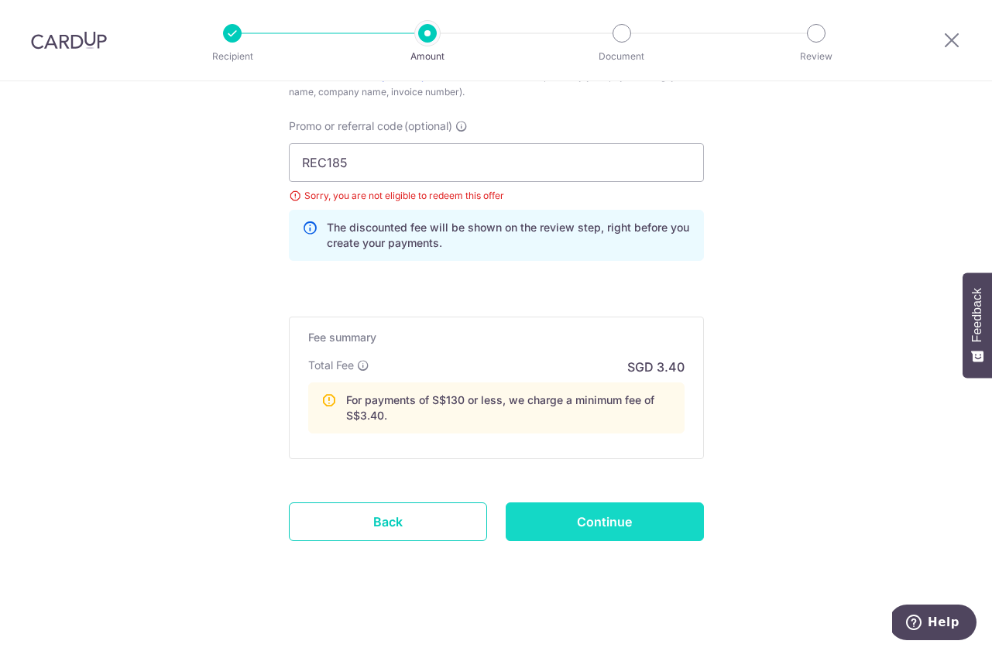
type input "Update Schedule"
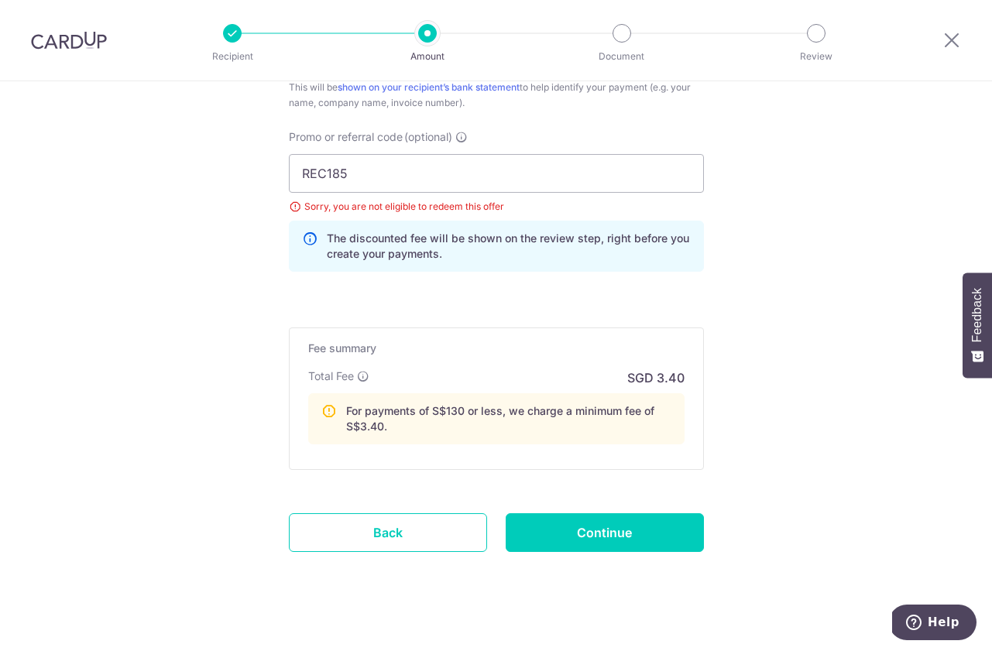
scroll to position [965, 0]
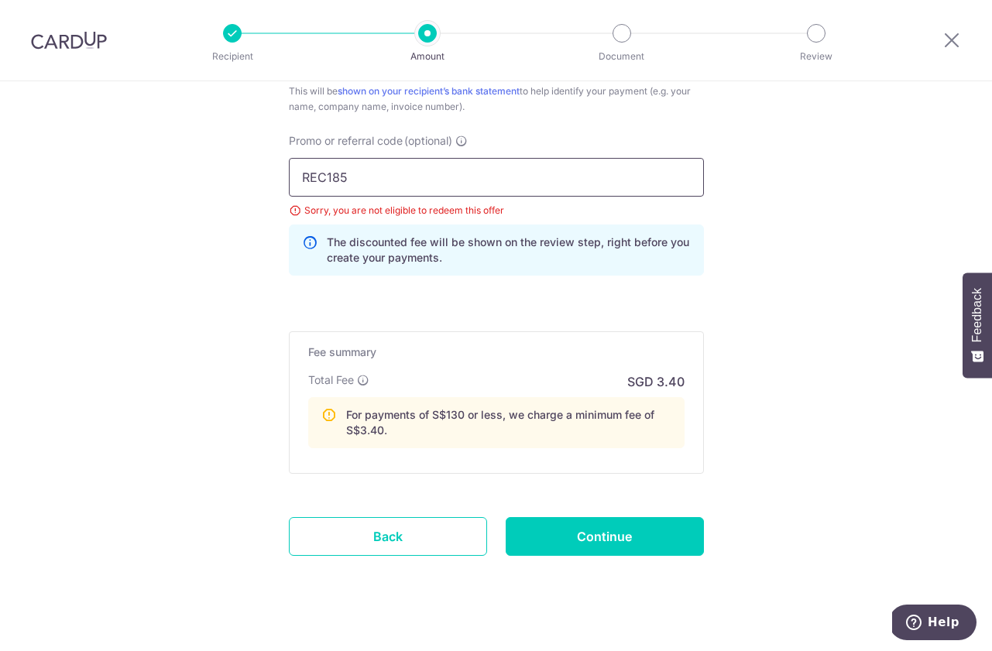
click at [594, 191] on input "REC185" at bounding box center [496, 177] width 415 height 39
click at [595, 183] on input "REC185" at bounding box center [496, 177] width 415 height 39
paste input "OFF22"
type input "OFF225"
click at [615, 266] on div "The discounted fee will be shown on the review step, right before you create yo…" at bounding box center [496, 250] width 415 height 51
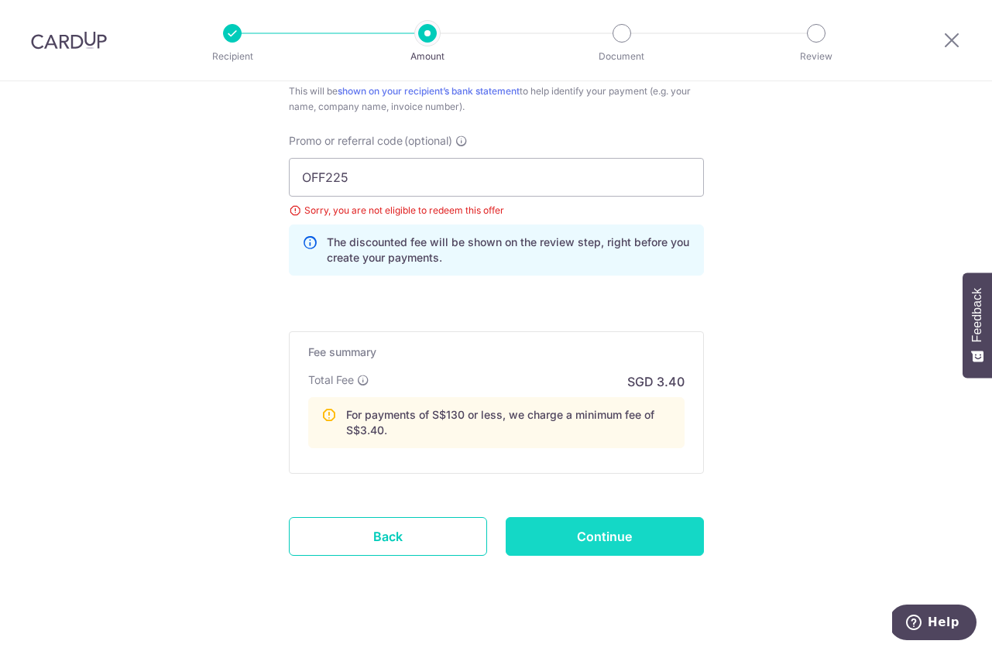
click at [606, 534] on input "Continue" at bounding box center [605, 536] width 198 height 39
type input "Update Schedule"
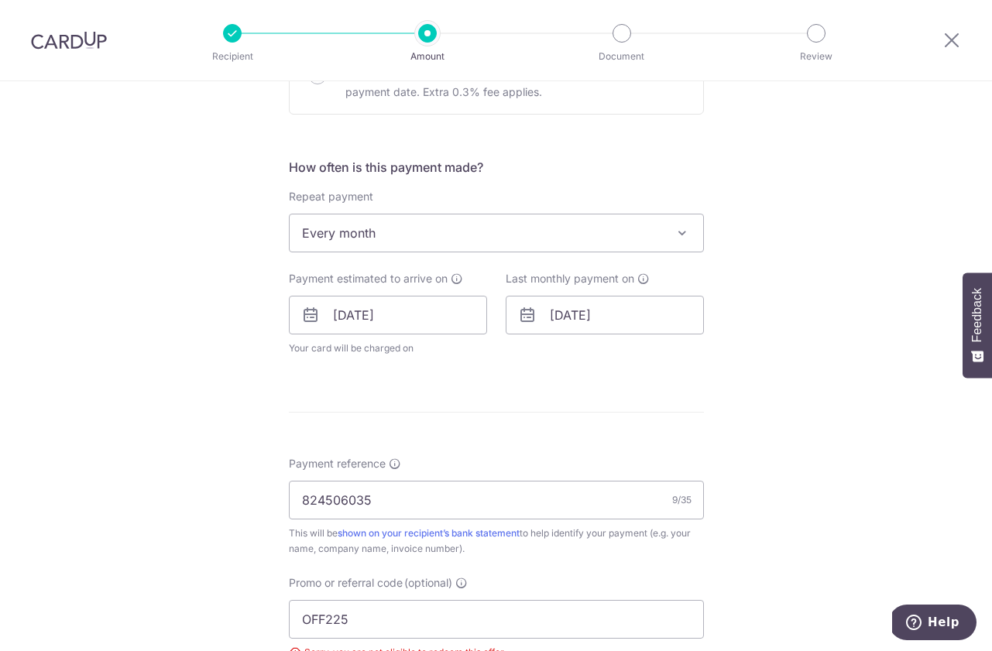
scroll to position [986, 0]
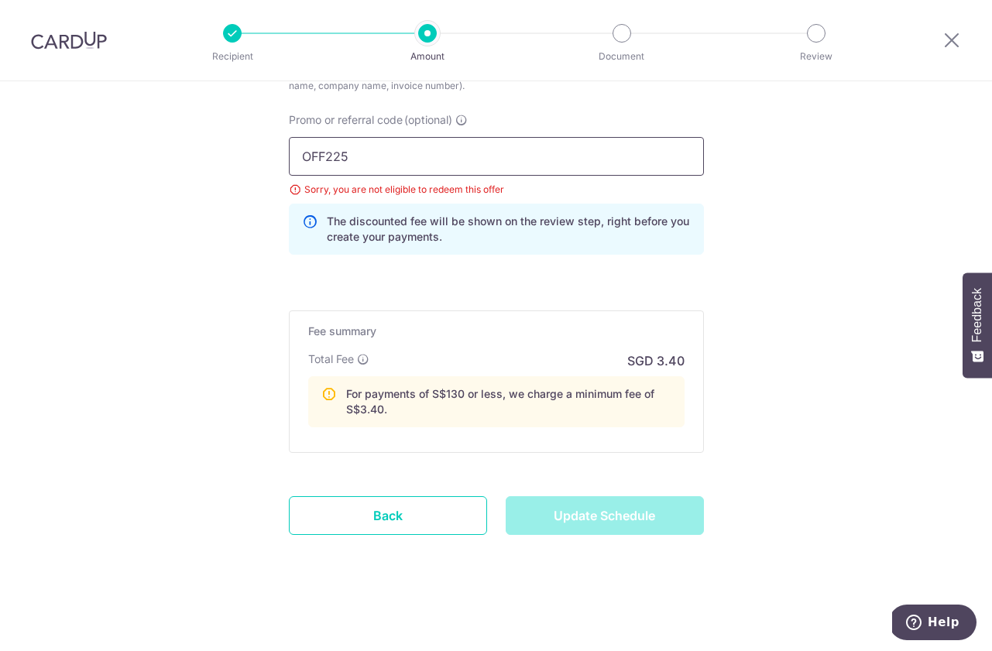
click at [550, 149] on input "OFF225" at bounding box center [496, 156] width 415 height 39
type input "OFF22"
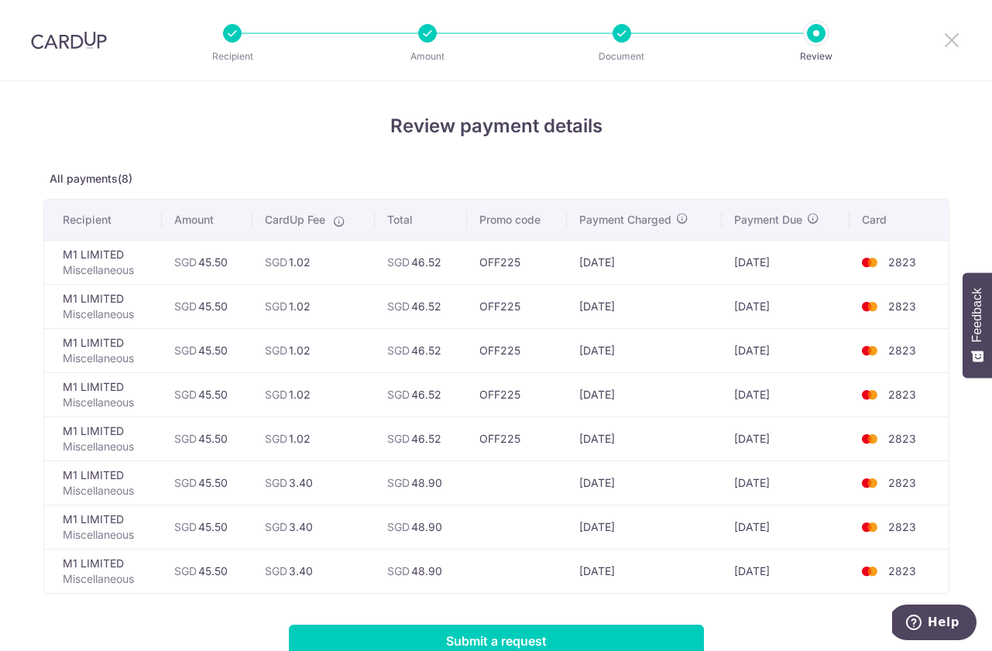
click at [946, 30] on div at bounding box center [952, 40] width 81 height 81
click at [949, 34] on icon at bounding box center [951, 39] width 19 height 19
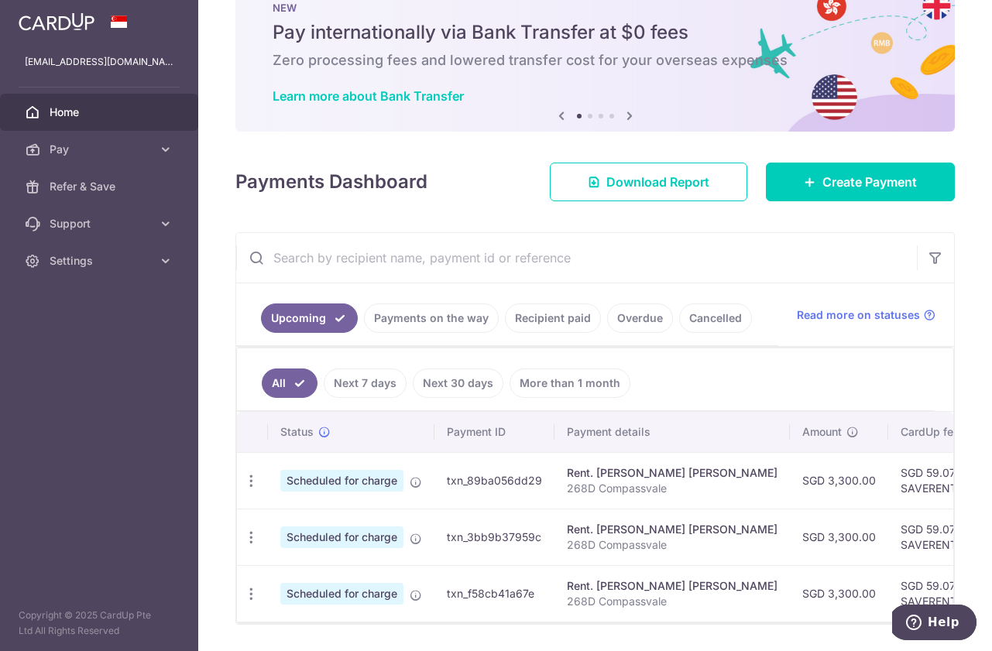
scroll to position [94, 0]
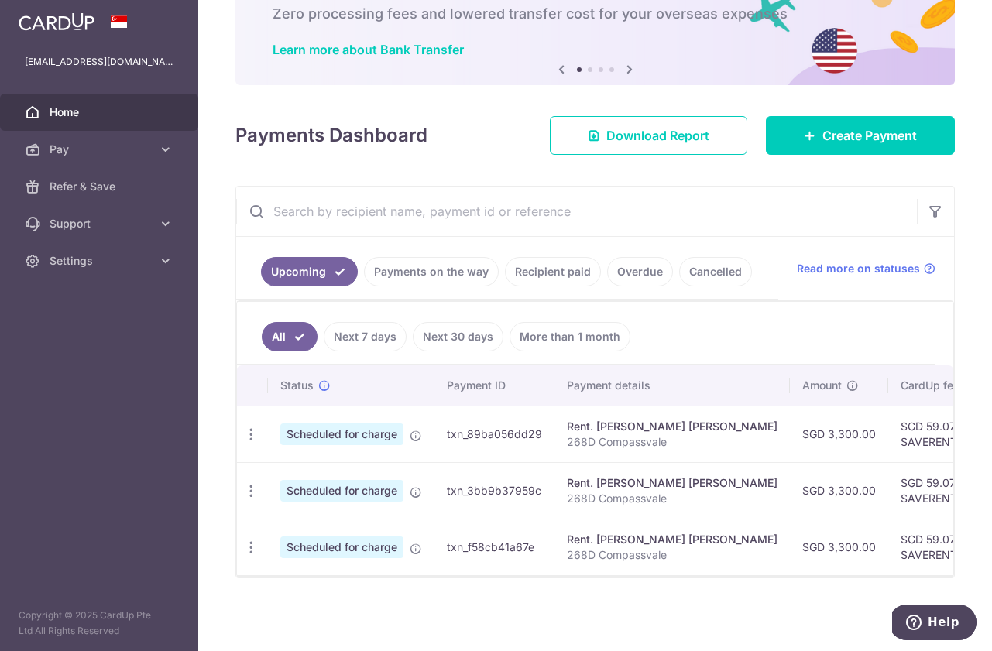
click at [383, 342] on link "Next 7 days" at bounding box center [365, 336] width 83 height 29
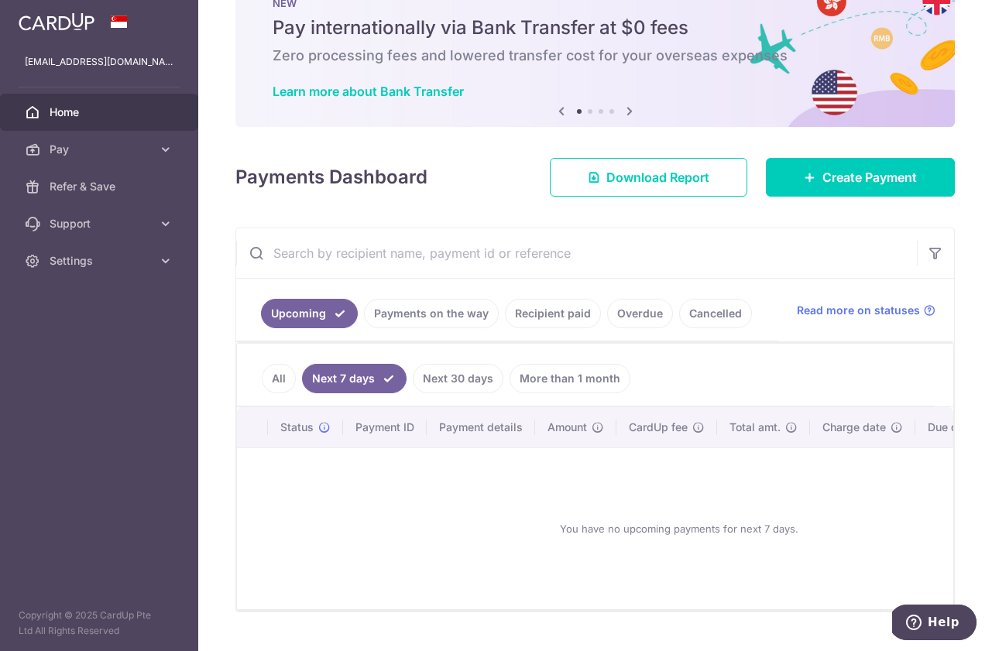
scroll to position [87, 0]
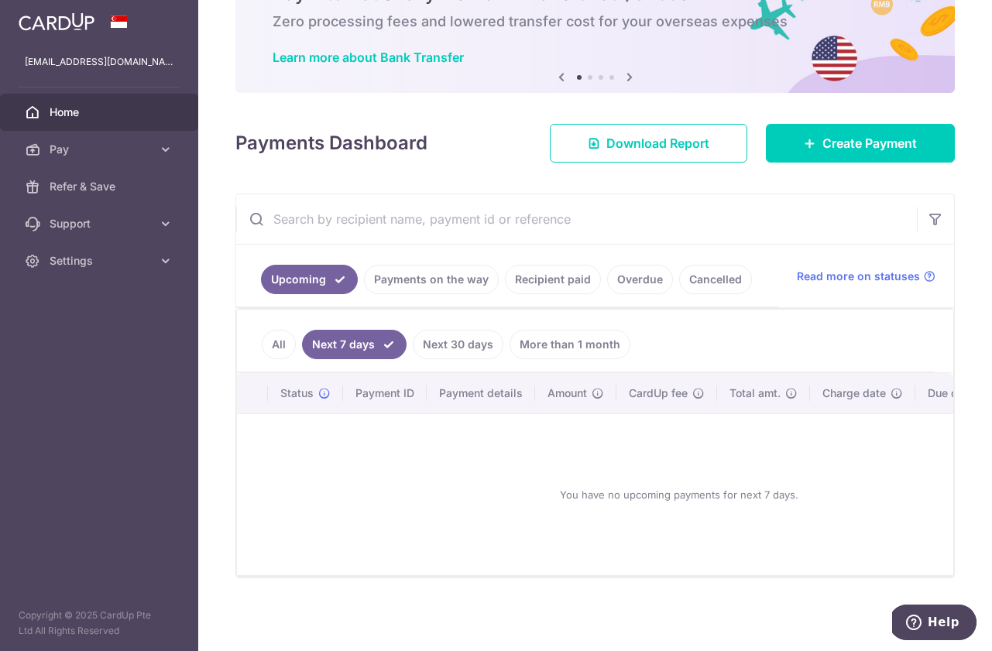
click at [283, 337] on link "All" at bounding box center [279, 344] width 34 height 29
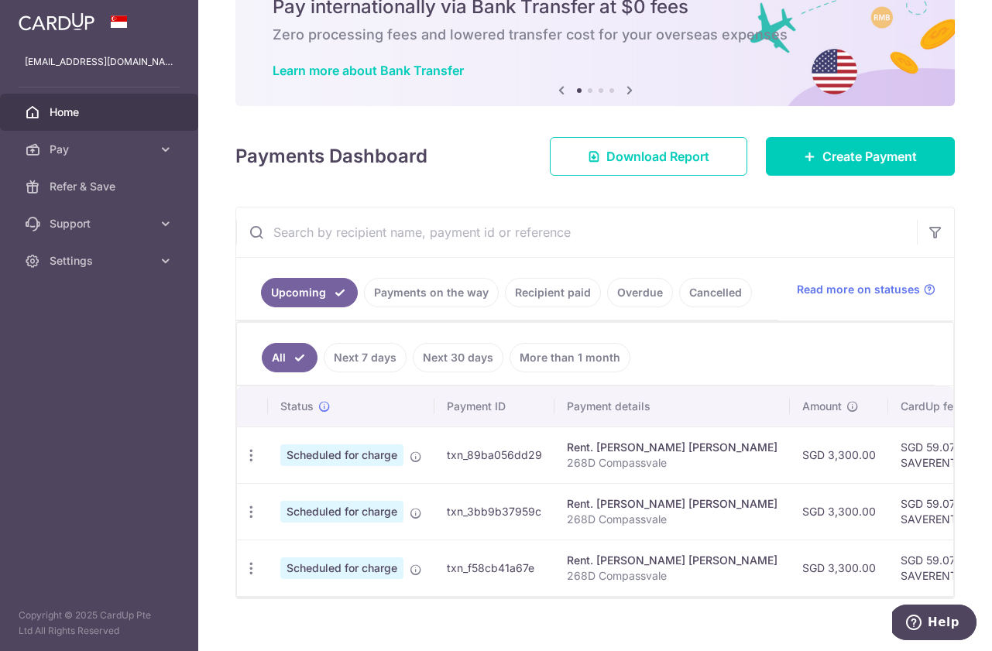
scroll to position [94, 0]
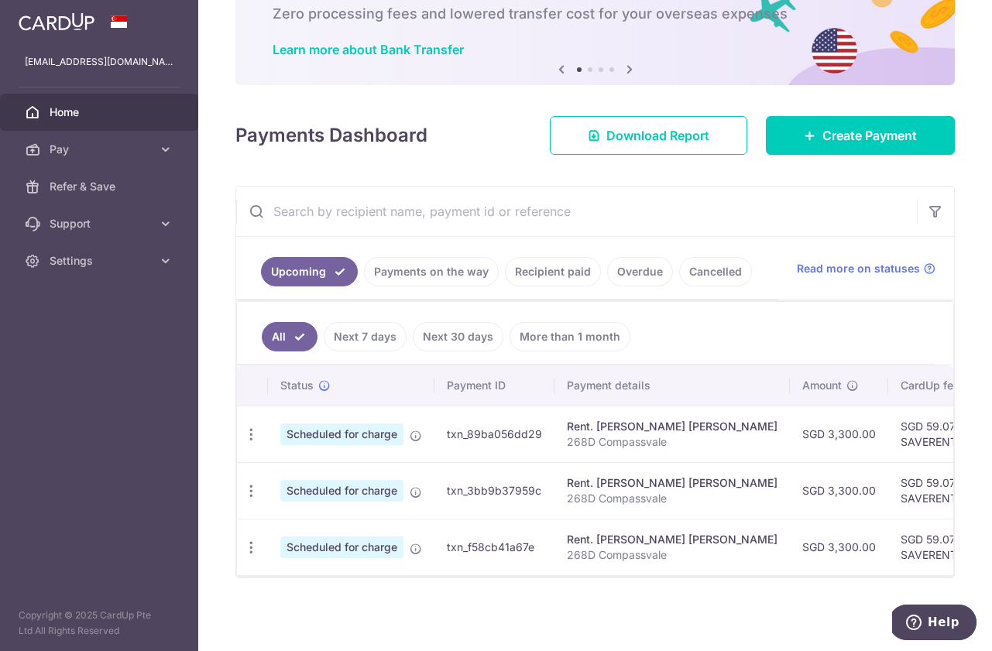
click at [465, 270] on link "Payments on the way" at bounding box center [431, 271] width 135 height 29
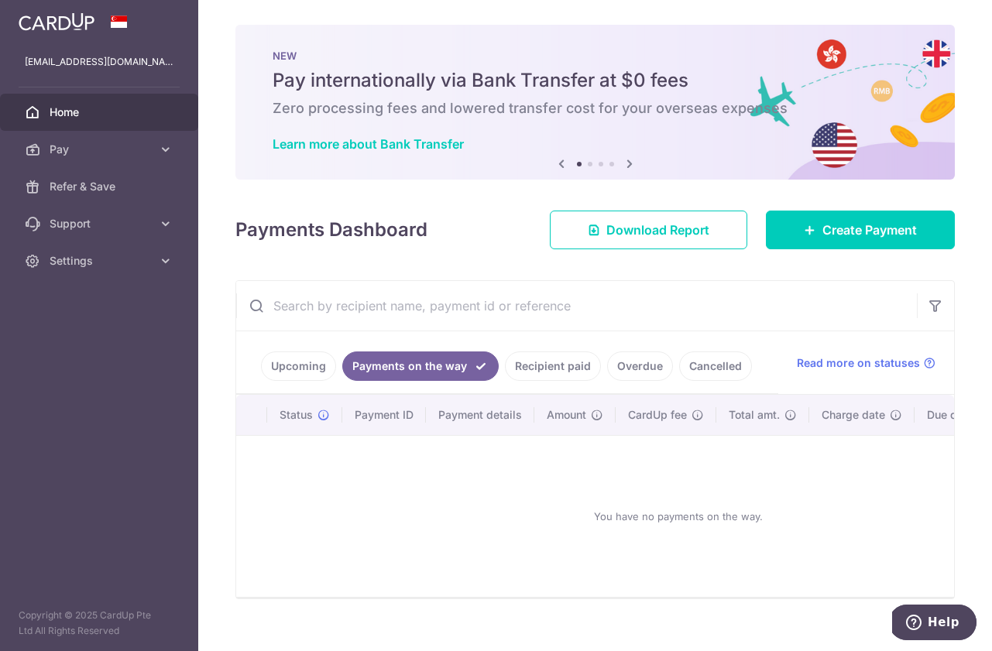
click at [546, 370] on link "Recipient paid" at bounding box center [553, 366] width 96 height 29
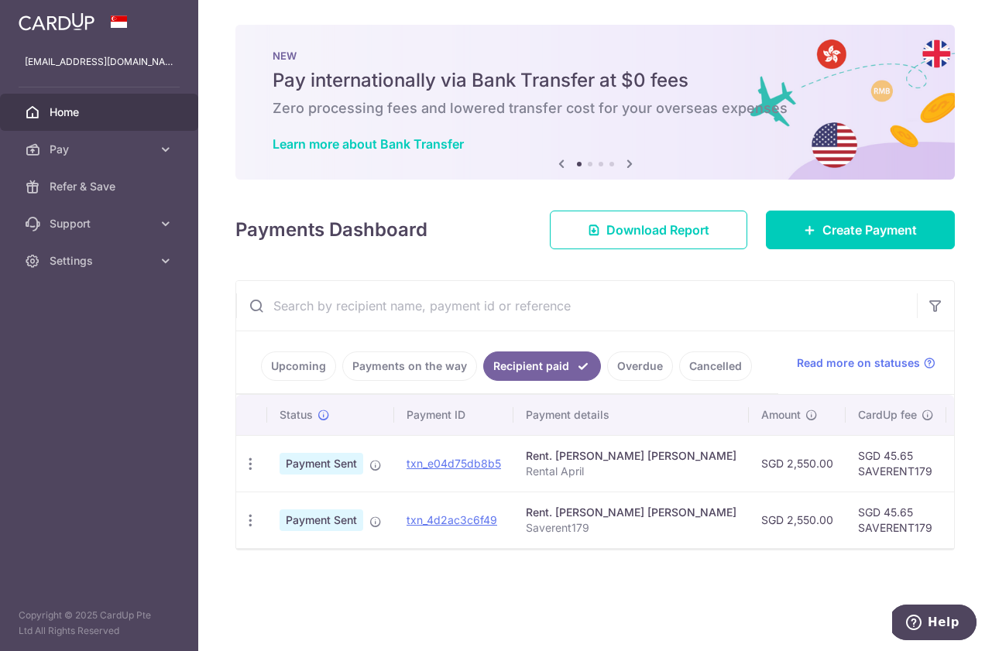
click at [633, 364] on link "Overdue" at bounding box center [640, 366] width 66 height 29
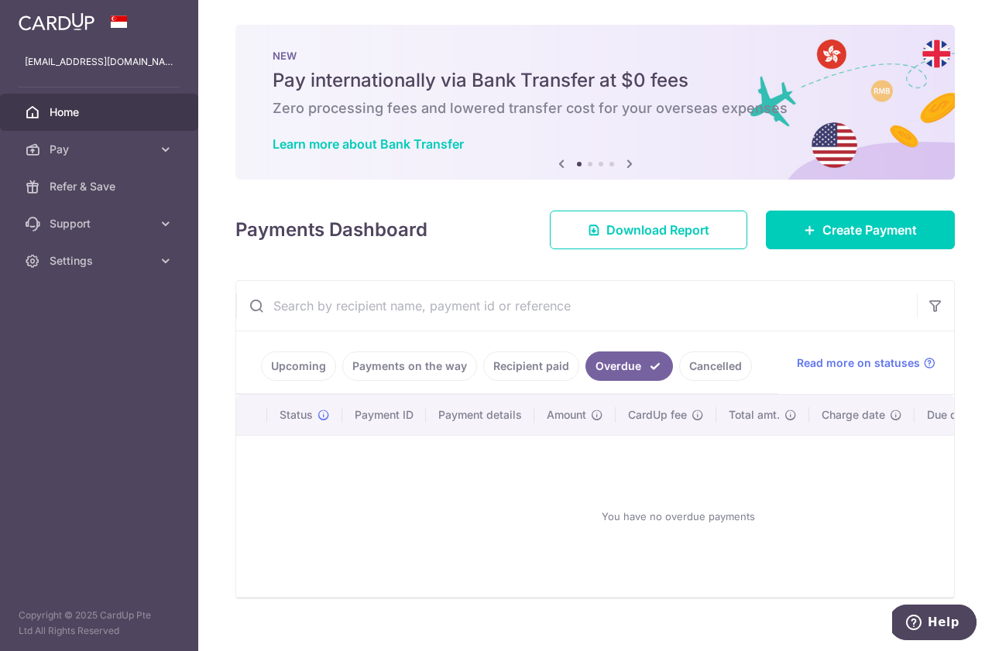
click at [702, 366] on link "Cancelled" at bounding box center [715, 366] width 73 height 29
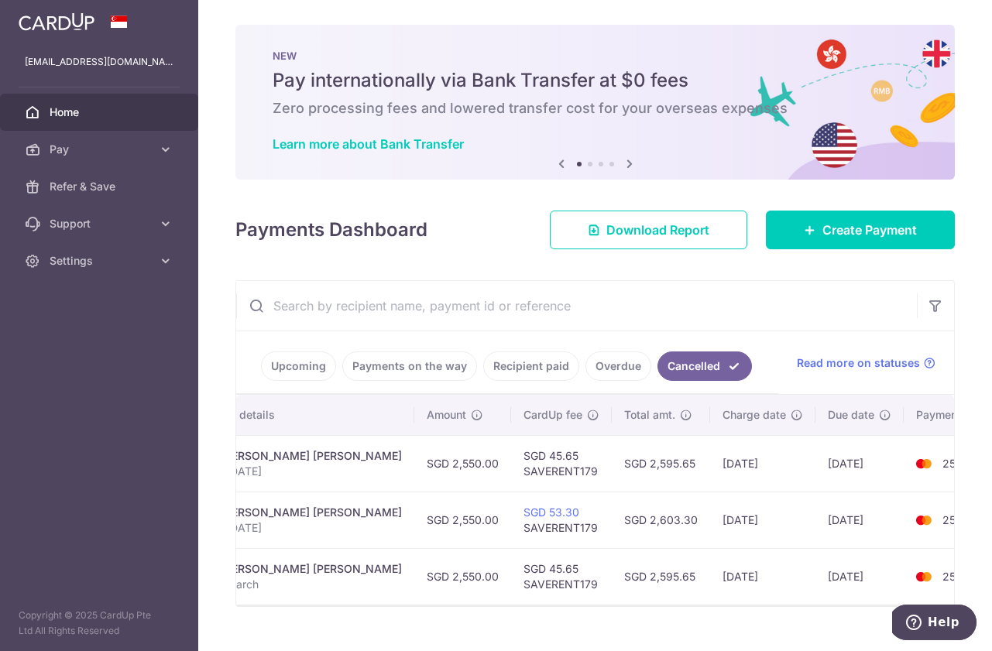
scroll to position [0, 334]
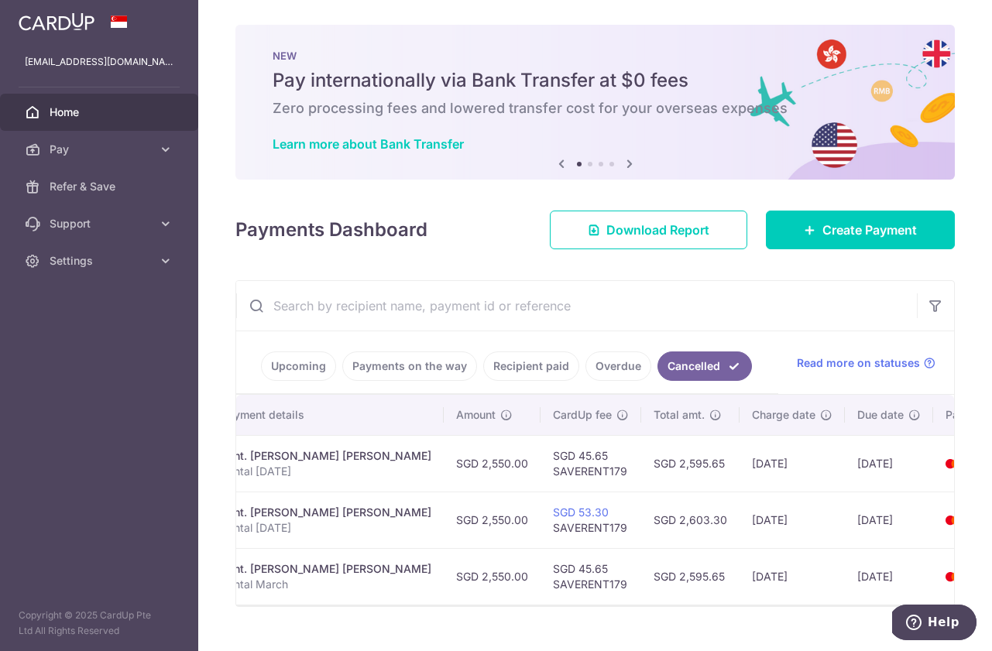
click at [382, 387] on ul "Upcoming Payments on the way Recipient paid Overdue Cancelled" at bounding box center [507, 362] width 542 height 63
click at [383, 375] on link "Payments on the way" at bounding box center [409, 366] width 135 height 29
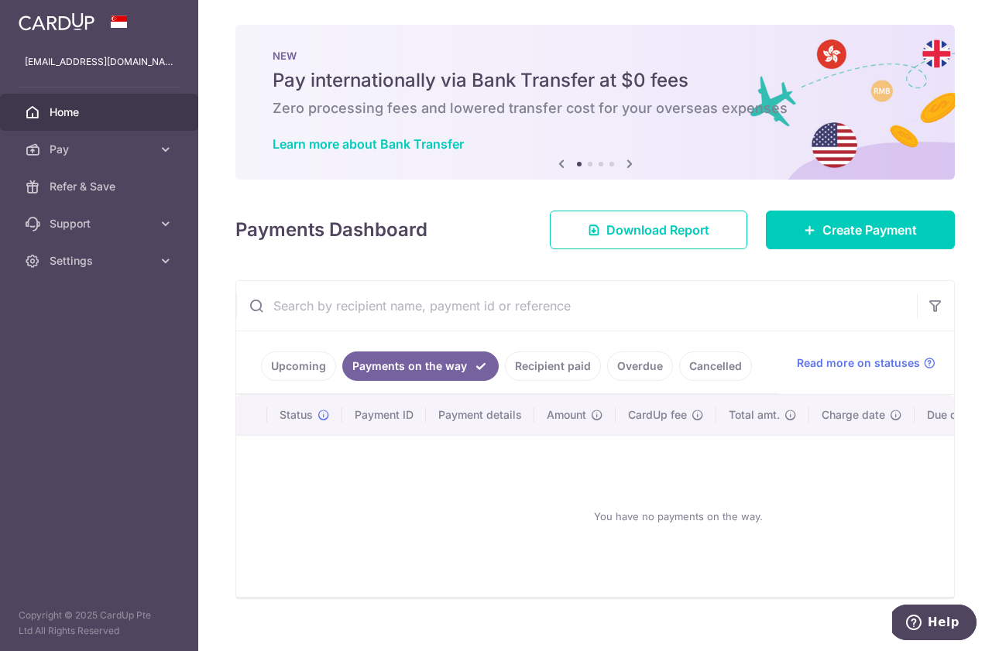
click at [289, 376] on link "Upcoming" at bounding box center [298, 366] width 75 height 29
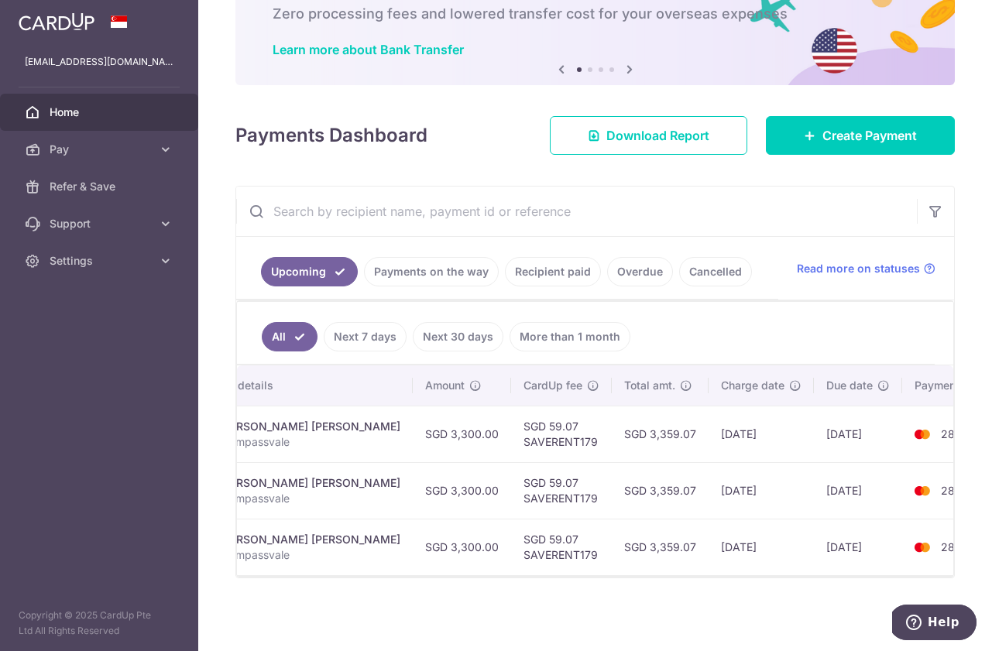
scroll to position [0, 0]
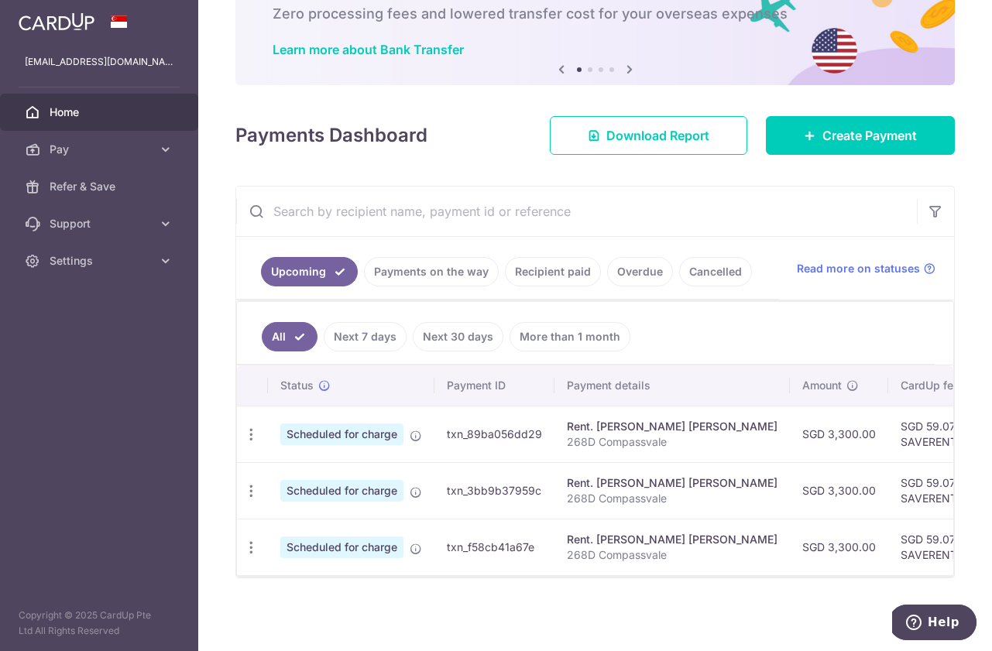
click at [582, 349] on link "More than 1 month" at bounding box center [570, 336] width 121 height 29
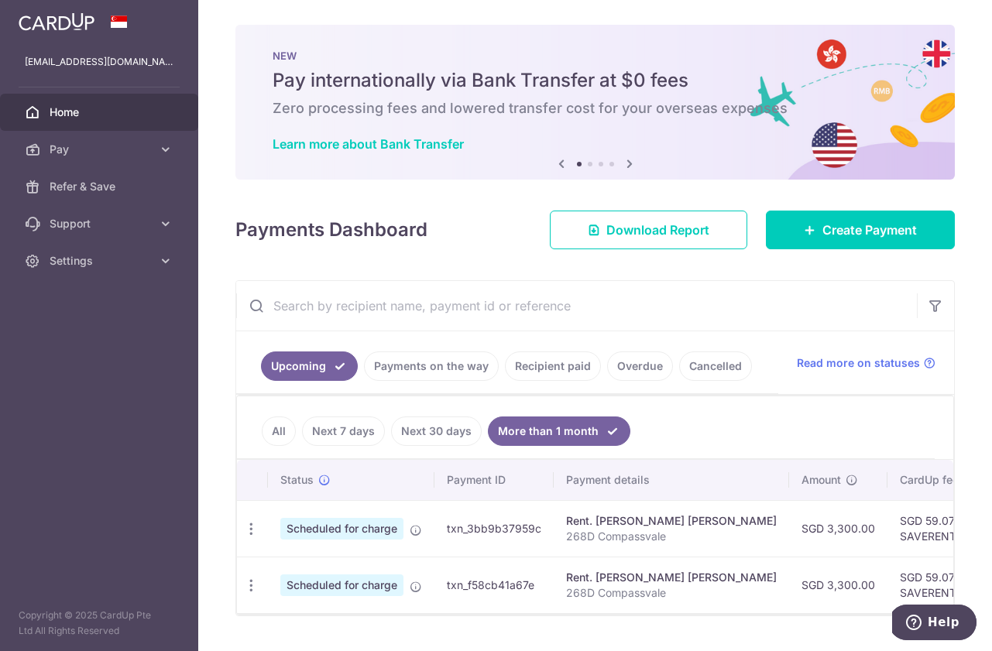
click at [438, 439] on link "Next 30 days" at bounding box center [436, 431] width 91 height 29
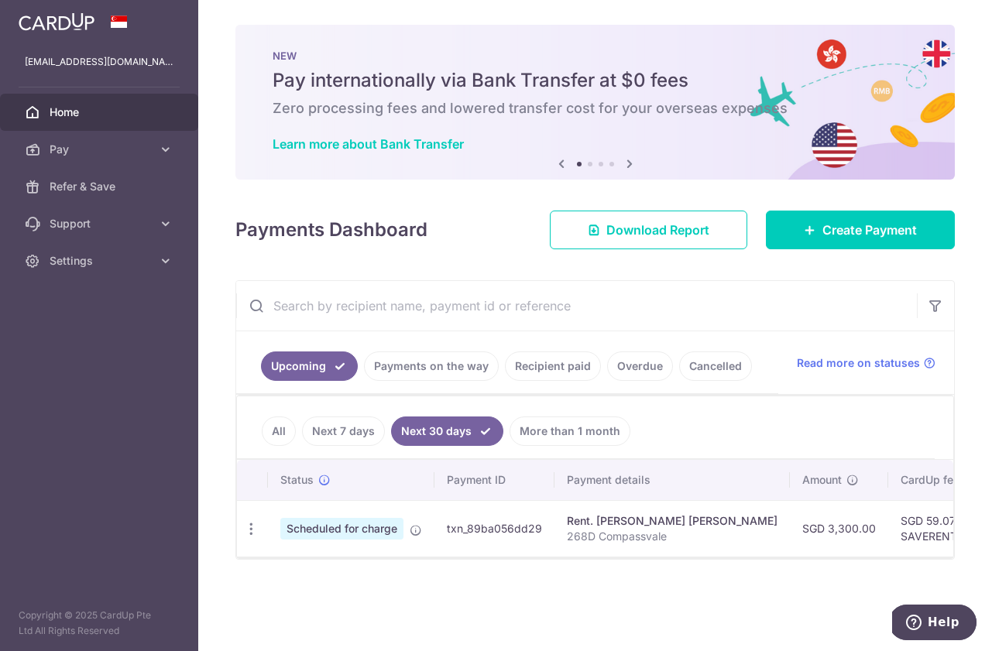
click at [326, 441] on link "Next 7 days" at bounding box center [343, 431] width 83 height 29
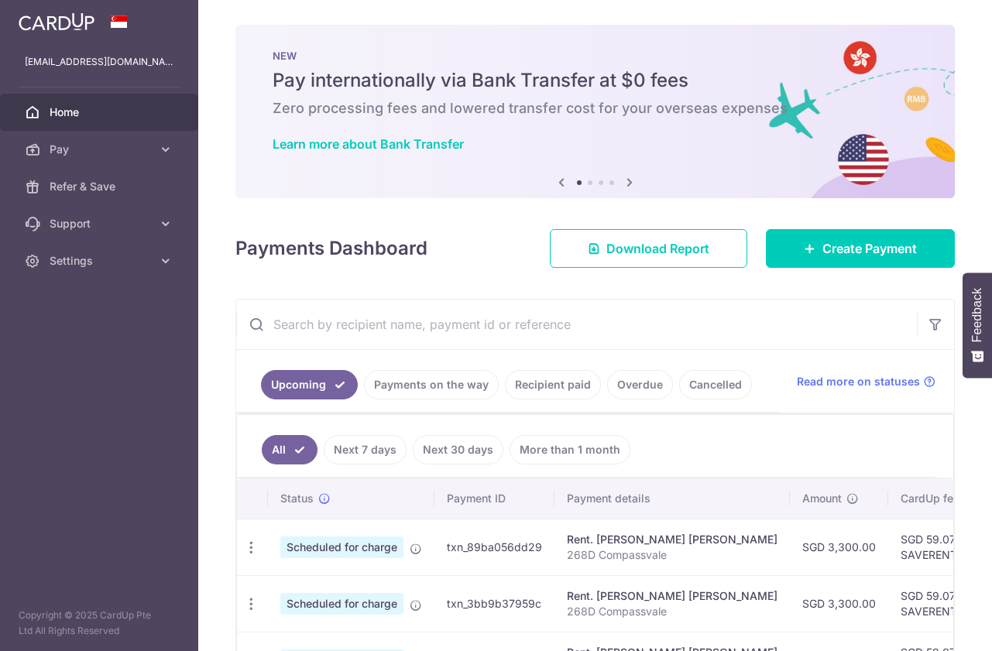
scroll to position [113, 0]
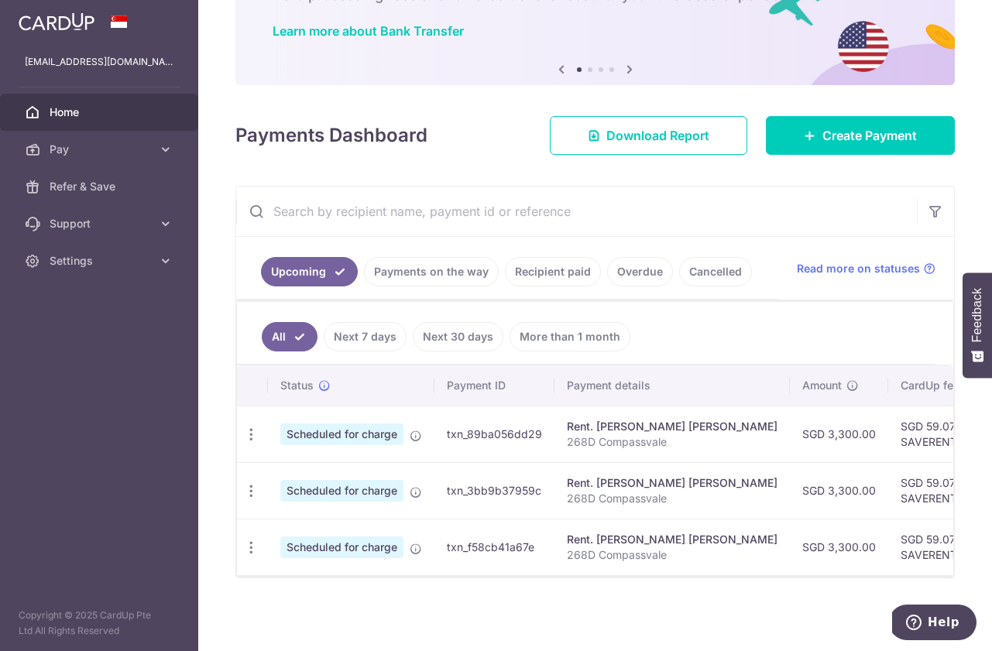
click at [358, 329] on link "Next 7 days" at bounding box center [365, 336] width 83 height 29
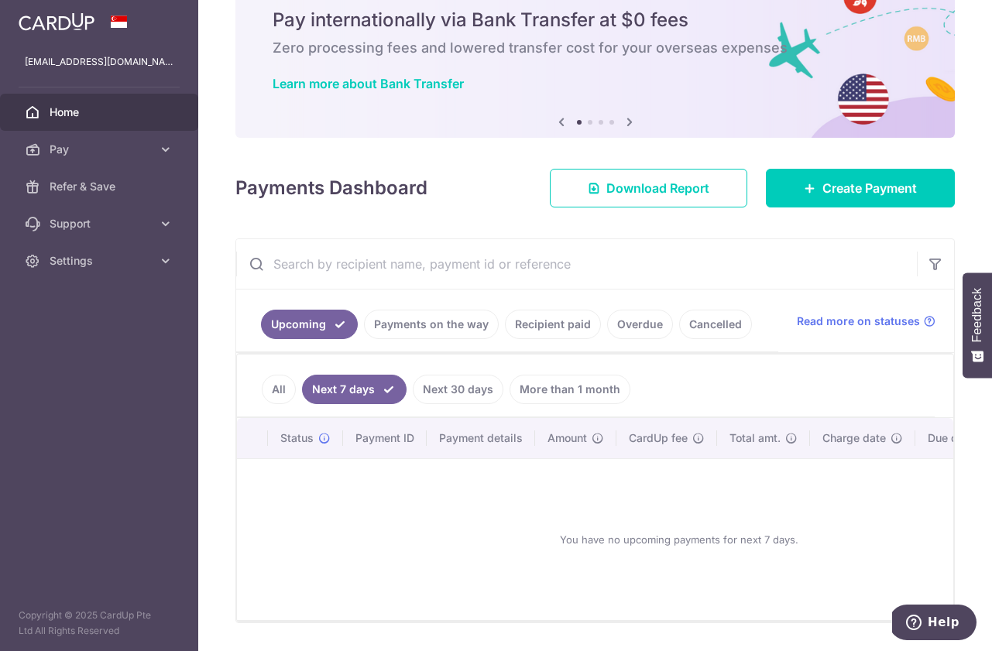
scroll to position [105, 0]
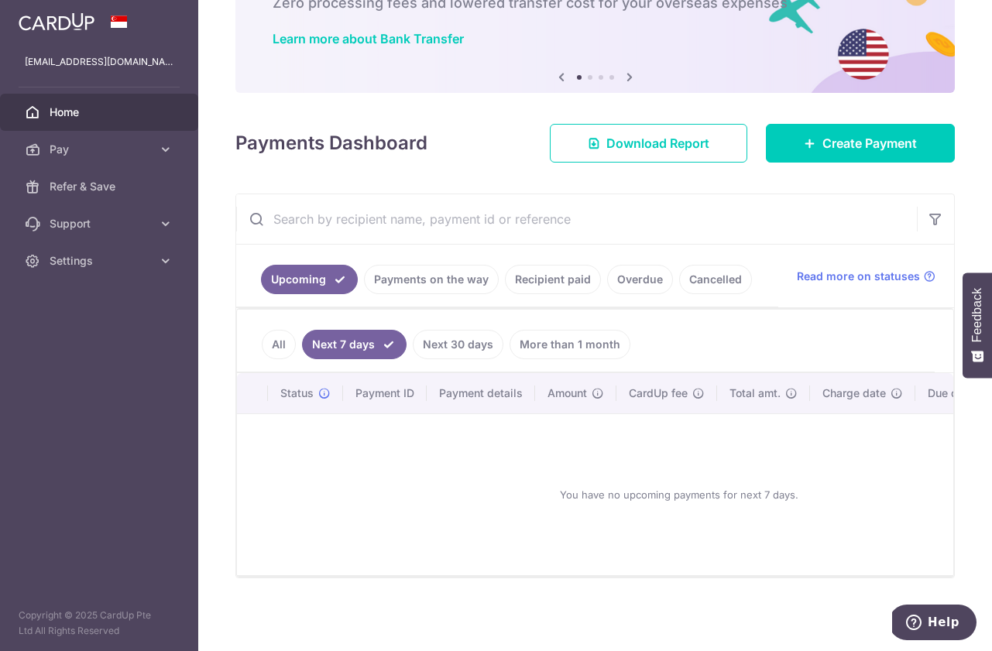
click at [298, 342] on li "Next 7 days" at bounding box center [351, 344] width 111 height 29
click at [273, 340] on link "All" at bounding box center [279, 344] width 34 height 29
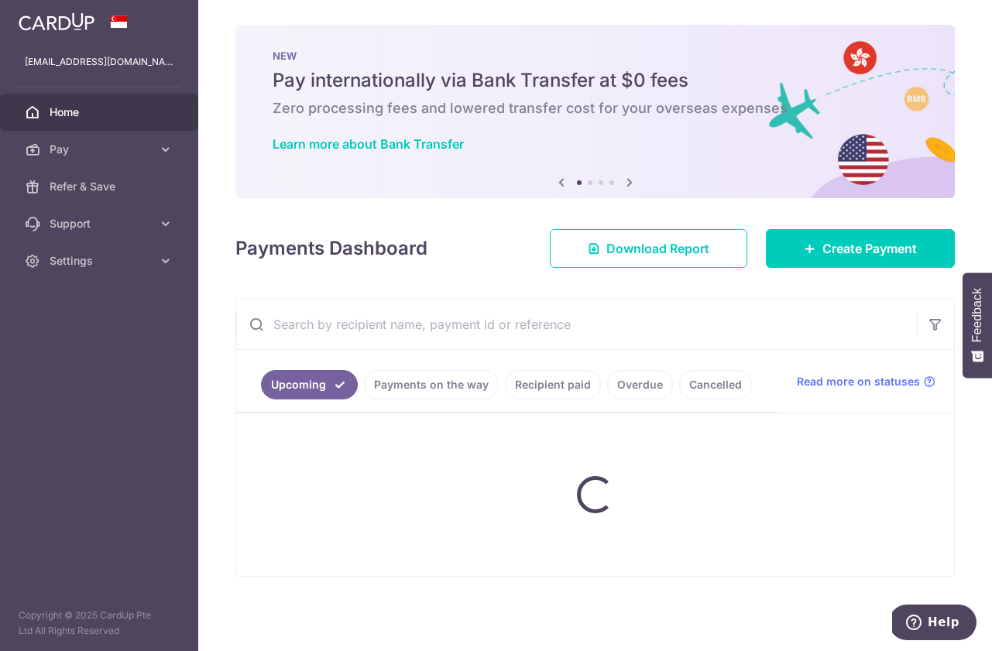
scroll to position [0, 0]
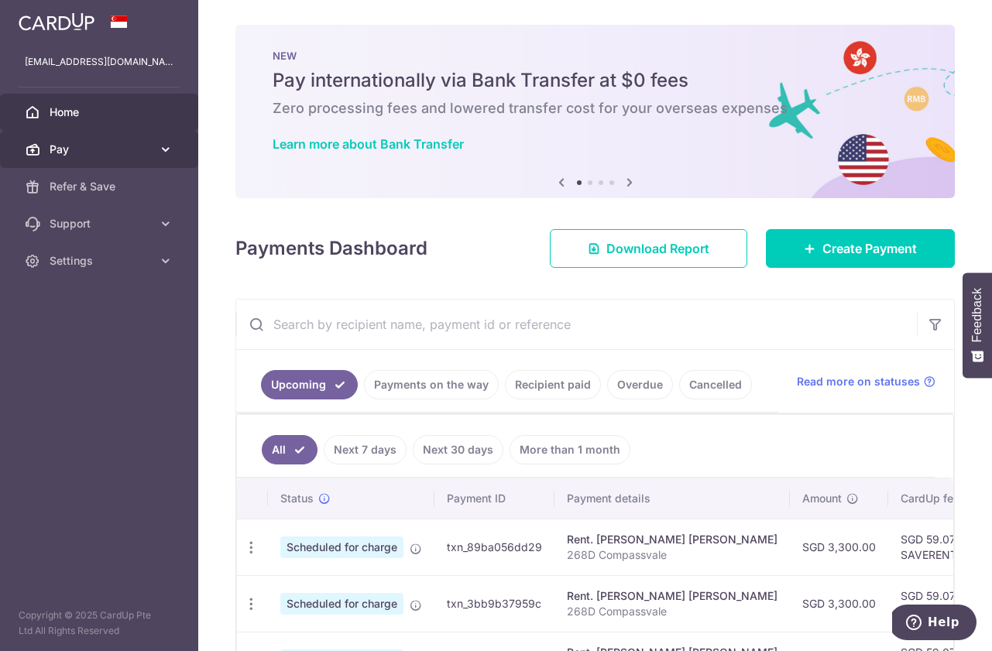
click at [149, 149] on span "Pay" at bounding box center [101, 149] width 102 height 15
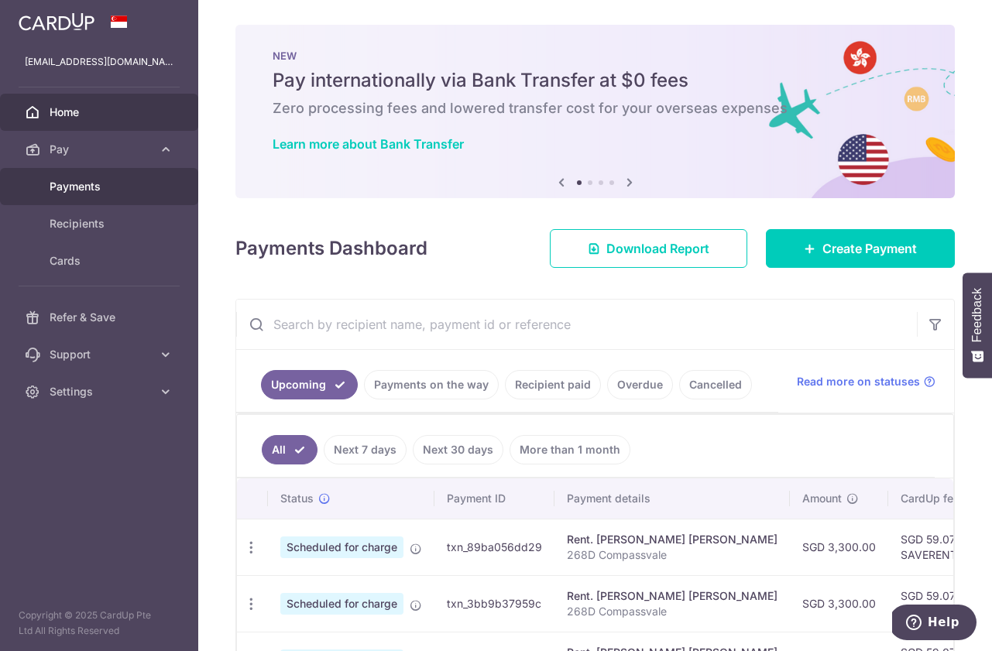
click at [132, 184] on span "Payments" at bounding box center [101, 186] width 102 height 15
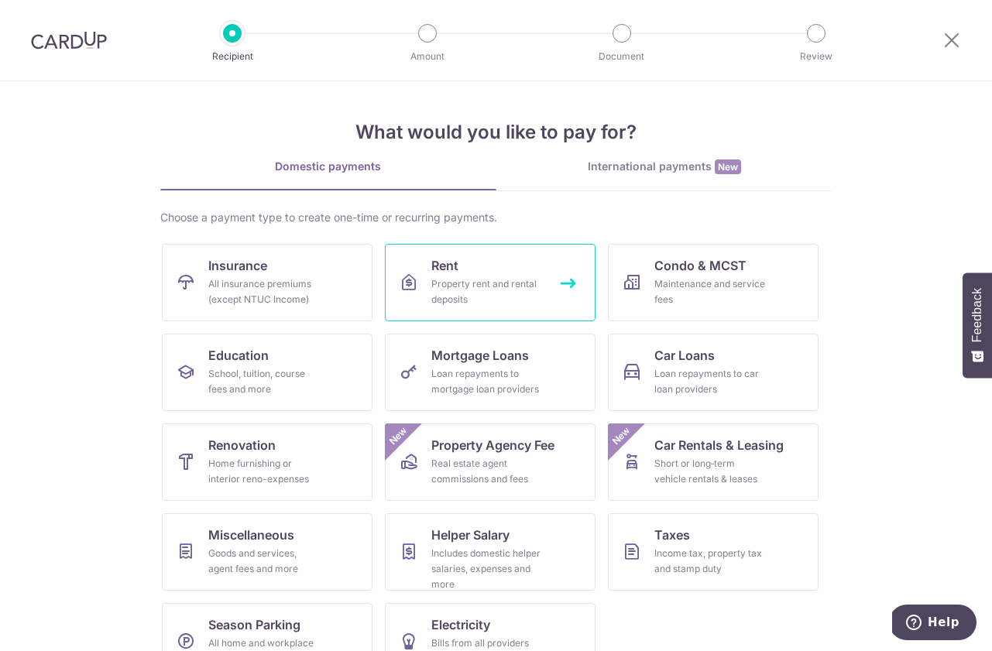
scroll to position [42, 0]
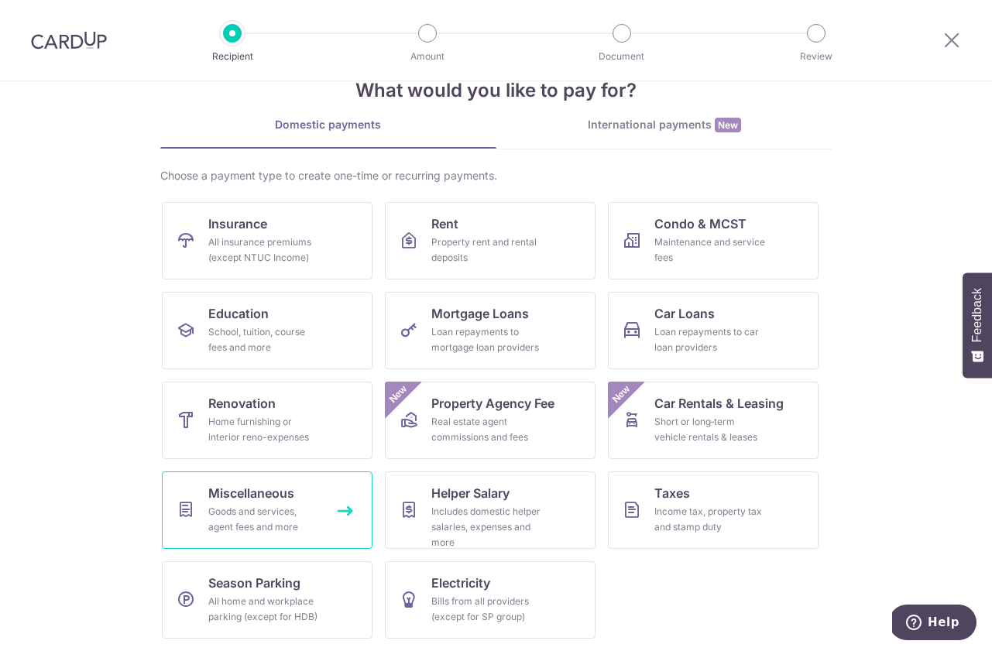
click at [277, 517] on div "Goods and services, agent fees and more" at bounding box center [264, 519] width 112 height 31
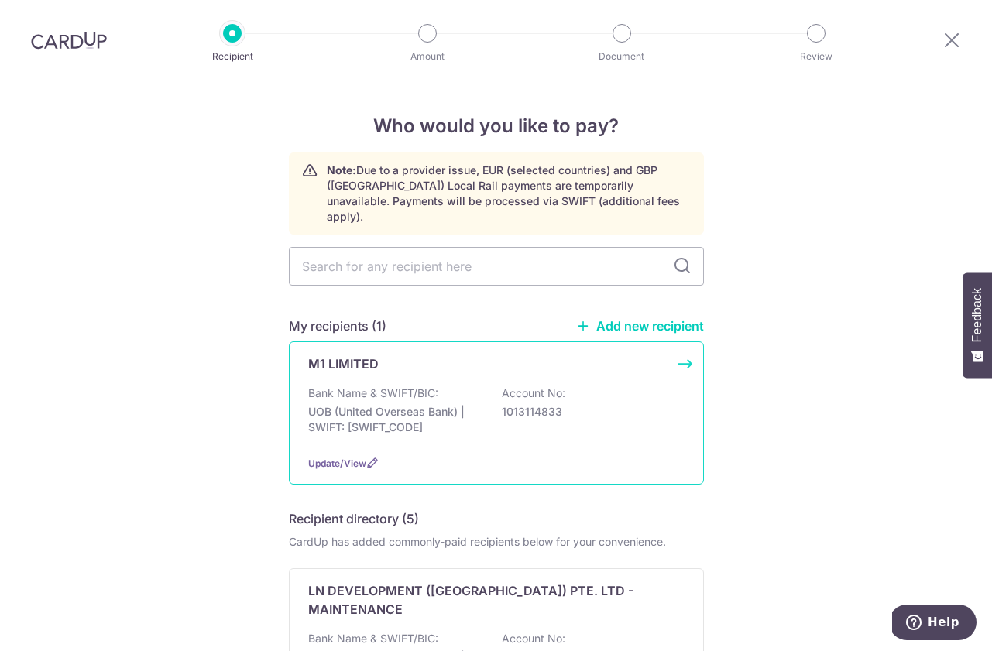
click at [489, 410] on div "Bank Name & SWIFT/BIC: UOB (United Overseas Bank) | SWIFT: [SWIFT_CODE] Account…" at bounding box center [496, 414] width 376 height 57
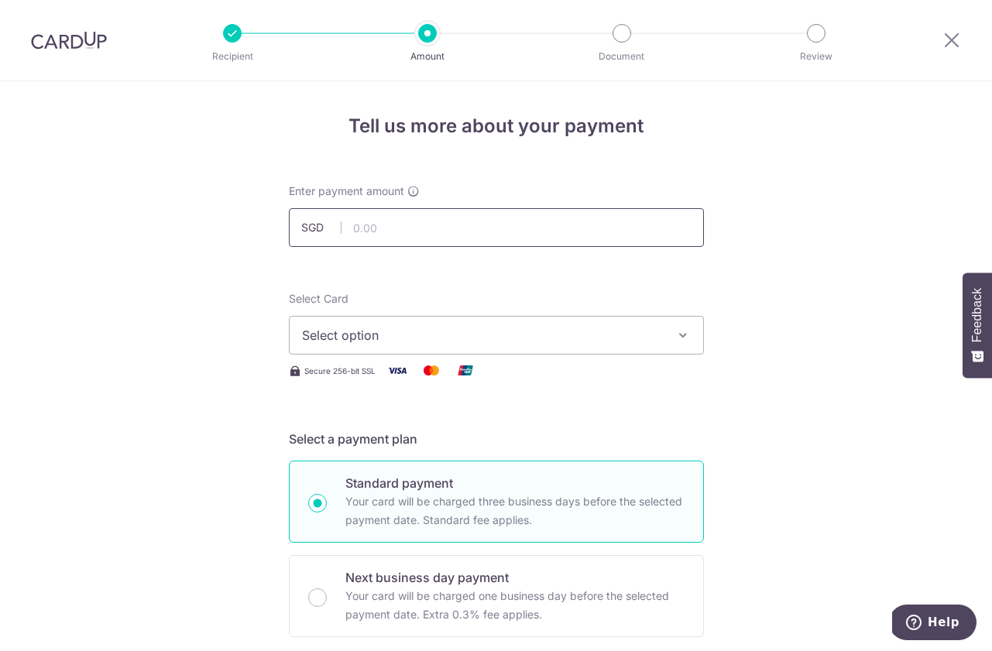
click at [517, 221] on input "text" at bounding box center [496, 227] width 415 height 39
type input "45.50"
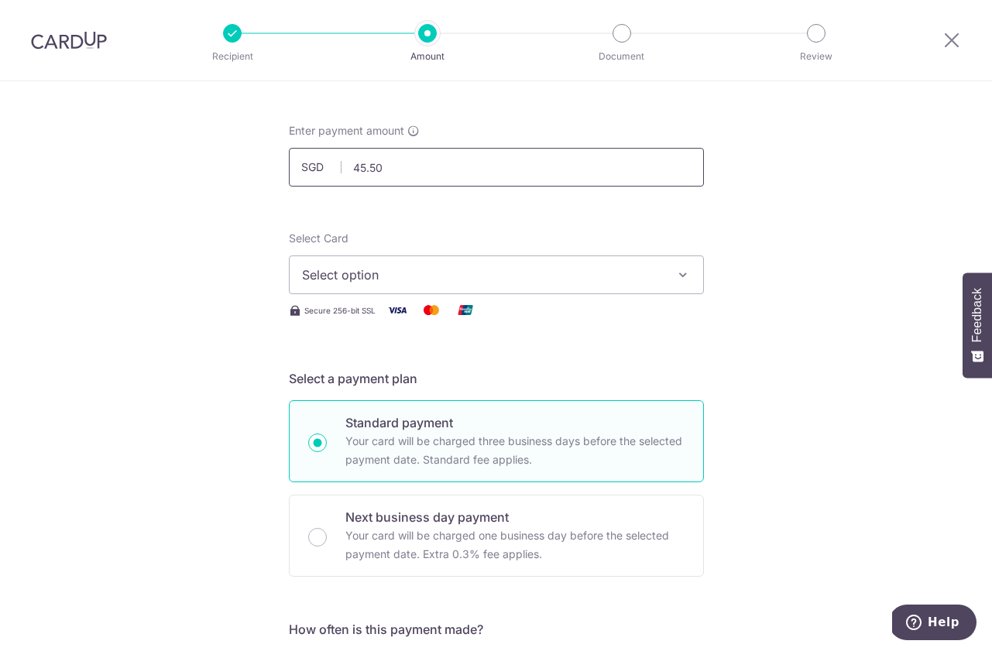
scroll to position [66, 0]
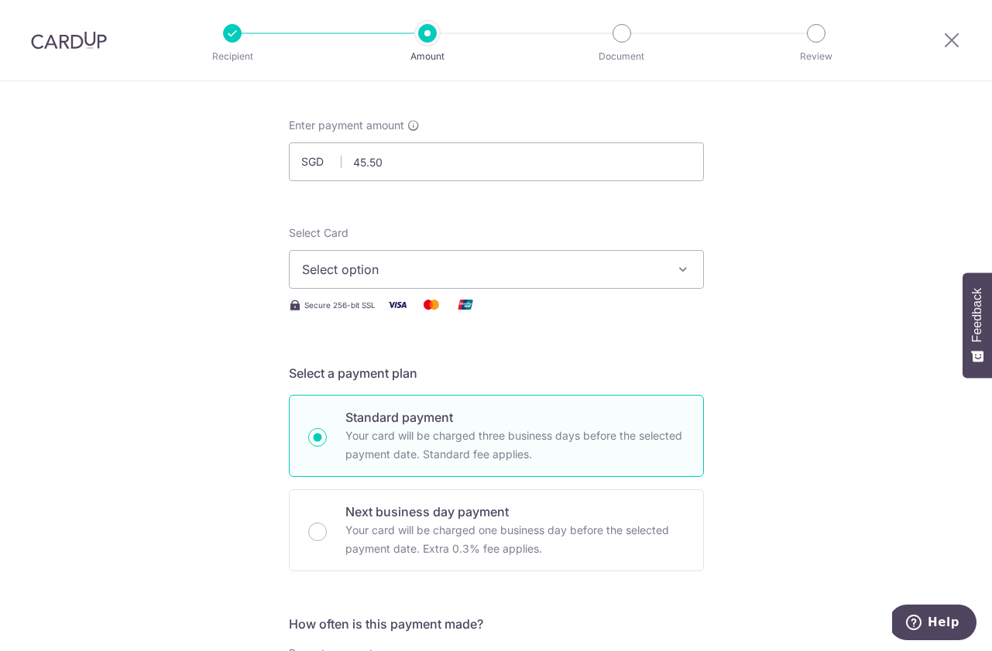
click at [452, 275] on span "Select option" at bounding box center [482, 269] width 361 height 19
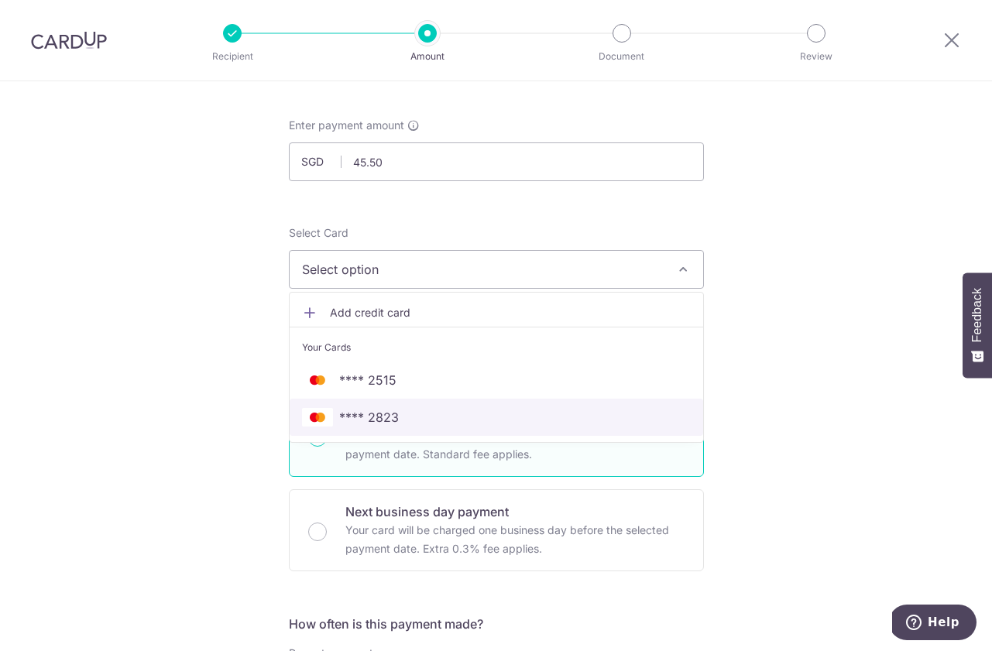
click at [438, 413] on span "**** 2823" at bounding box center [496, 417] width 389 height 19
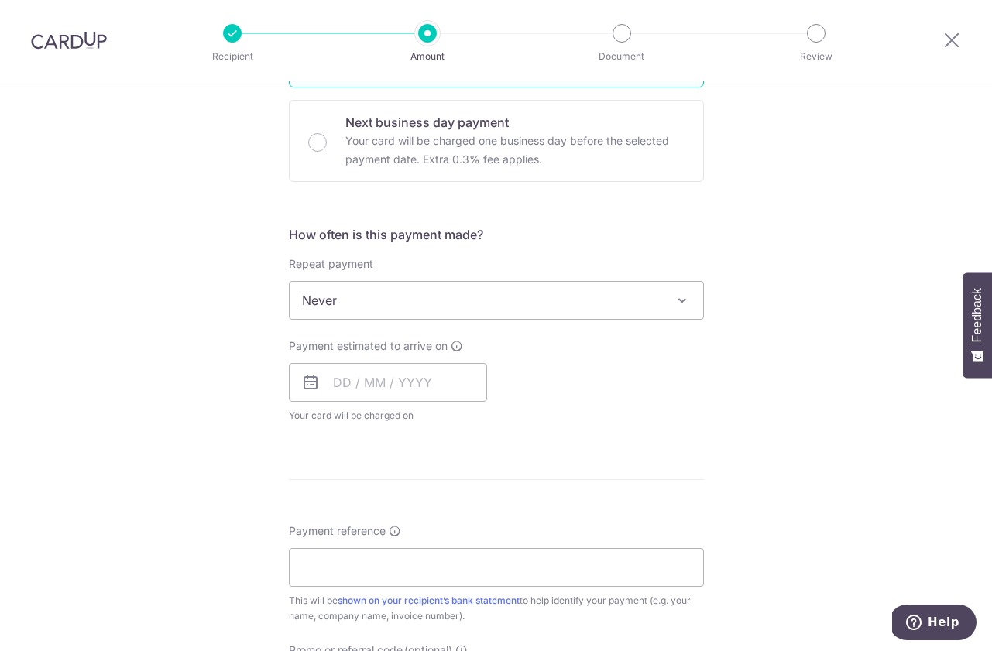
scroll to position [557, 0]
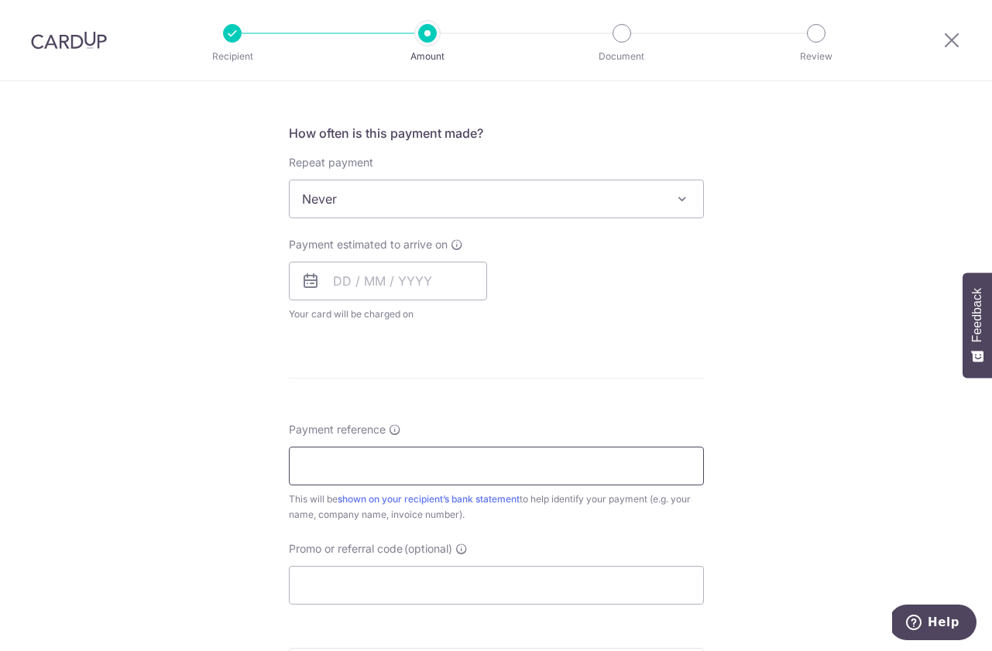
click at [441, 464] on input "Payment reference" at bounding box center [496, 466] width 415 height 39
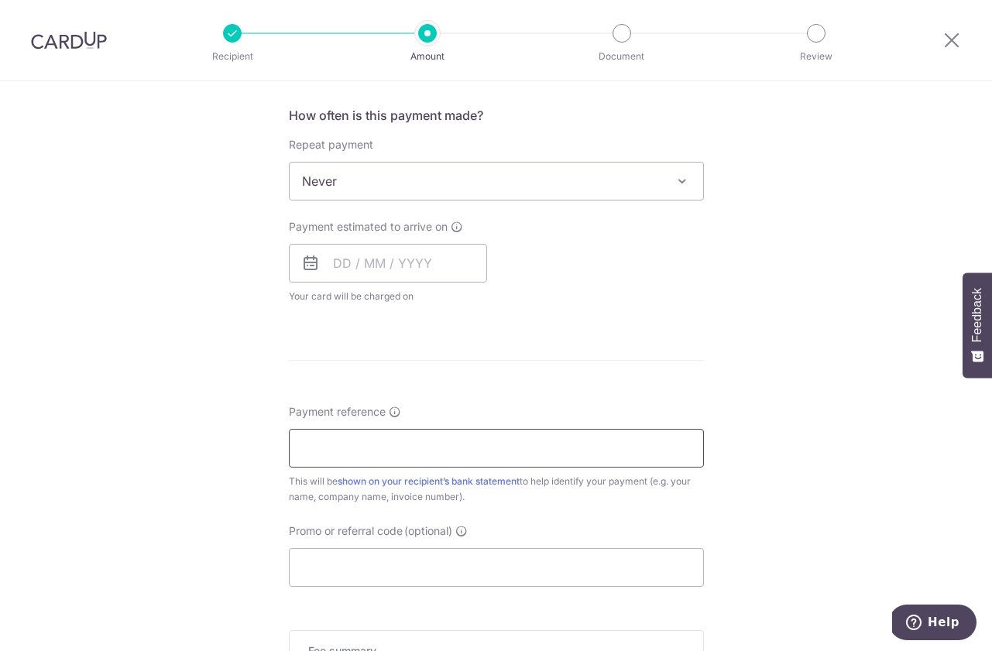
scroll to position [591, 0]
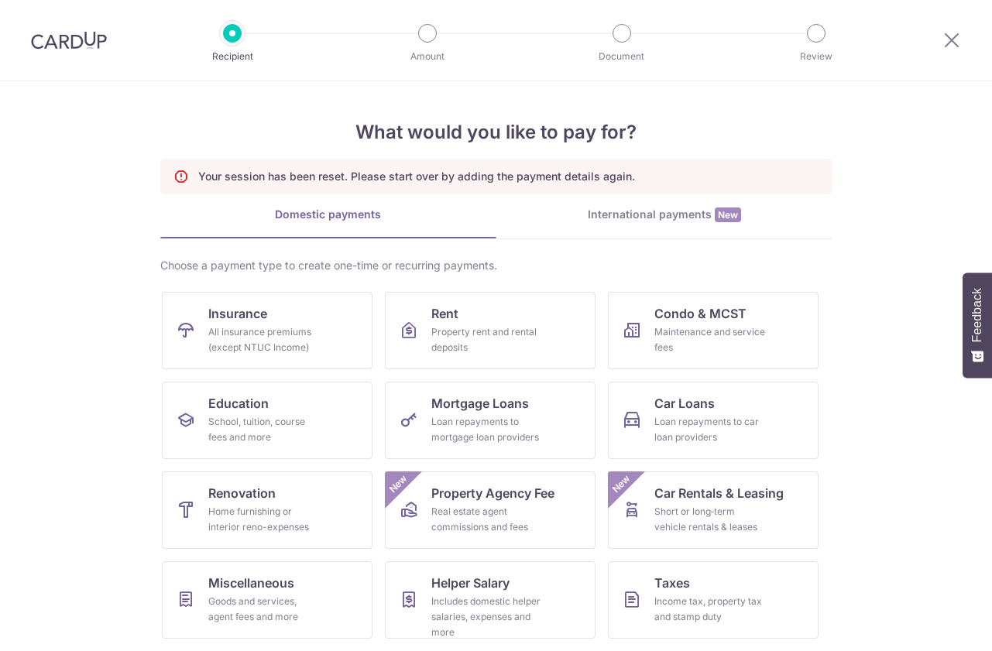
scroll to position [90, 0]
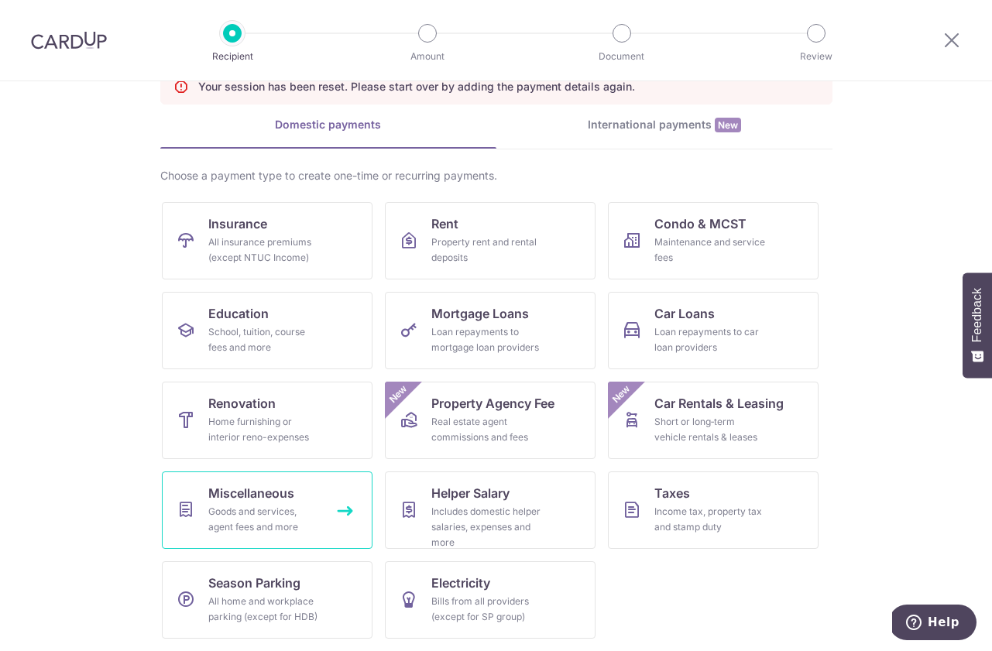
click at [277, 493] on span "Miscellaneous" at bounding box center [251, 493] width 86 height 19
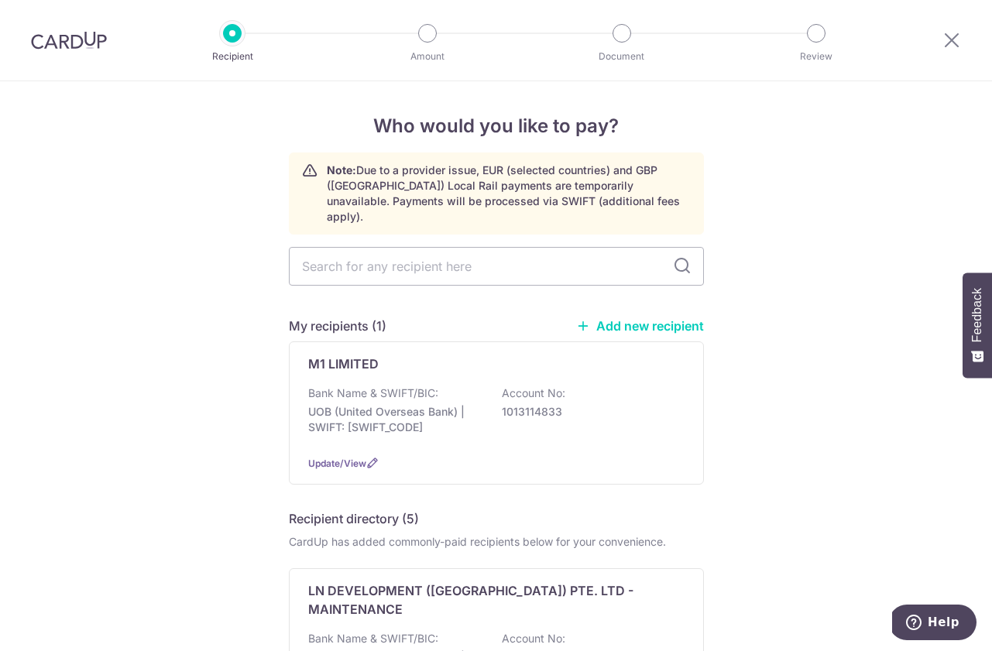
click at [77, 25] on div at bounding box center [69, 40] width 138 height 81
click at [77, 38] on img at bounding box center [69, 40] width 76 height 19
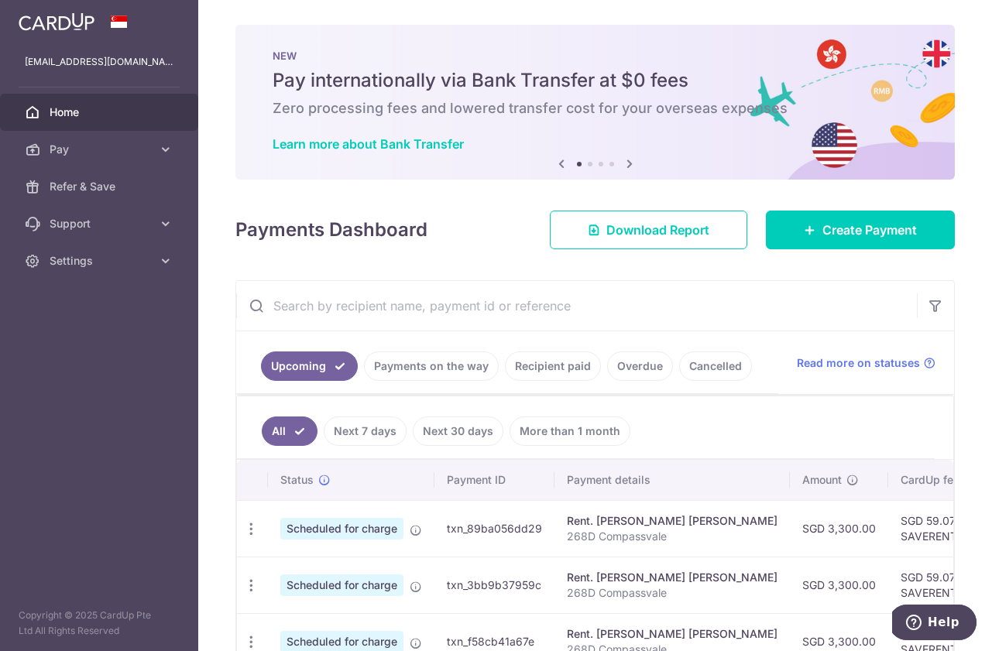
scroll to position [94, 0]
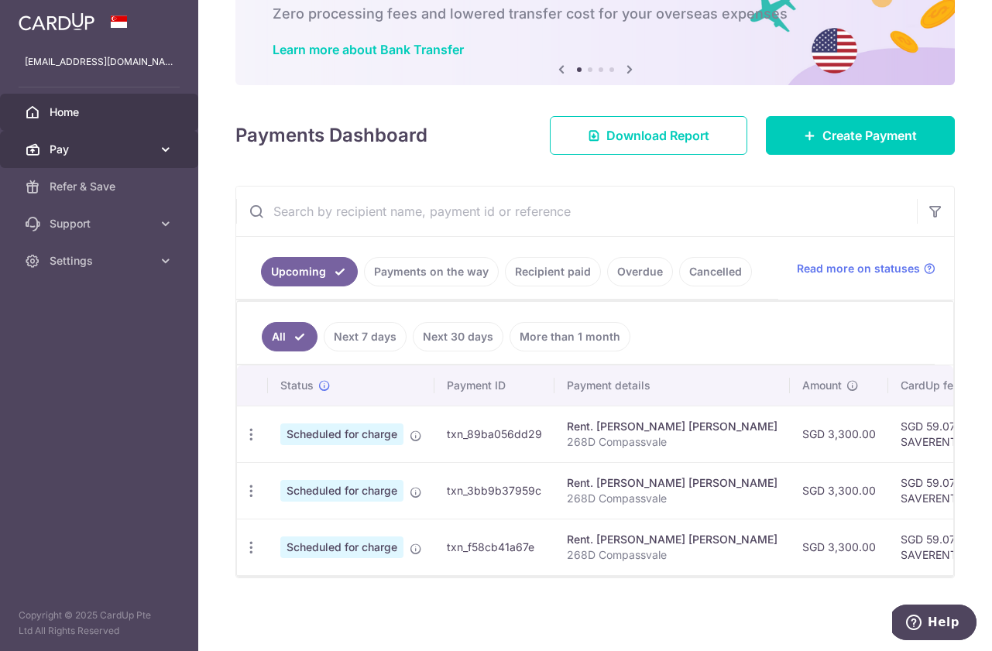
click at [115, 152] on span "Pay" at bounding box center [101, 149] width 102 height 15
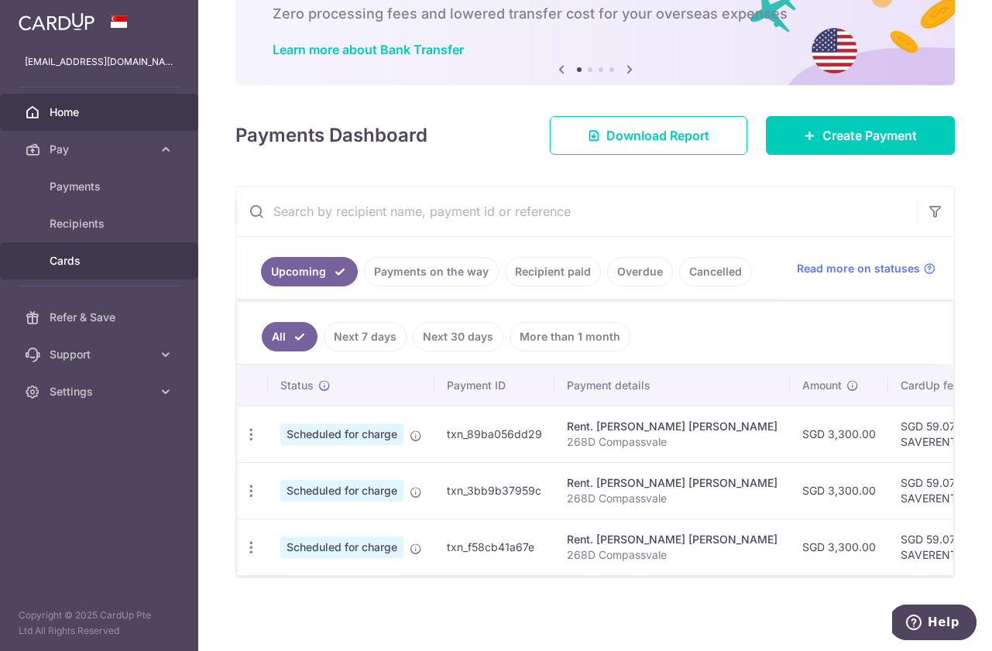
click at [114, 251] on link "Cards" at bounding box center [99, 260] width 198 height 37
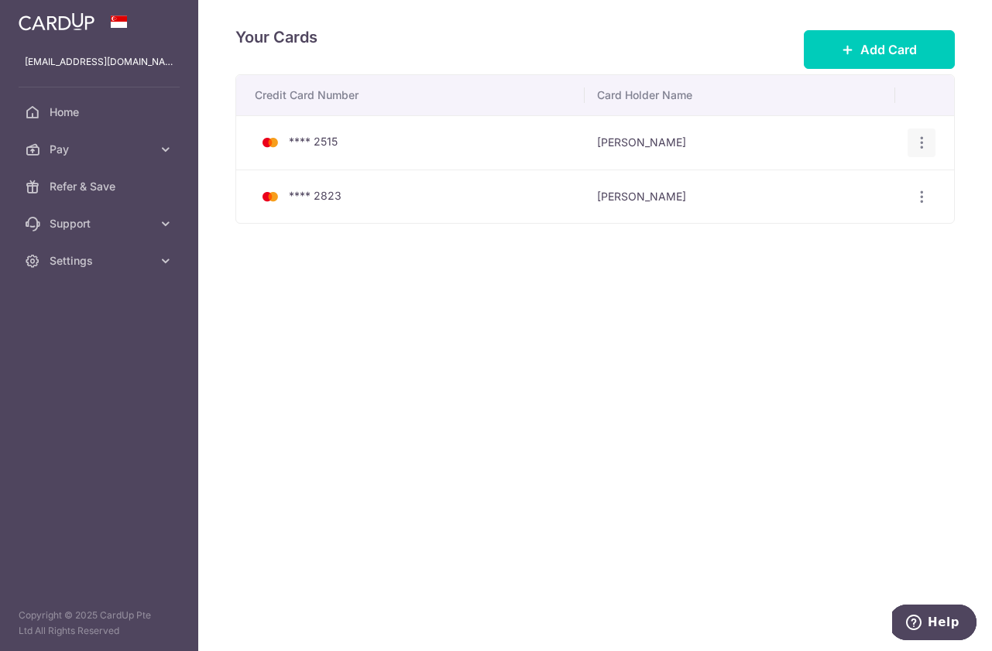
click at [916, 142] on icon "button" at bounding box center [922, 143] width 16 height 16
click at [868, 234] on link "Delete" at bounding box center [854, 222] width 161 height 37
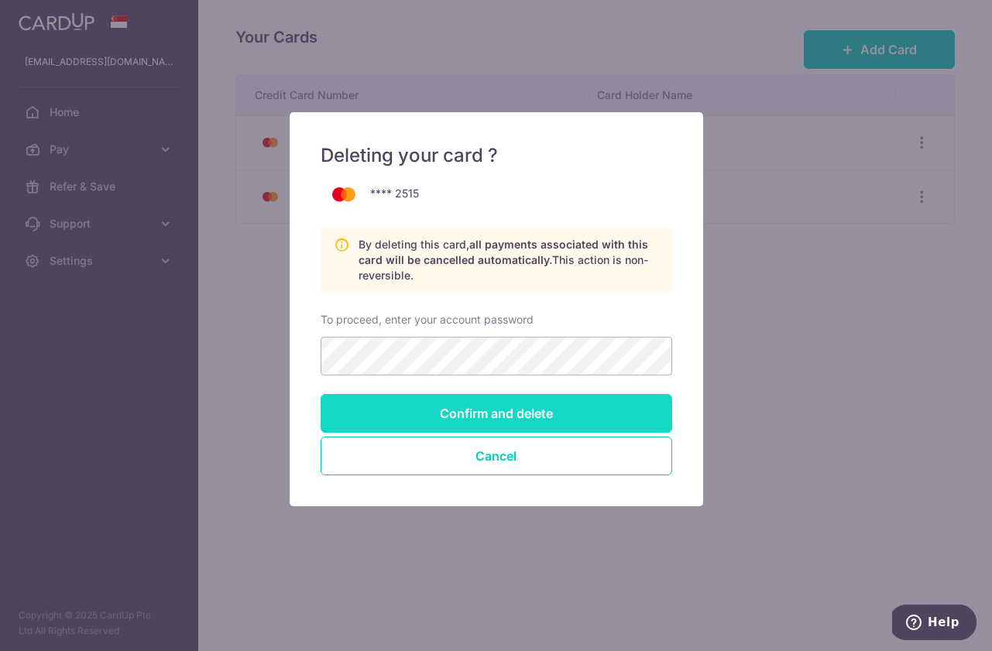
click at [654, 420] on input "Confirm and delete" at bounding box center [497, 413] width 352 height 39
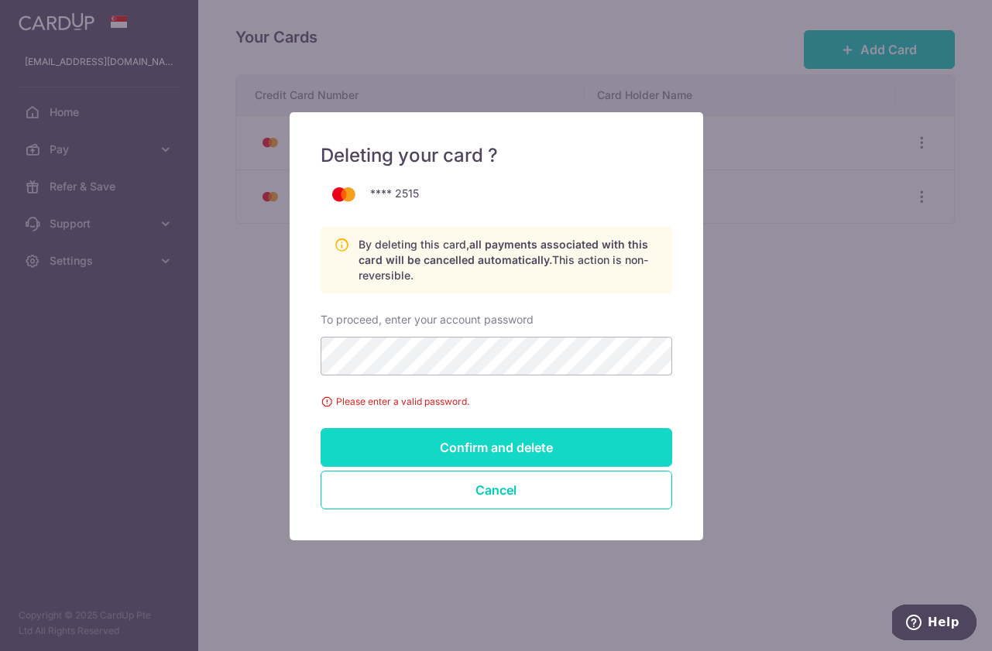
click at [620, 441] on input "Confirm and delete" at bounding box center [497, 447] width 352 height 39
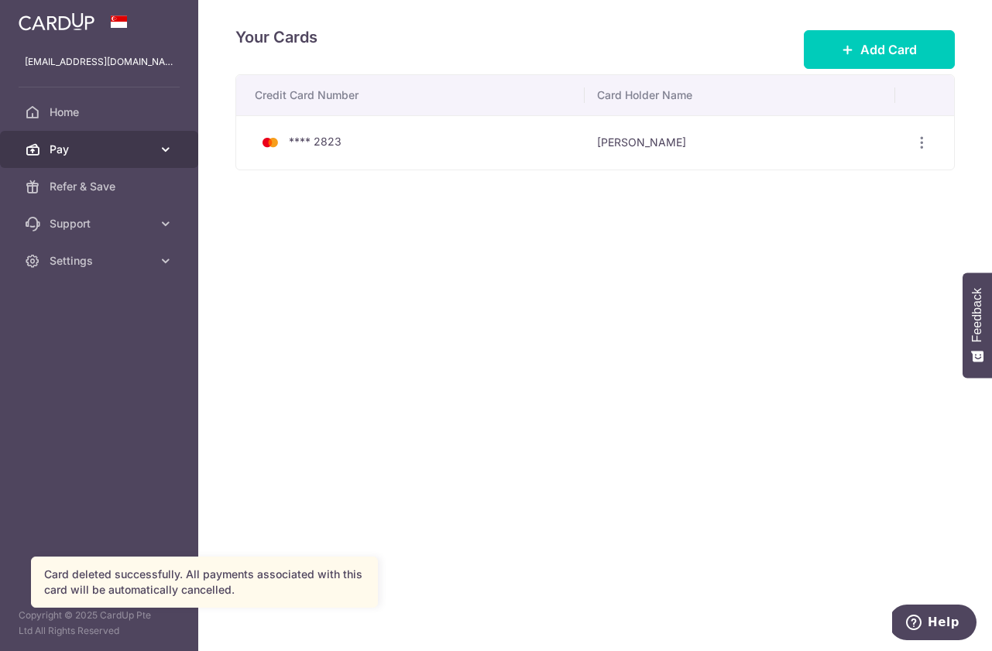
click at [129, 153] on span "Pay" at bounding box center [101, 149] width 102 height 15
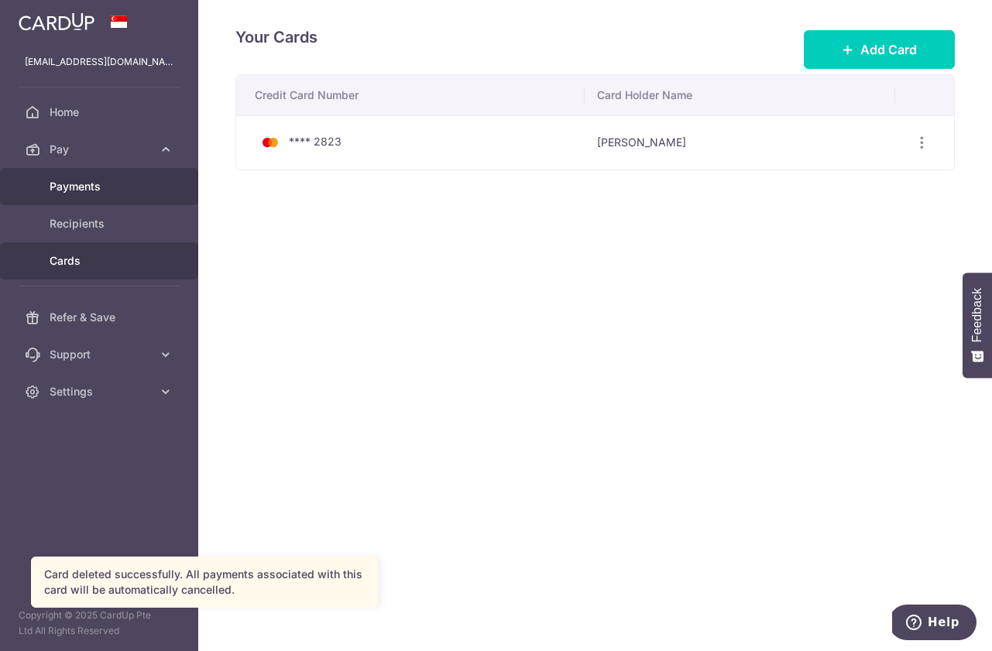
click at [129, 188] on span "Payments" at bounding box center [101, 186] width 102 height 15
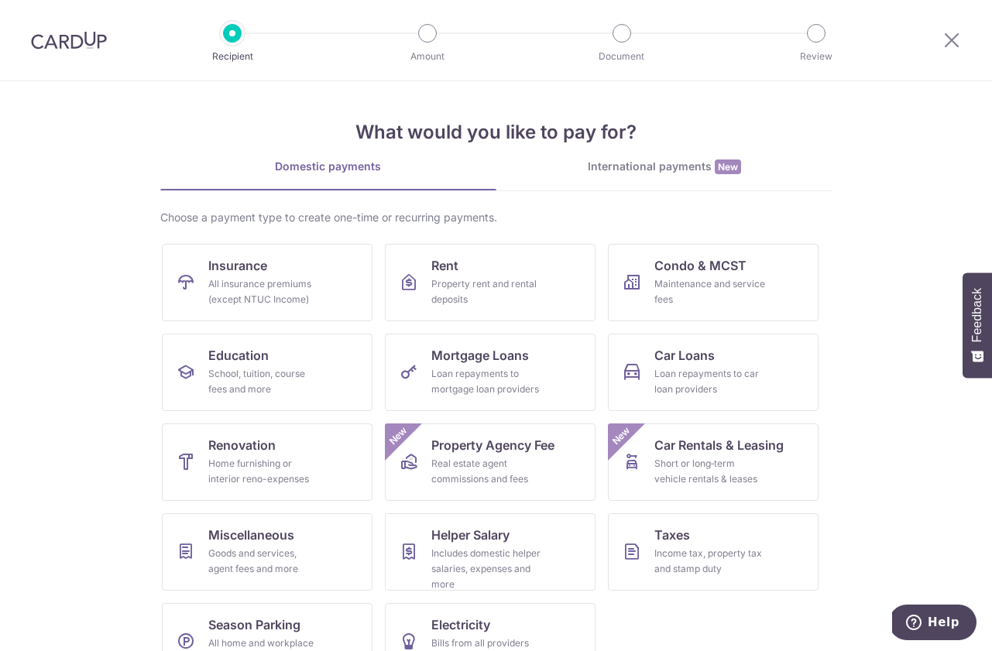
click at [961, 43] on div at bounding box center [952, 40] width 81 height 81
click at [953, 38] on icon at bounding box center [951, 39] width 19 height 19
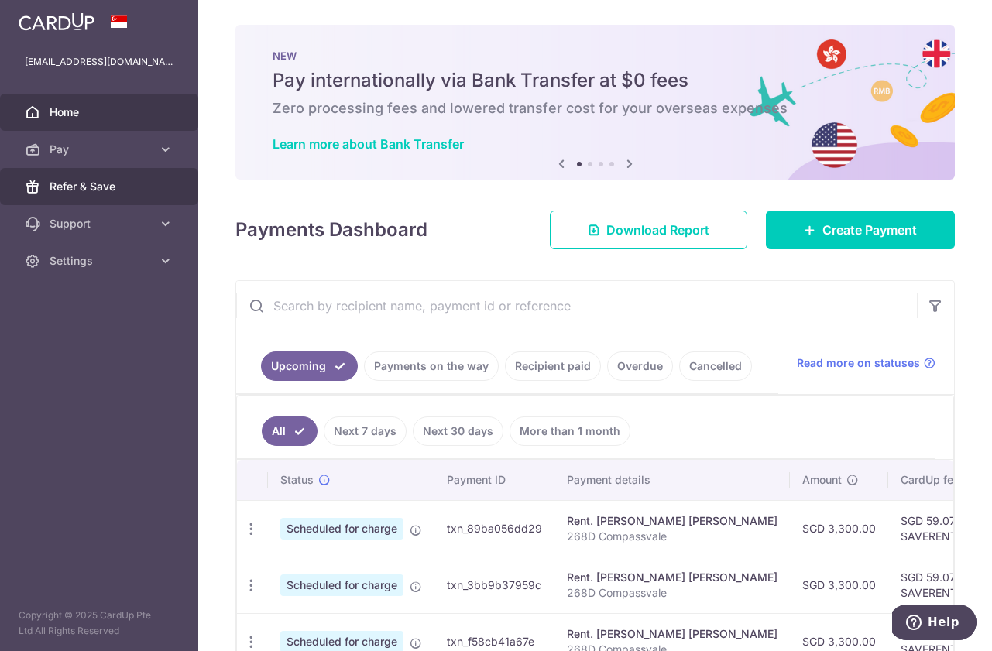
click at [122, 191] on span "Refer & Save" at bounding box center [101, 186] width 102 height 15
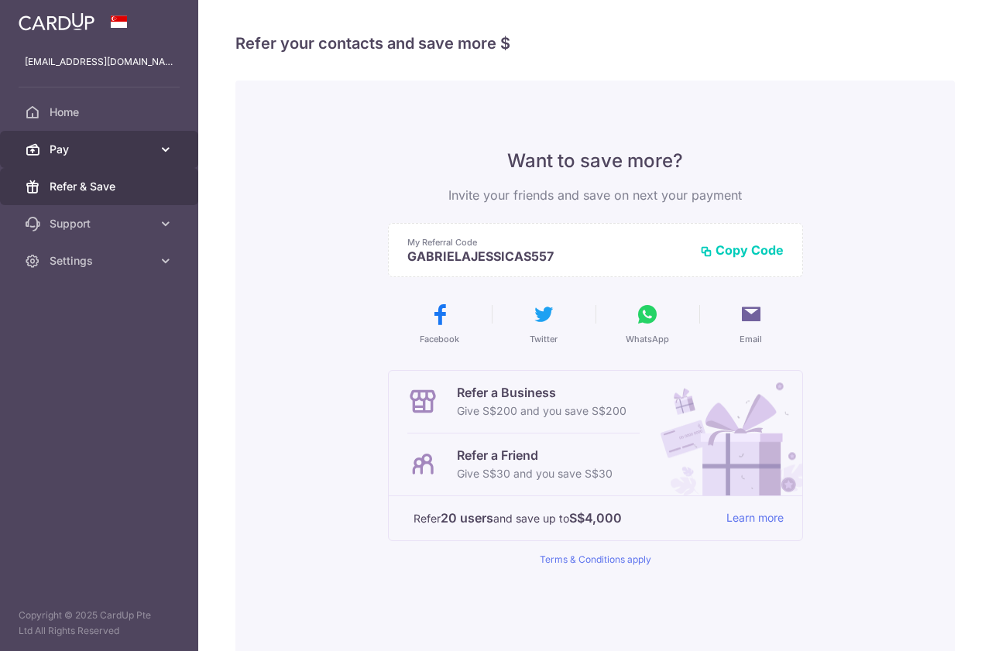
click at [136, 153] on span "Pay" at bounding box center [101, 149] width 102 height 15
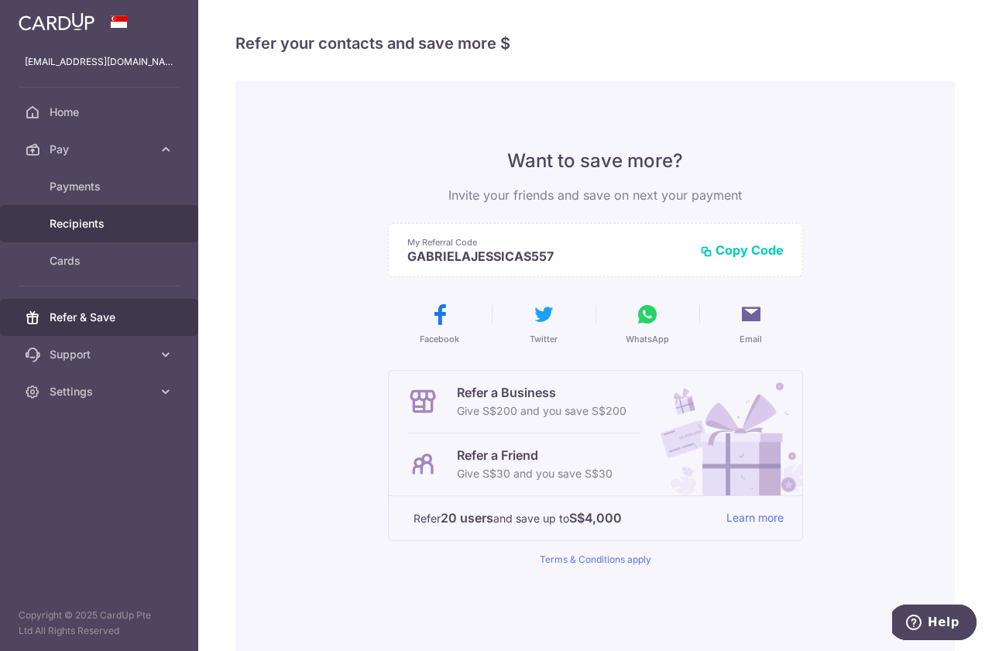
click at [126, 213] on link "Recipients" at bounding box center [99, 223] width 198 height 37
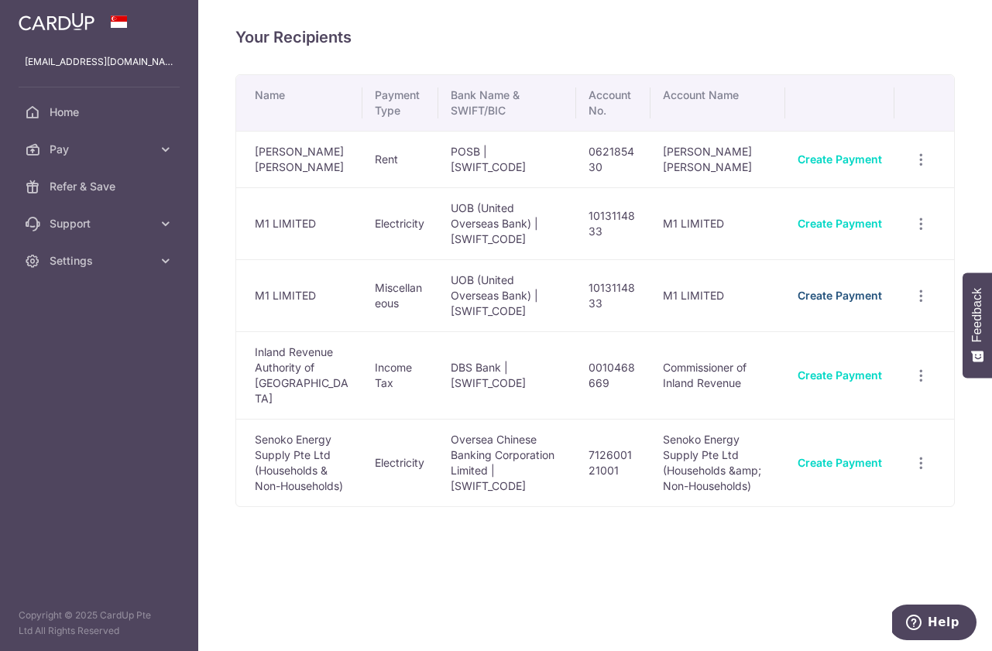
click at [858, 299] on link "Create Payment" at bounding box center [840, 295] width 84 height 13
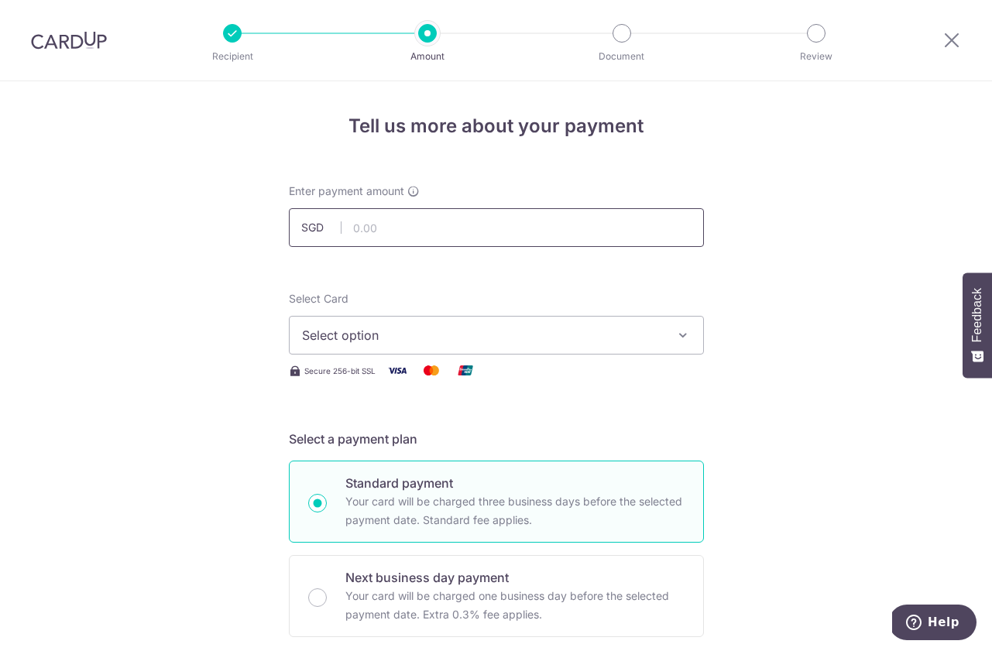
click at [589, 232] on input "text" at bounding box center [496, 227] width 415 height 39
type input "45.50"
click at [420, 340] on span "Select option" at bounding box center [482, 335] width 361 height 19
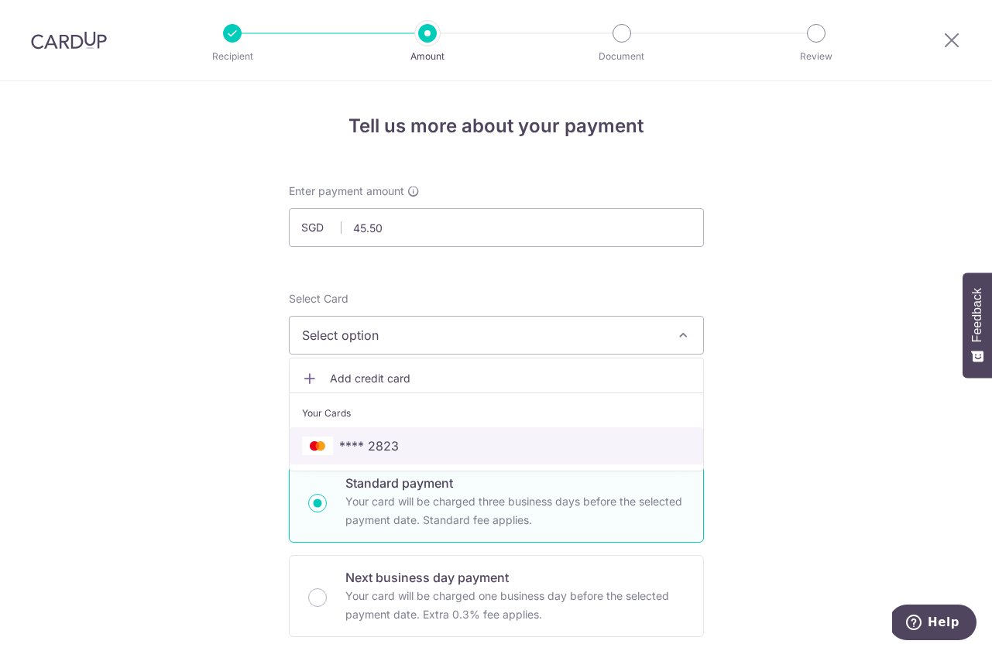
click at [419, 444] on span "**** 2823" at bounding box center [496, 446] width 389 height 19
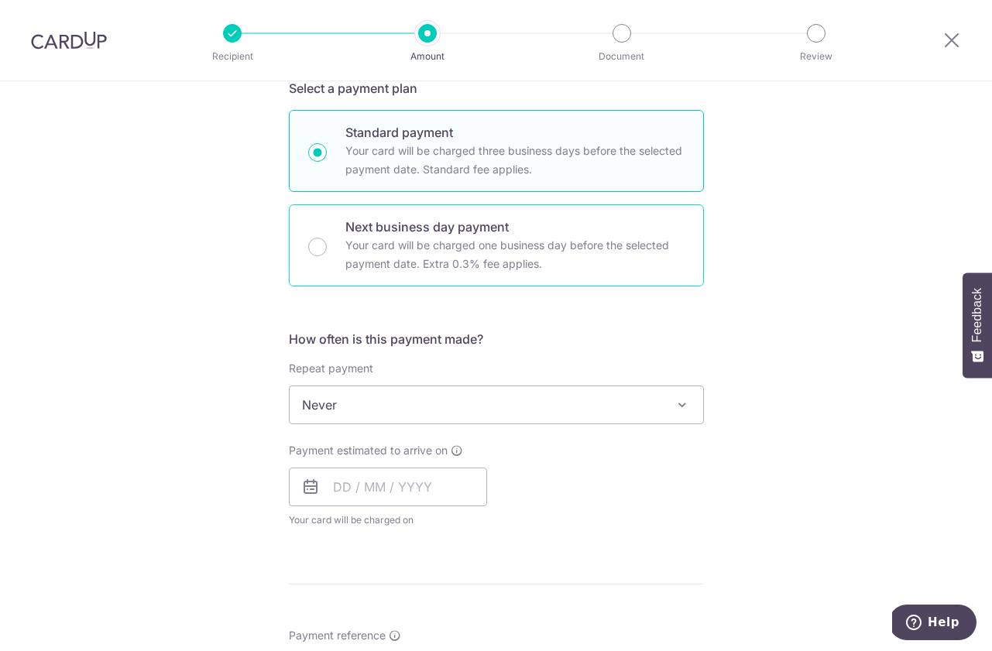
scroll to position [429, 0]
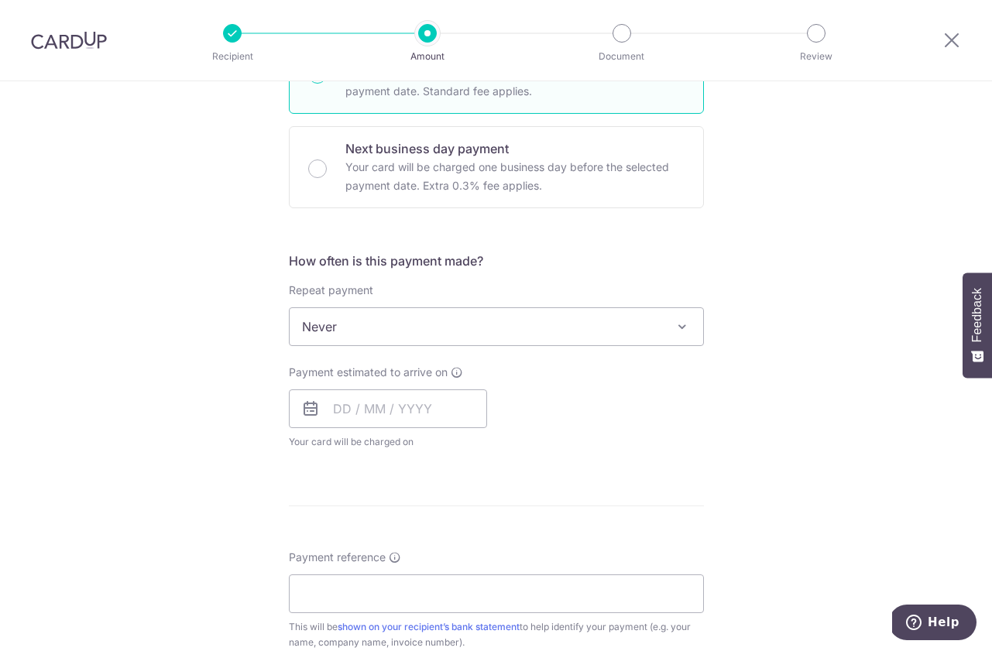
click at [448, 324] on span "Never" at bounding box center [497, 326] width 414 height 37
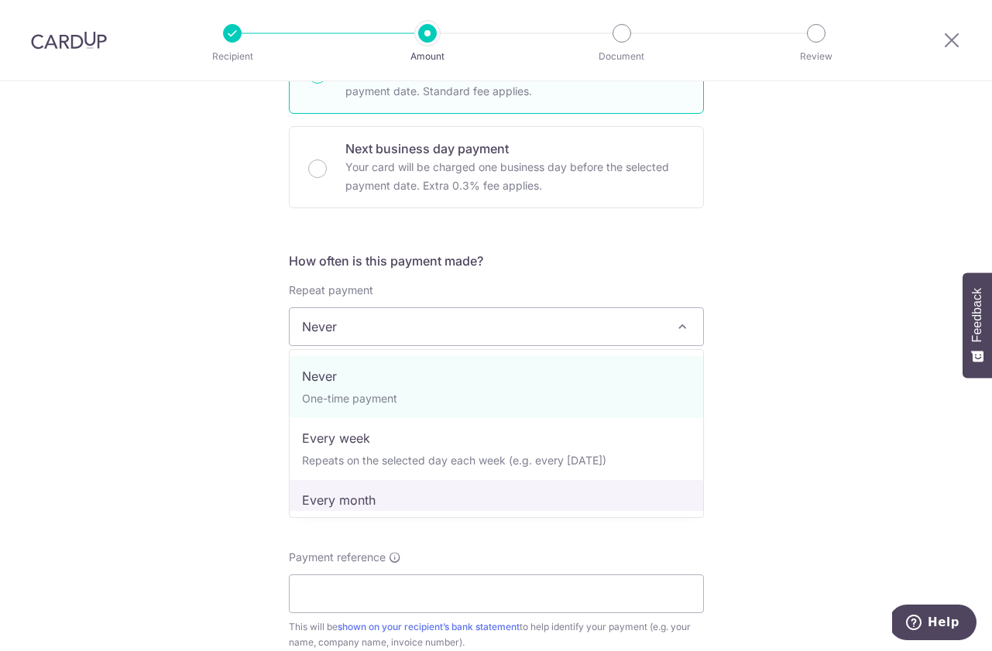
select select "3"
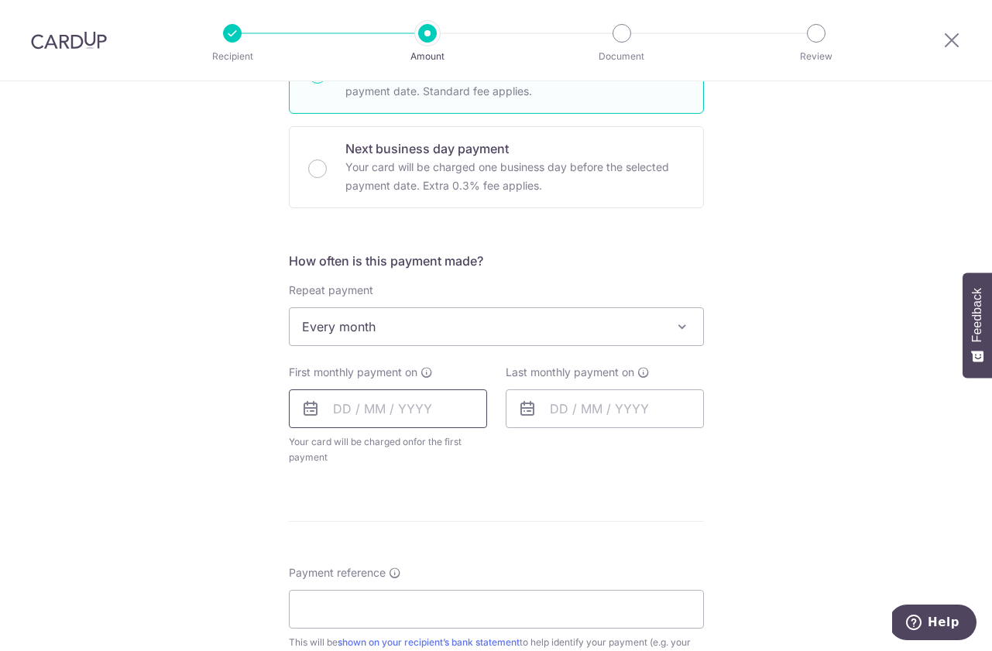
click at [413, 410] on input "text" at bounding box center [388, 409] width 198 height 39
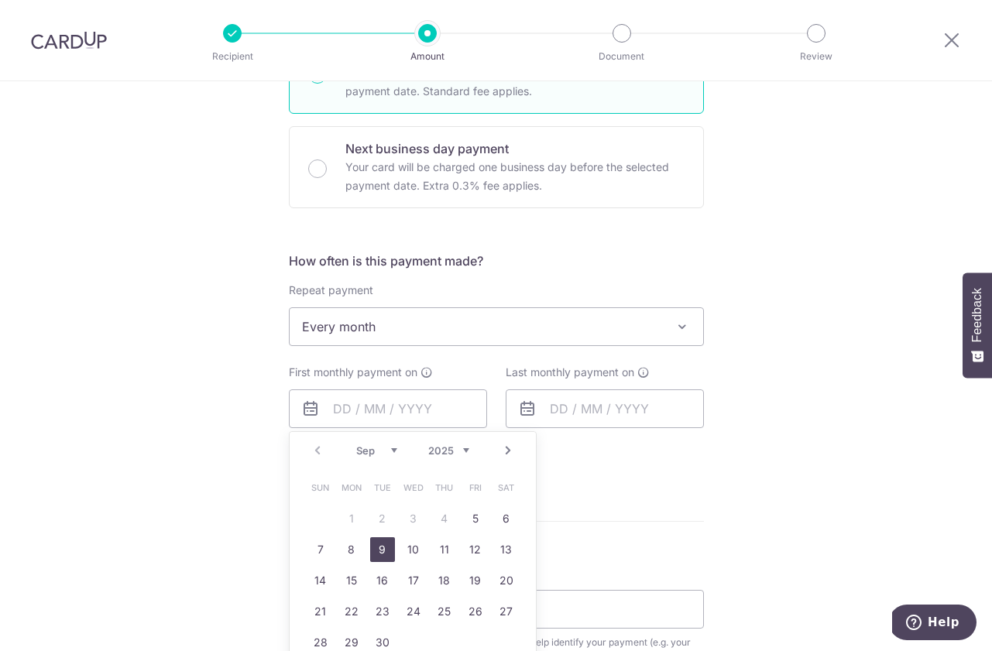
click at [362, 551] on link "8" at bounding box center [351, 549] width 25 height 25
type input "[DATE]"
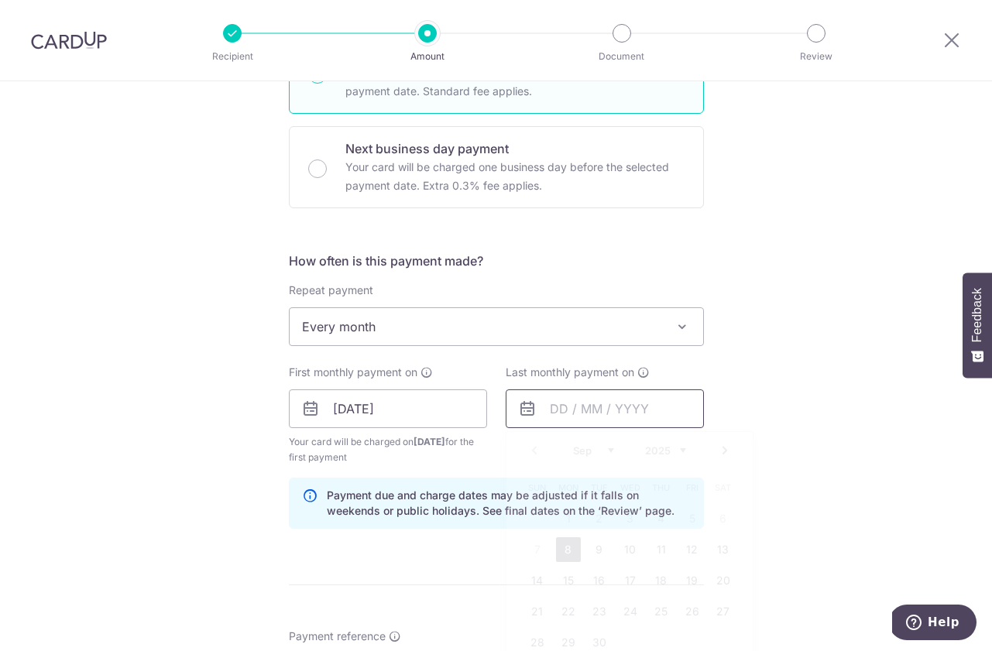
click at [596, 407] on input "text" at bounding box center [605, 409] width 198 height 39
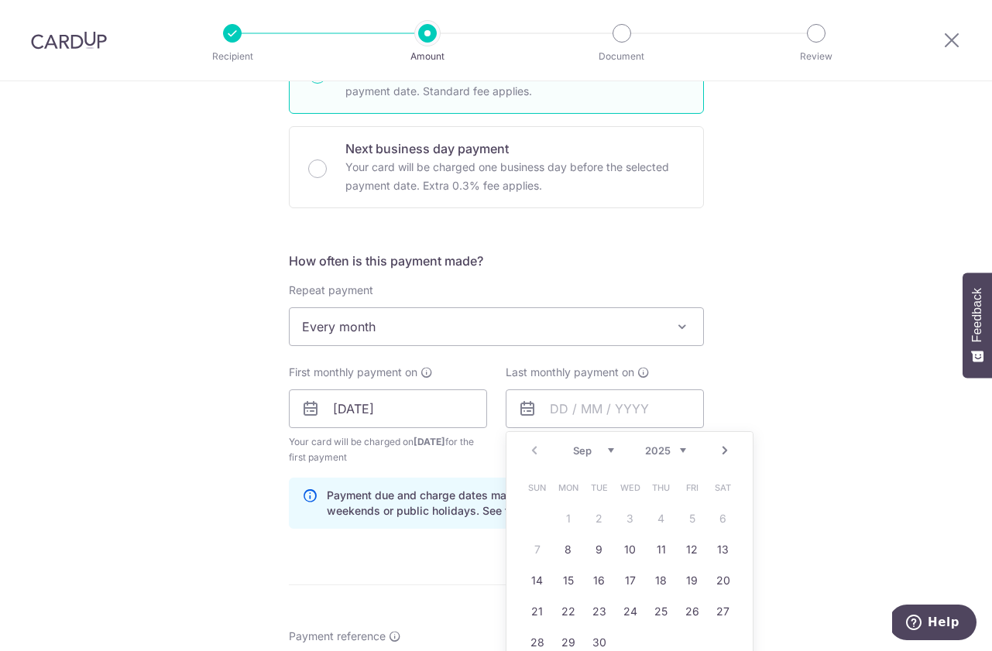
click at [590, 458] on div "Prev Next Sep Oct Nov Dec 2025 2026 2027 2028 2029 2030 2031 2032 2033 2034 2035" at bounding box center [629, 450] width 246 height 37
click at [603, 454] on select "Sep Oct Nov Dec" at bounding box center [593, 451] width 41 height 12
click at [677, 456] on select "2025 2026 2027 2028 2029 2030 2031 2032 2033 2034 2035" at bounding box center [665, 451] width 41 height 12
click at [675, 445] on select "2025 2026 2027 2028 2029 2030 2031 2032 2033 2034 2035" at bounding box center [665, 451] width 41 height 12
click at [598, 440] on div "Prev Next Jan Feb Mar Apr May Jun Jul Aug Sep Oct Nov Dec 2025 2026 2027 2028 2…" at bounding box center [629, 450] width 246 height 37
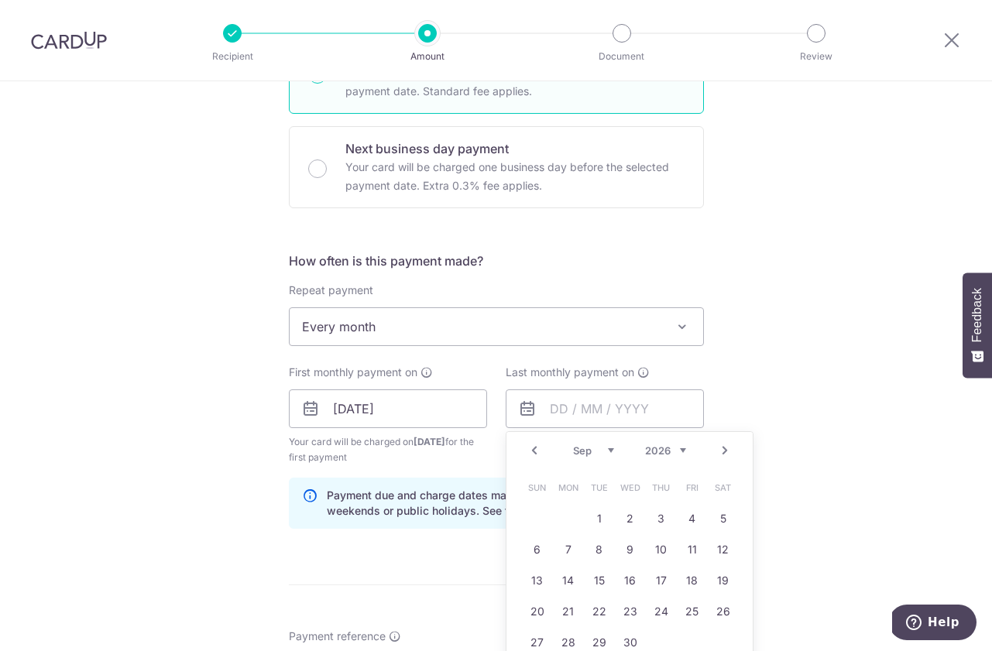
click at [597, 449] on select "Jan Feb Mar Apr May Jun Jul Aug Sep Oct Nov Dec" at bounding box center [593, 451] width 41 height 12
click at [637, 542] on link "8" at bounding box center [630, 549] width 25 height 25
type input "[DATE]"
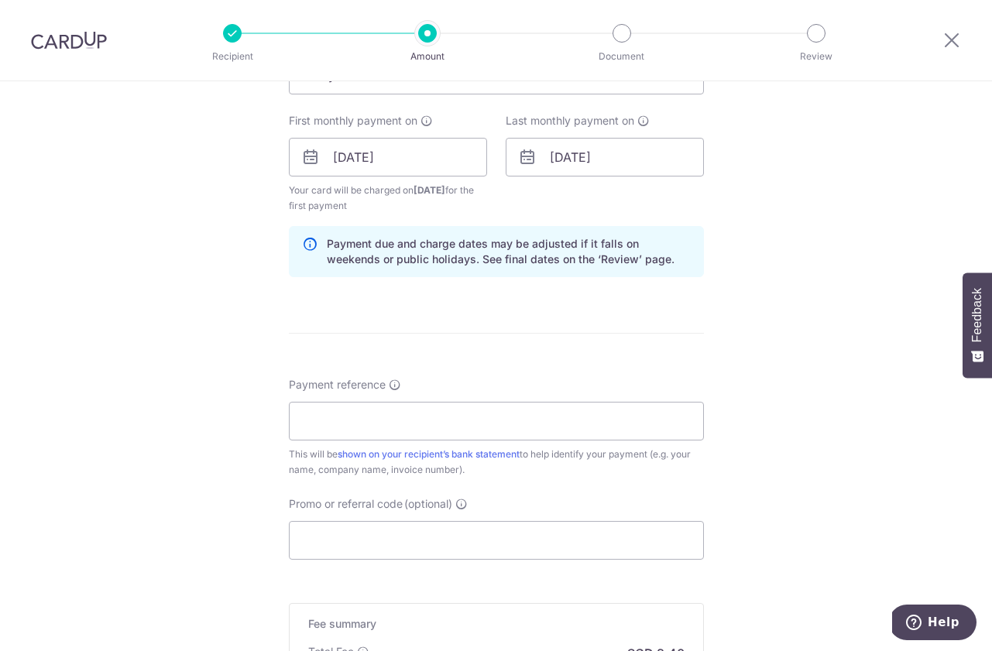
scroll to position [707, 0]
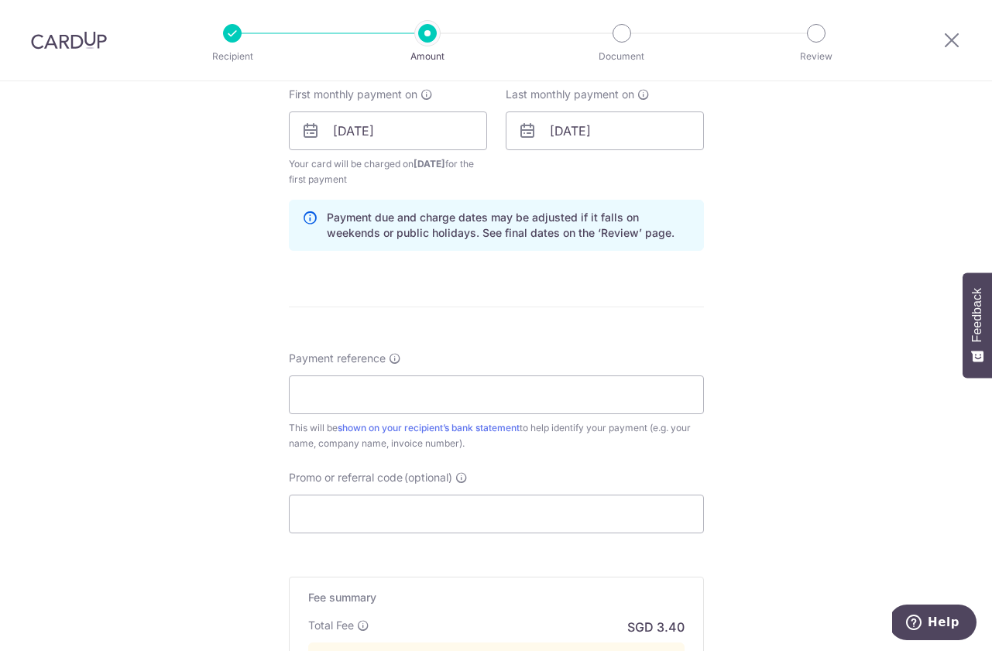
click at [493, 372] on div "Payment reference This will be shown on your recipient’s bank statement to help…" at bounding box center [496, 401] width 415 height 101
click at [488, 384] on input "Payment reference" at bounding box center [496, 395] width 415 height 39
type input "824506035"
click at [359, 500] on input "Promo or referral code (optional)" at bounding box center [496, 514] width 415 height 39
paste input "OFF225"
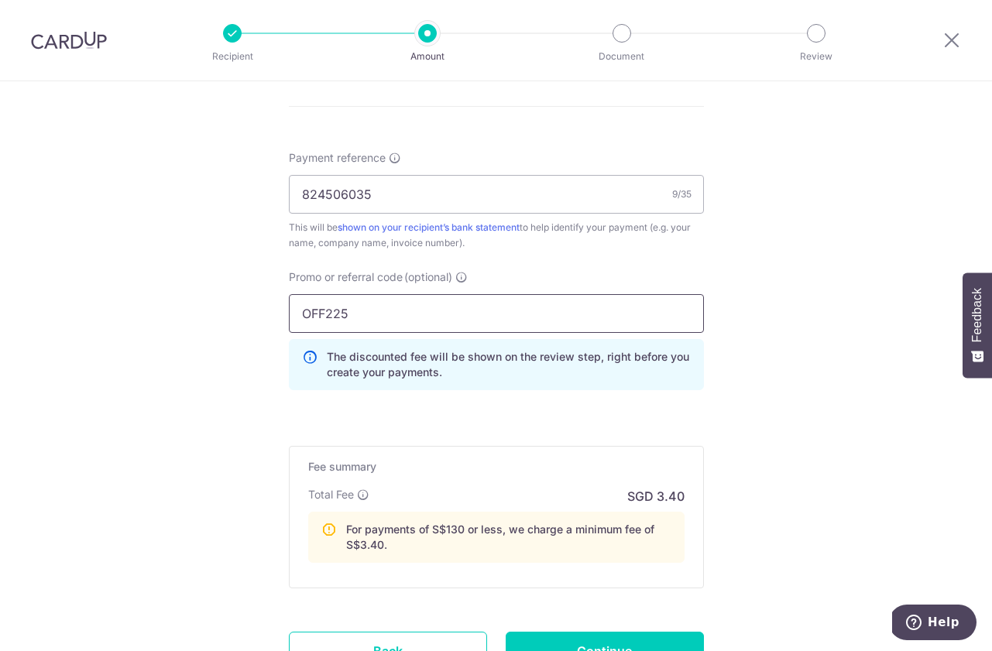
scroll to position [1043, 0]
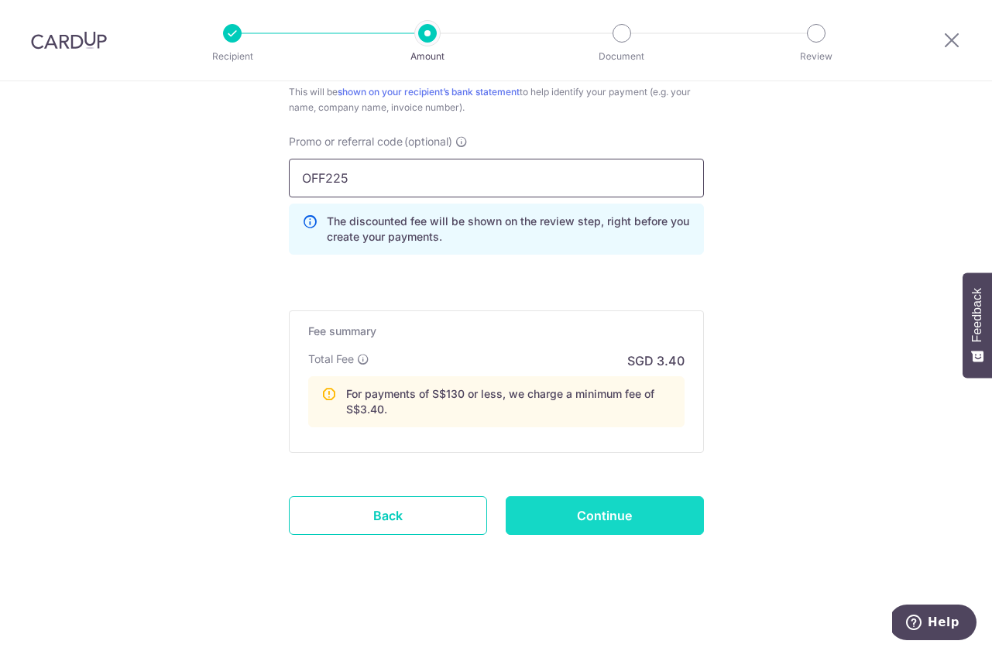
type input "OFF225"
click at [594, 512] on input "Continue" at bounding box center [605, 515] width 198 height 39
type input "Create Schedule"
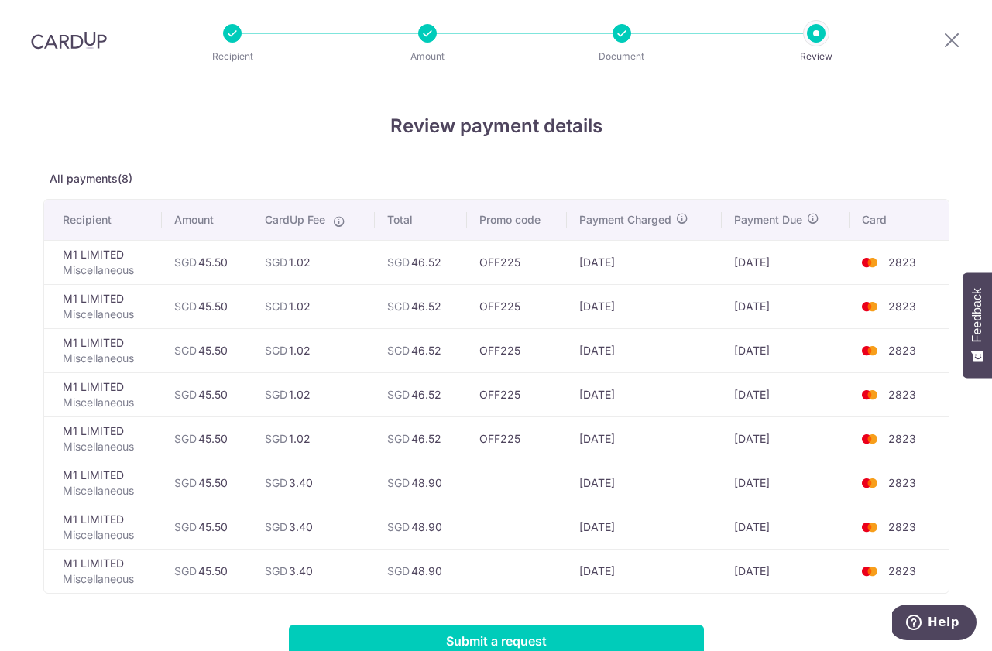
drag, startPoint x: 589, startPoint y: 261, endPoint x: 686, endPoint y: 576, distance: 330.0
click at [689, 578] on tbody "M1 LIMITED Miscellaneous SGD 45.50 SGD 1.02 SGD 46.52 OFF225 03/09/2025 08/09/2…" at bounding box center [496, 416] width 905 height 353
click at [686, 576] on td "03/04/2026" at bounding box center [644, 571] width 155 height 44
drag, startPoint x: 670, startPoint y: 579, endPoint x: 613, endPoint y: 489, distance: 107.2
click at [612, 487] on tbody "M1 LIMITED Miscellaneous SGD 45.50 SGD 1.02 SGD 46.52 OFF225 03/09/2025 08/09/2…" at bounding box center [496, 416] width 905 height 353
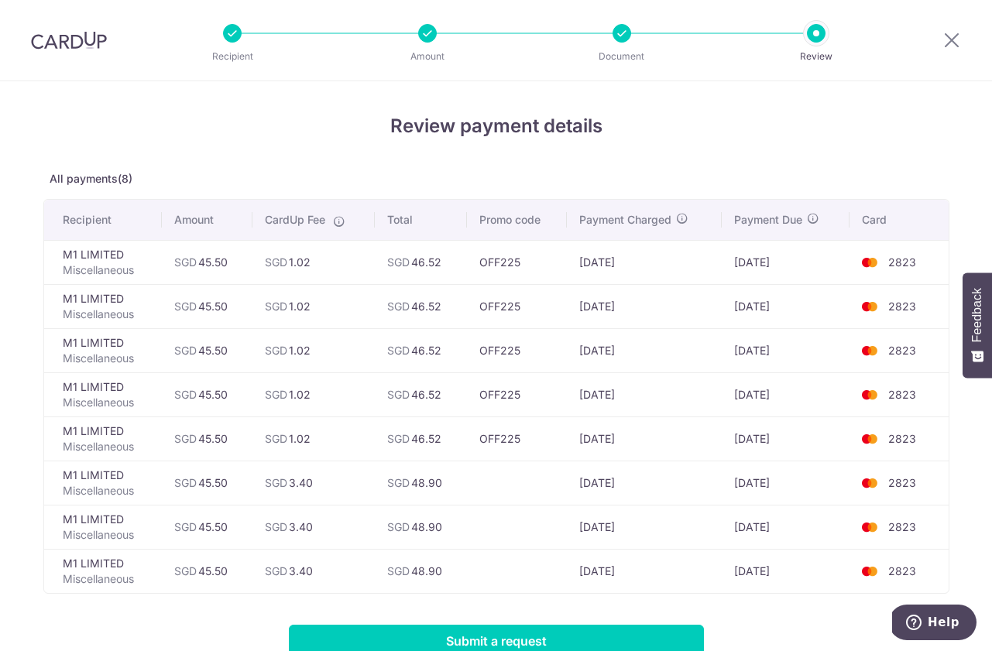
click at [613, 489] on td "03/02/2026" at bounding box center [644, 483] width 155 height 44
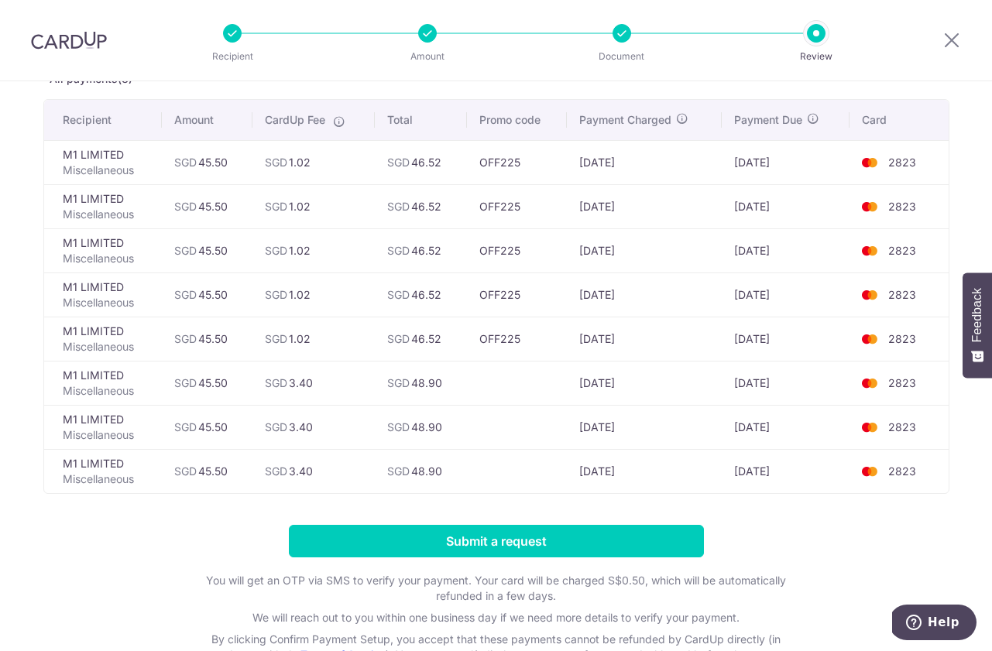
scroll to position [103, 0]
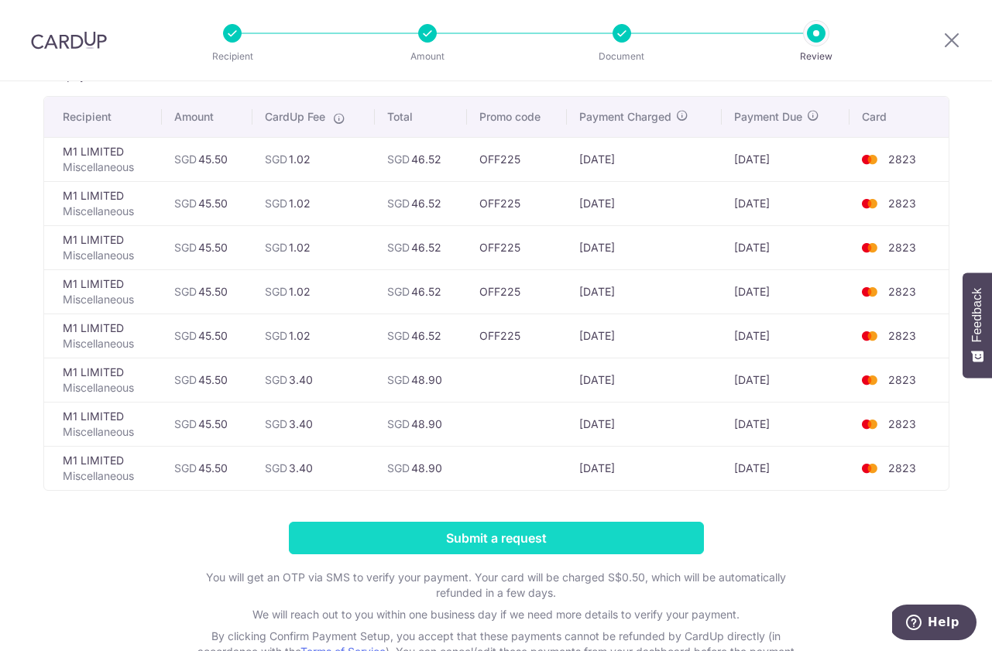
click at [548, 535] on input "Submit a request" at bounding box center [496, 538] width 415 height 33
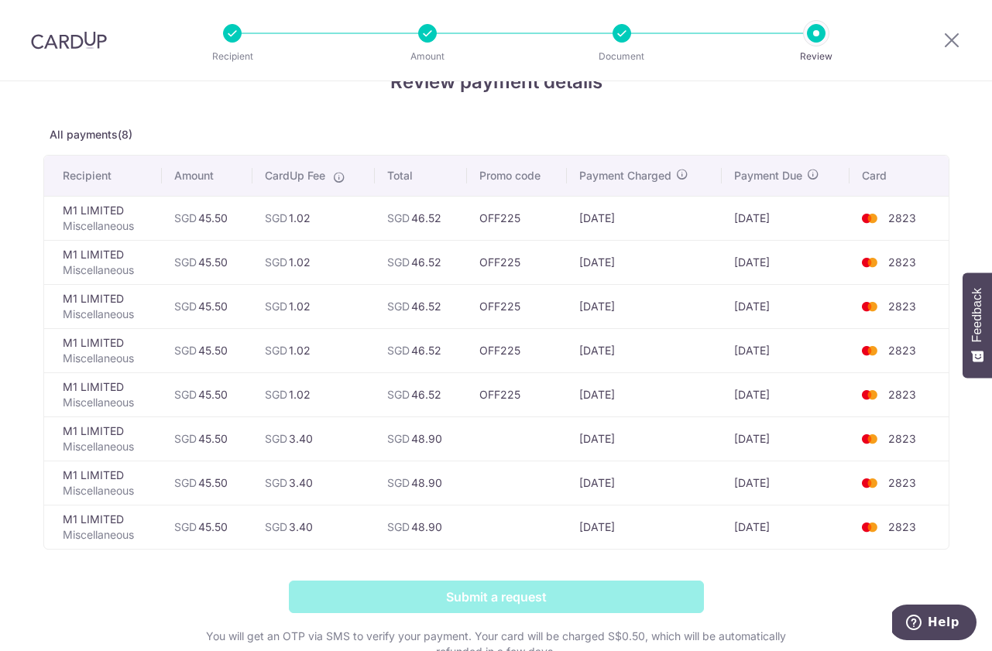
scroll to position [0, 0]
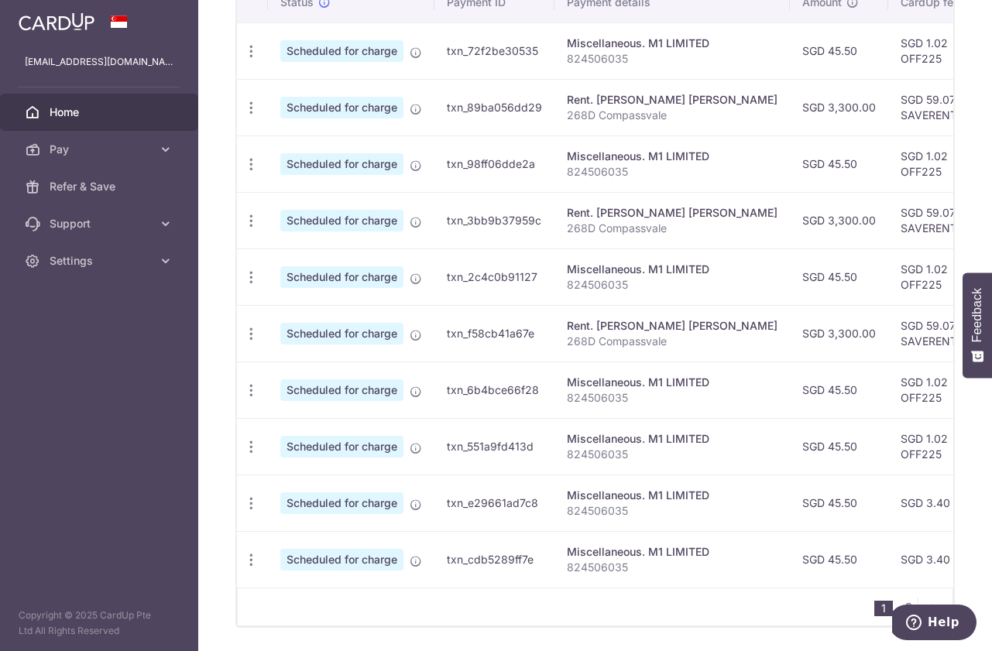
scroll to position [541, 0]
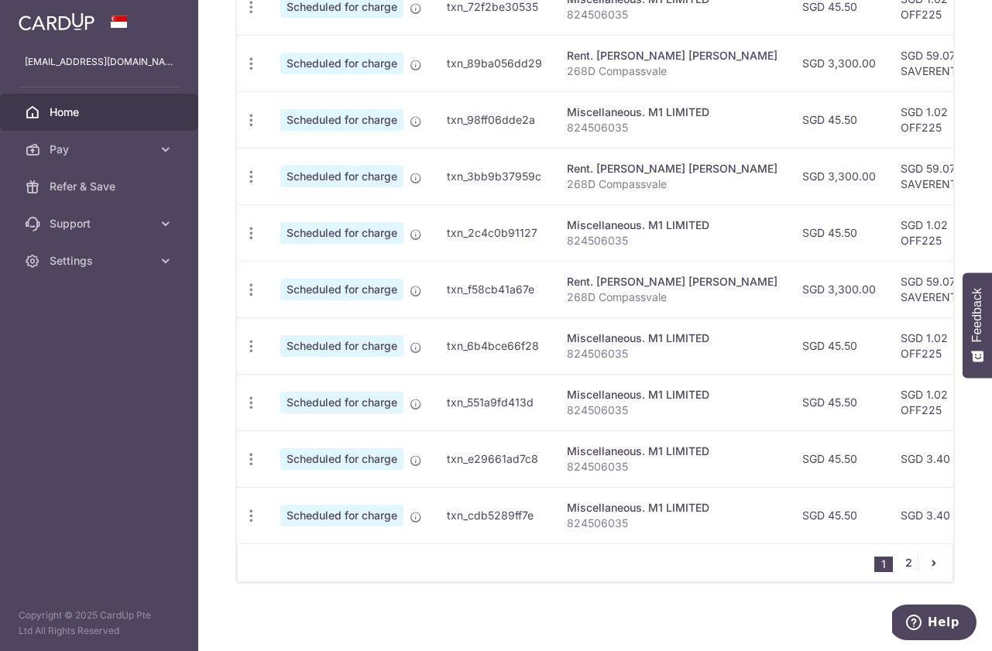
click at [912, 559] on link "2" at bounding box center [908, 563] width 19 height 19
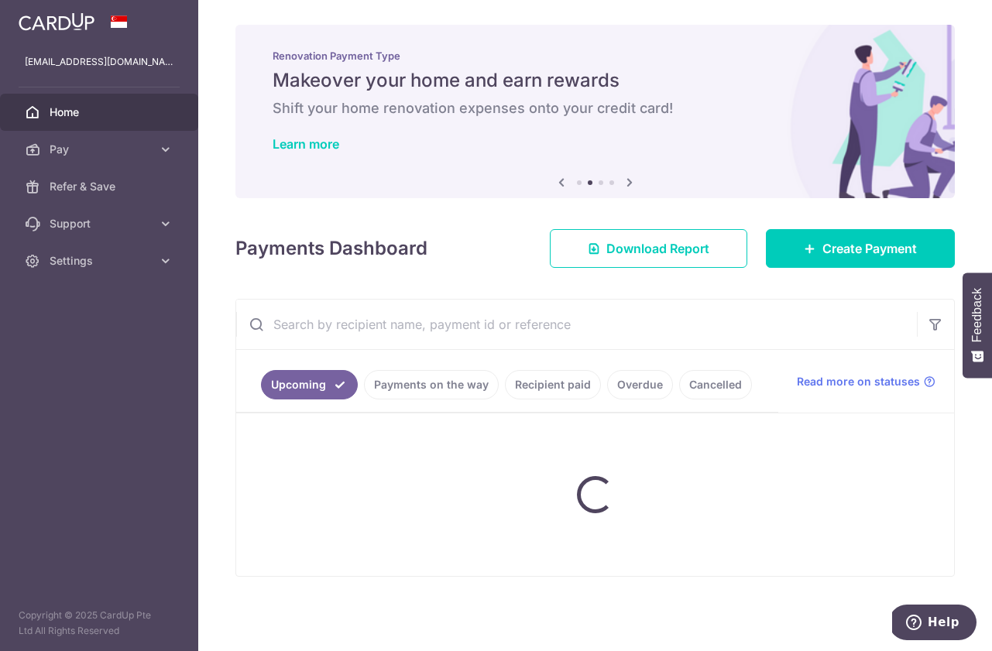
scroll to position [0, 0]
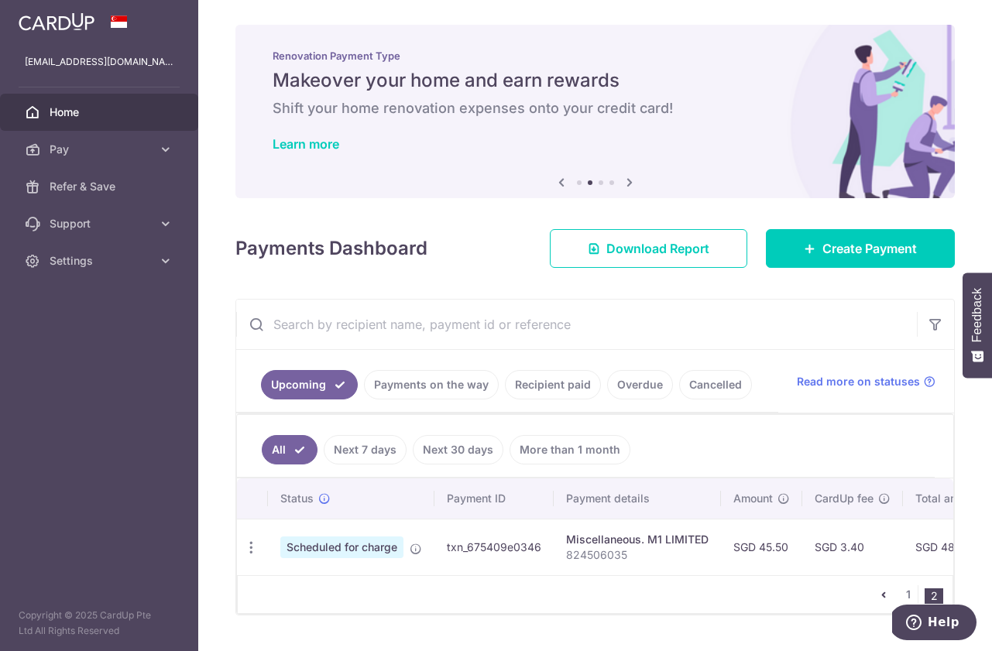
click at [453, 387] on link "Payments on the way" at bounding box center [431, 384] width 135 height 29
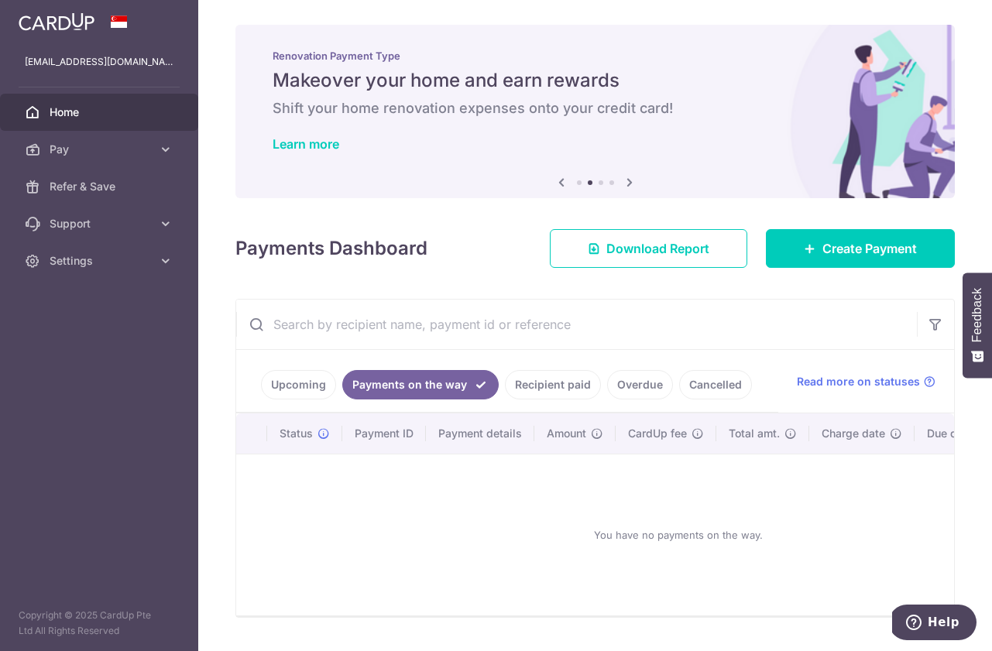
click at [306, 385] on link "Upcoming" at bounding box center [298, 384] width 75 height 29
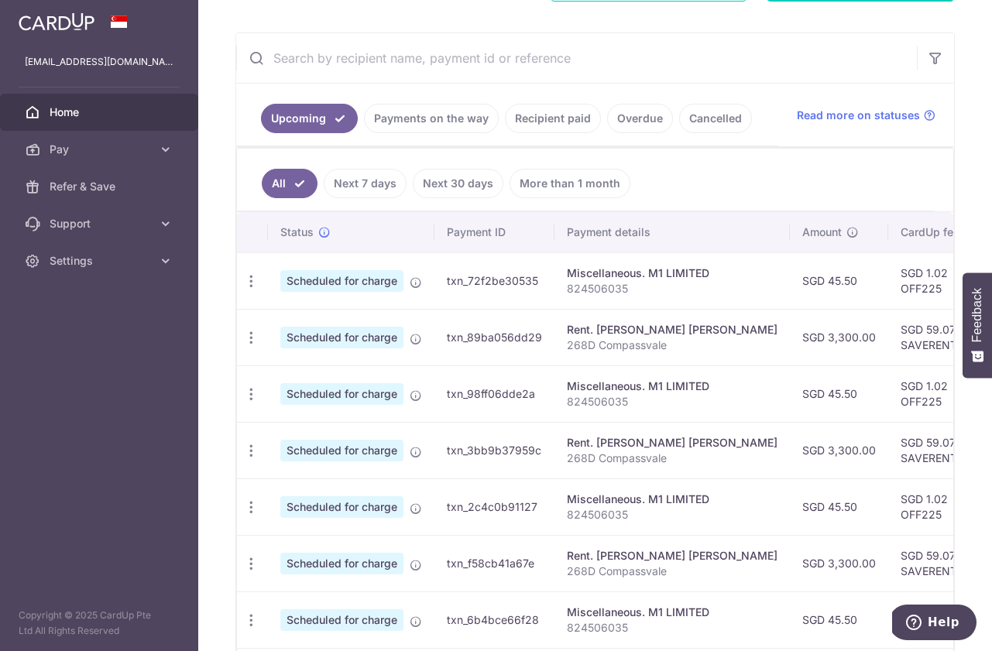
scroll to position [279, 0]
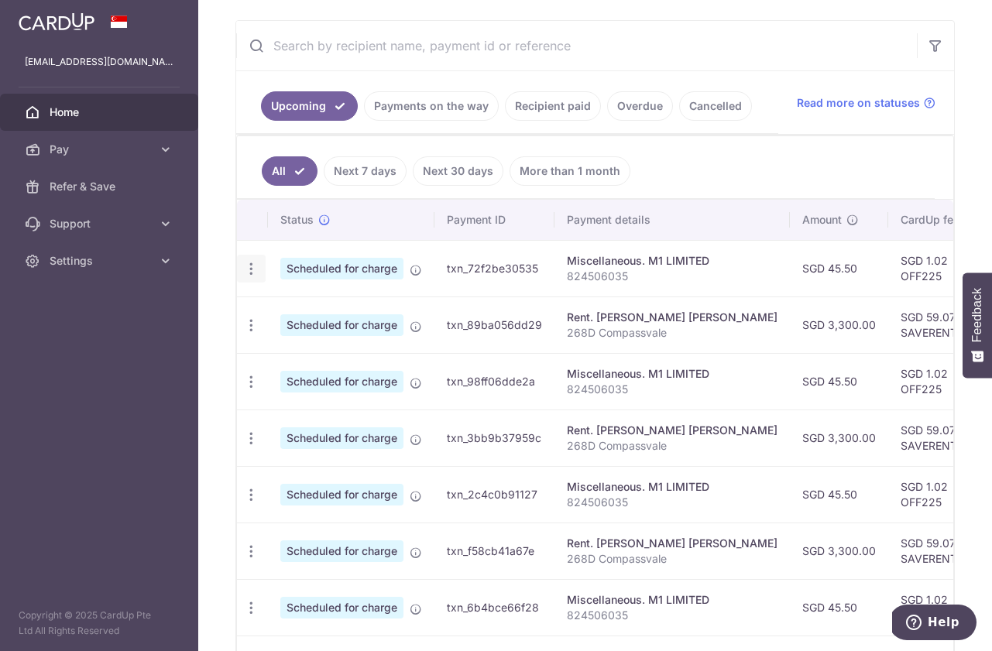
click at [259, 270] on div "Update payment Cancel payment" at bounding box center [251, 269] width 29 height 29
click at [249, 276] on div "Update payment Cancel payment" at bounding box center [251, 269] width 29 height 29
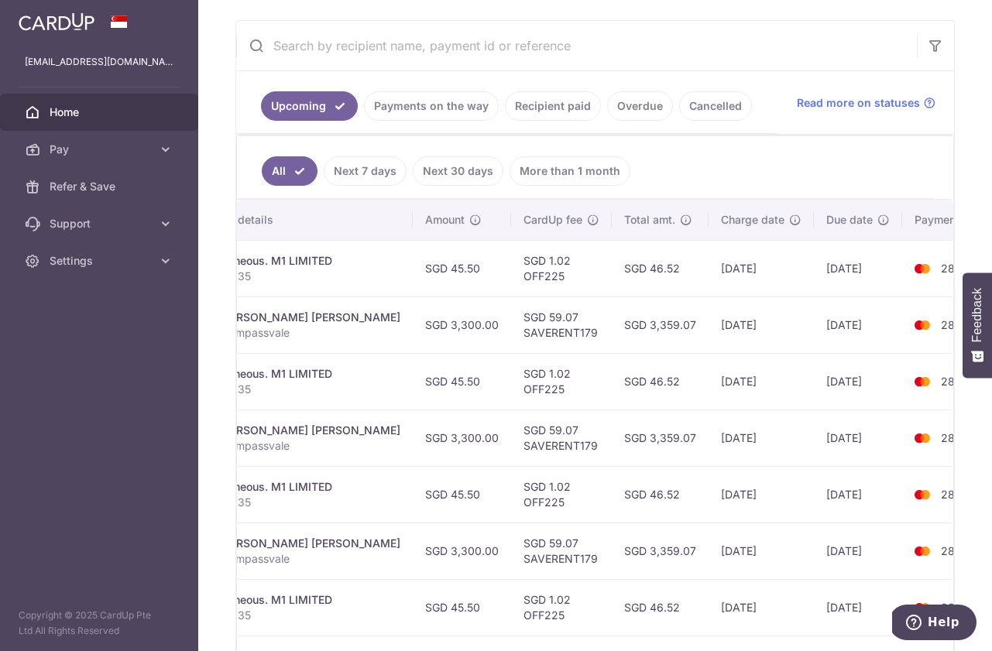
scroll to position [0, 0]
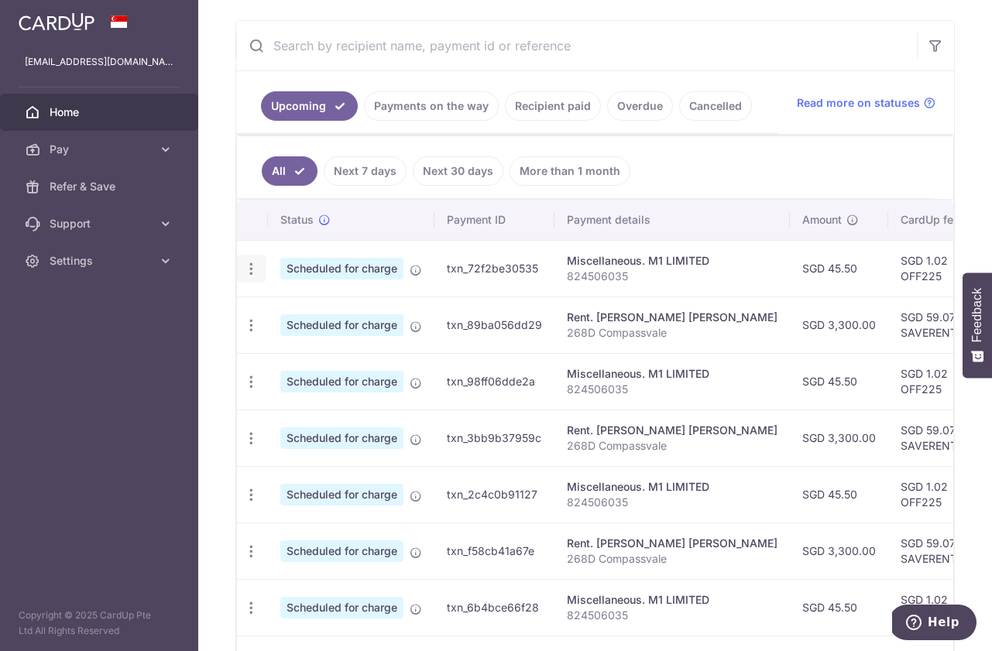
click at [263, 272] on div "Update payment Cancel payment" at bounding box center [251, 269] width 29 height 29
click at [154, 153] on link "Pay" at bounding box center [99, 149] width 198 height 37
click at [253, 277] on icon "button" at bounding box center [251, 269] width 16 height 16
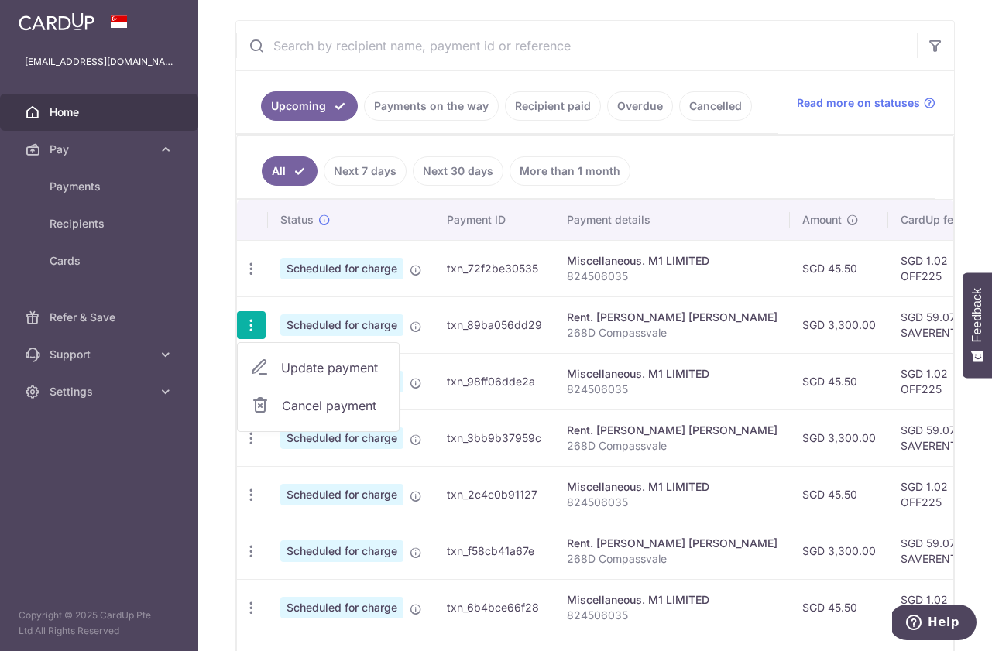
click at [285, 308] on td "Scheduled for charge" at bounding box center [351, 325] width 167 height 57
click at [251, 263] on icon "button" at bounding box center [251, 269] width 16 height 16
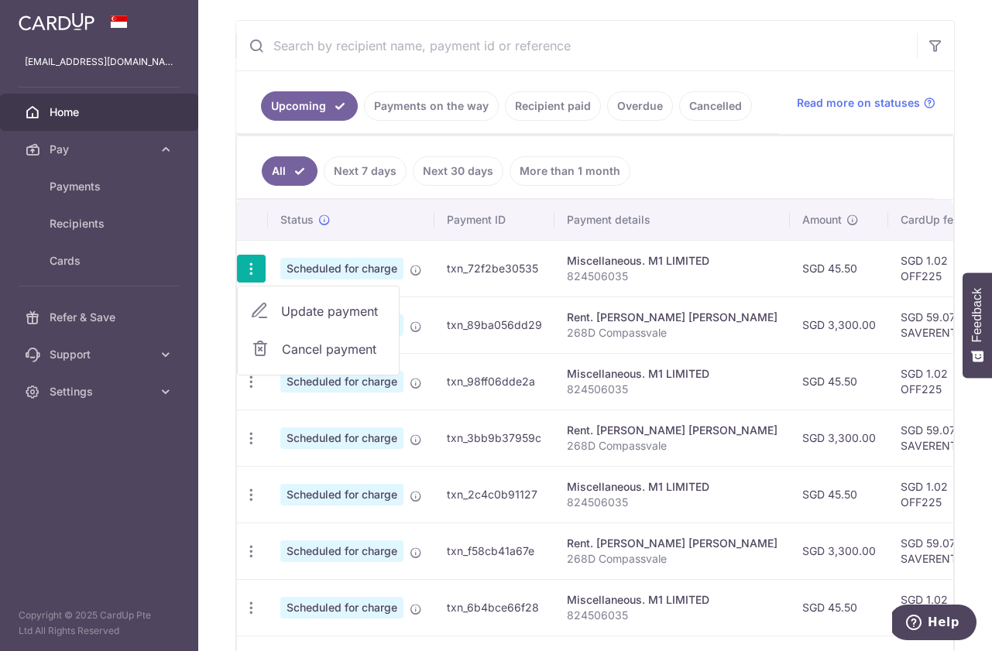
click at [289, 354] on span "Cancel payment" at bounding box center [334, 349] width 104 height 19
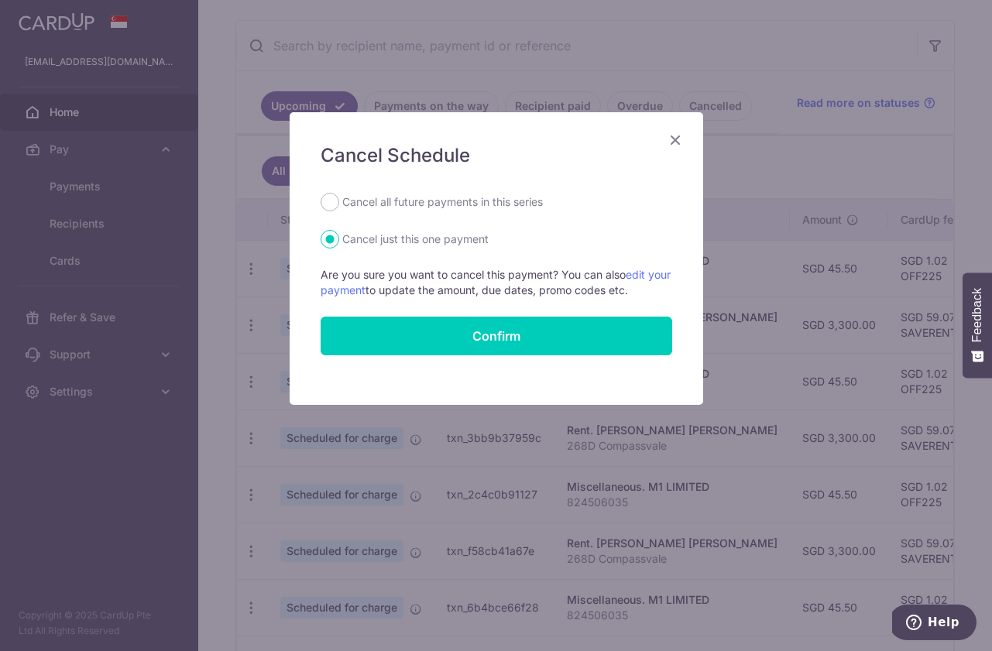
click at [684, 144] on div "Cancel Schedule Cancel all future payments in this series Cancel just this one …" at bounding box center [497, 258] width 414 height 293
click at [677, 139] on icon "Close" at bounding box center [675, 139] width 19 height 19
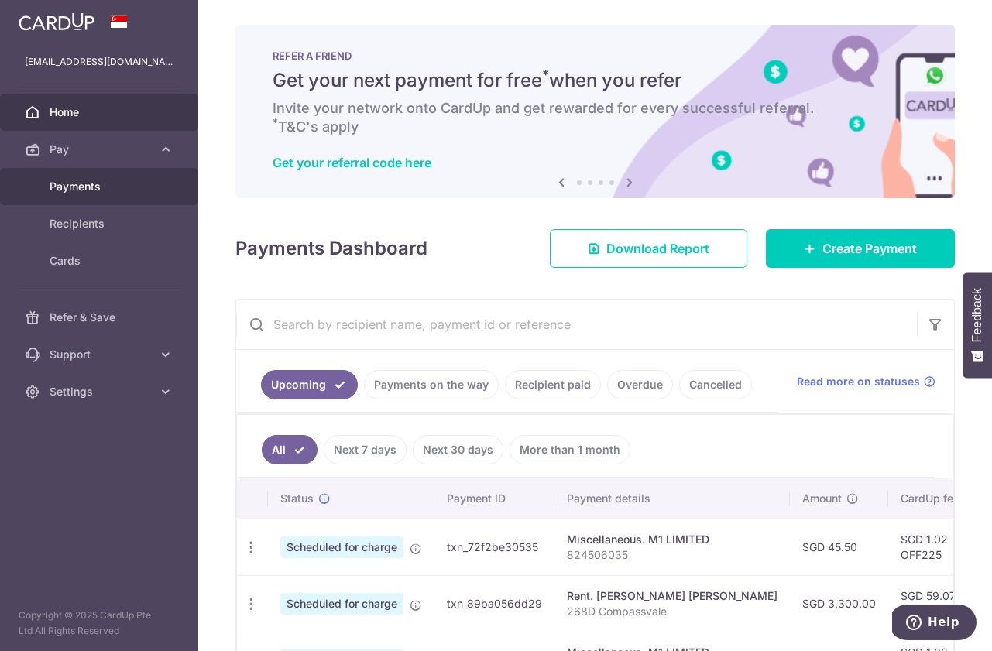
click at [92, 185] on span "Payments" at bounding box center [101, 186] width 102 height 15
